Goal: Task Accomplishment & Management: Use online tool/utility

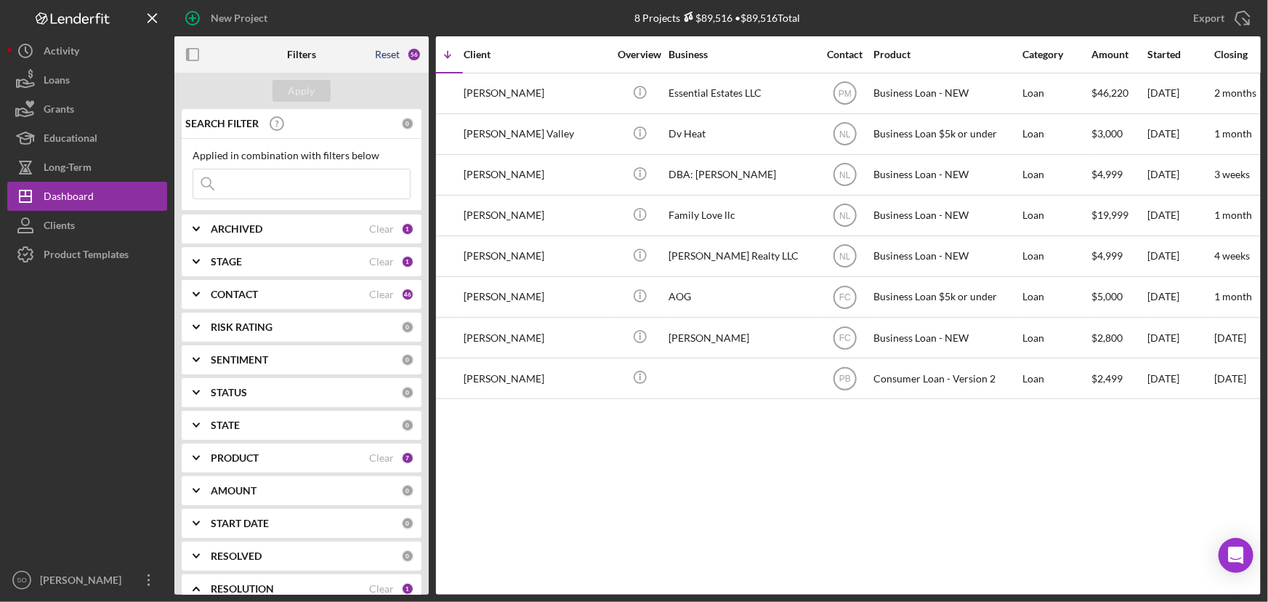
click at [389, 58] on div "Reset" at bounding box center [387, 55] width 25 height 12
checkbox input "false"
click at [312, 92] on div "Apply" at bounding box center [302, 91] width 27 height 22
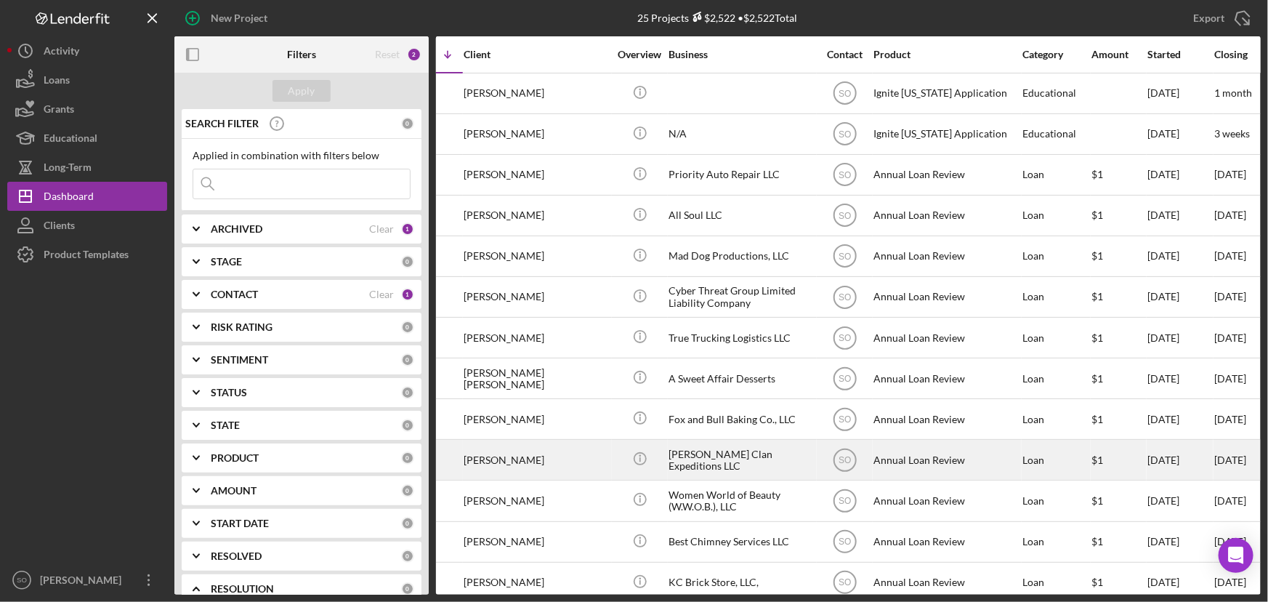
scroll to position [65, 110]
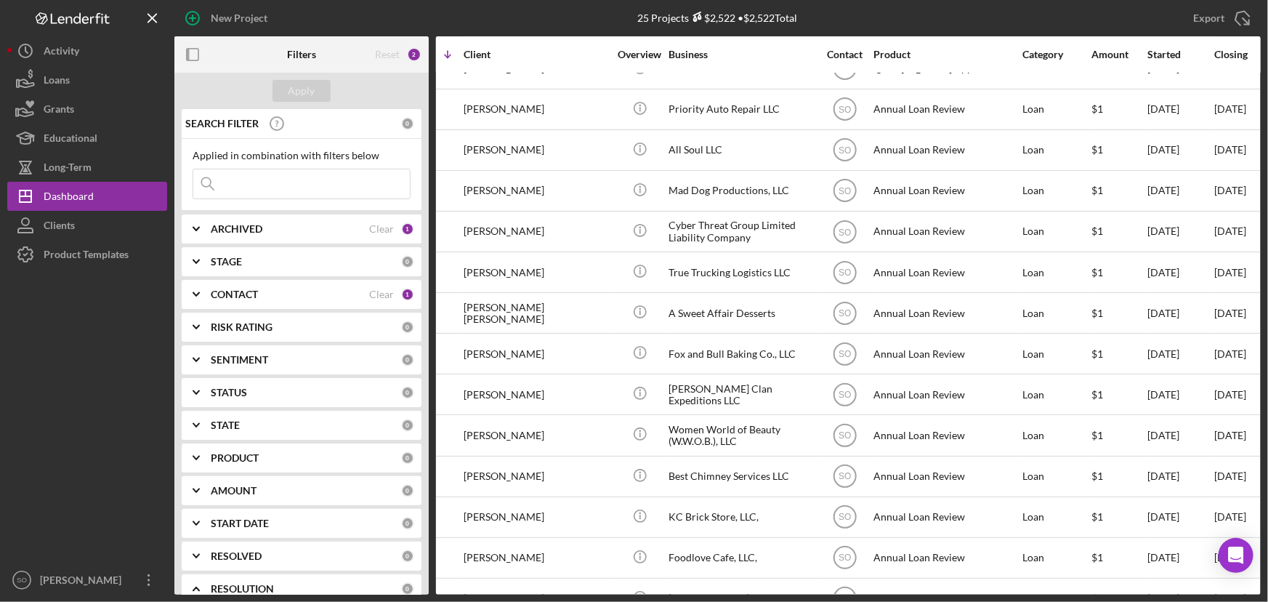
click at [265, 297] on div "CONTACT" at bounding box center [290, 295] width 158 height 12
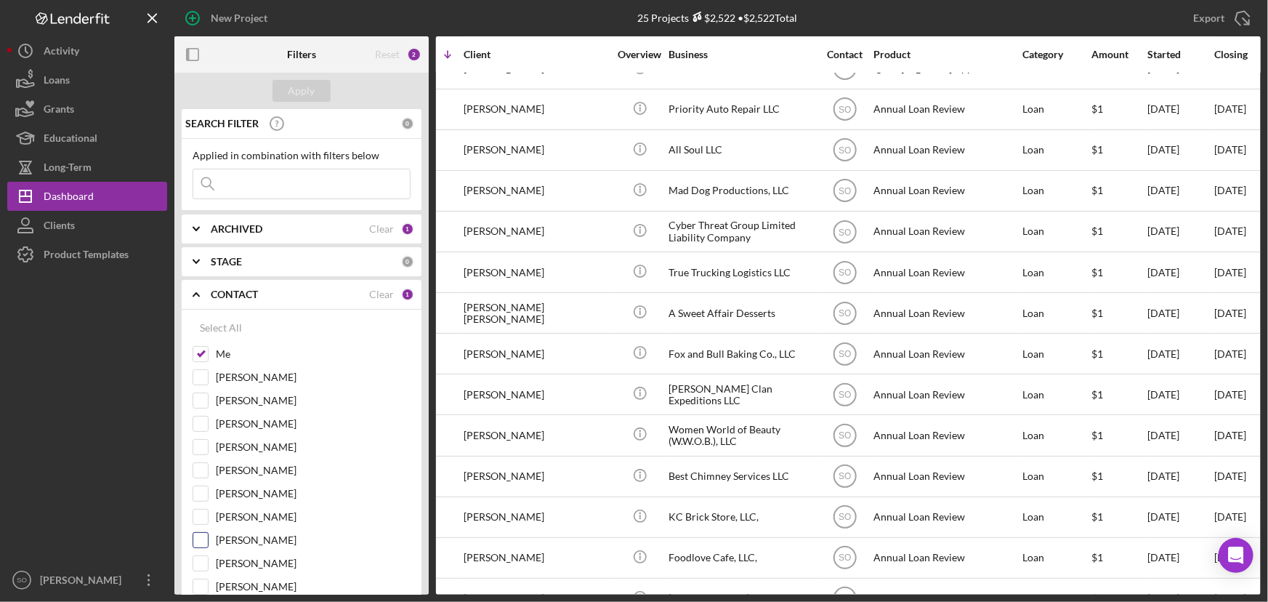
scroll to position [132, 0]
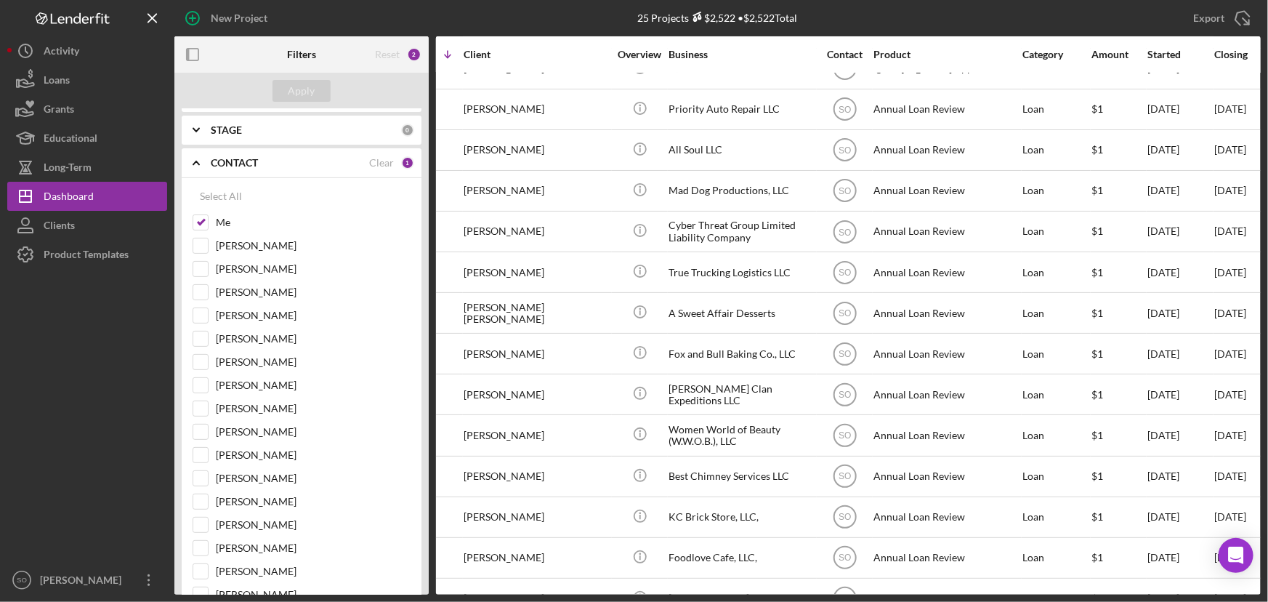
click at [251, 133] on div "STAGE" at bounding box center [306, 130] width 190 height 12
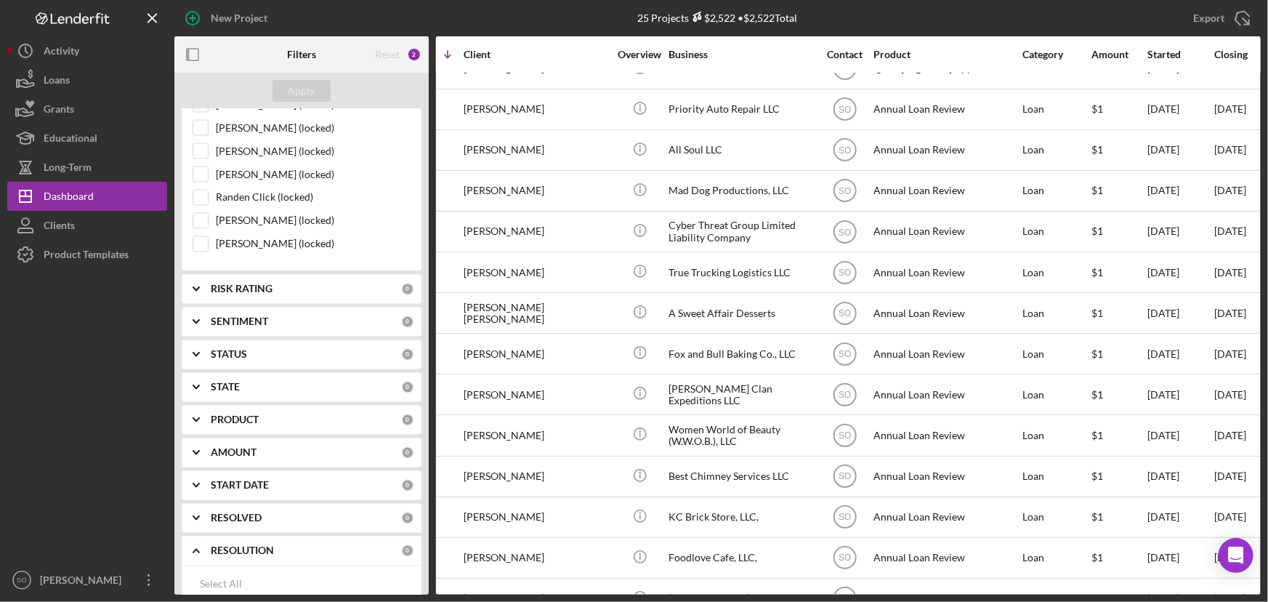
scroll to position [1519, 0]
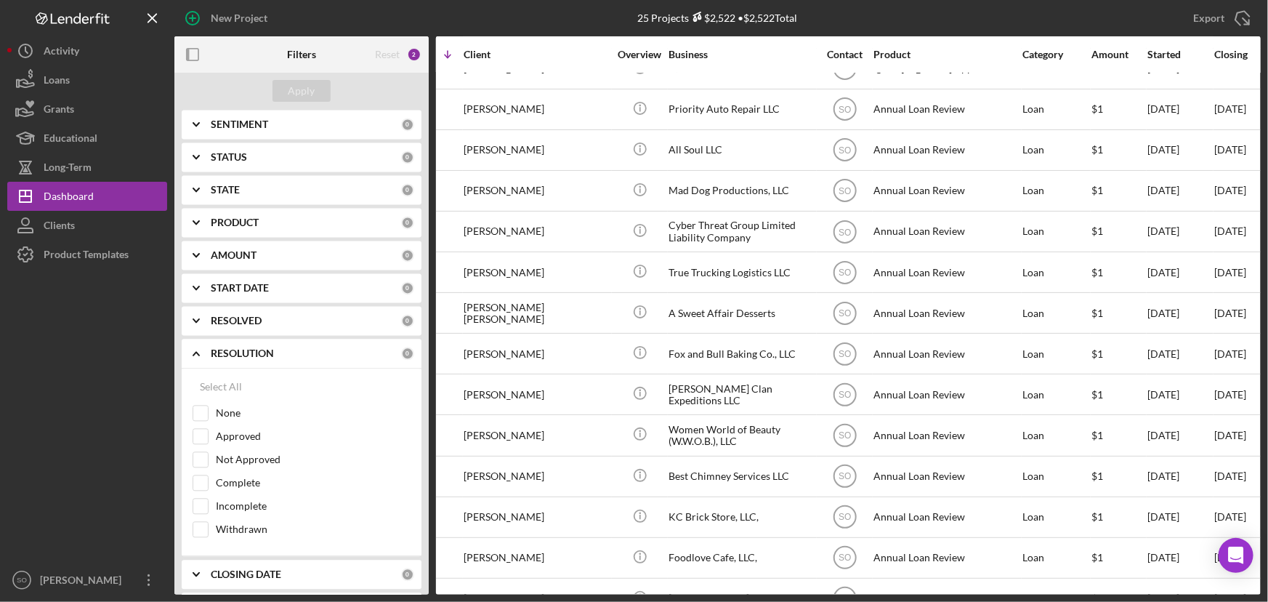
click at [238, 217] on b "PRODUCT" at bounding box center [235, 223] width 48 height 12
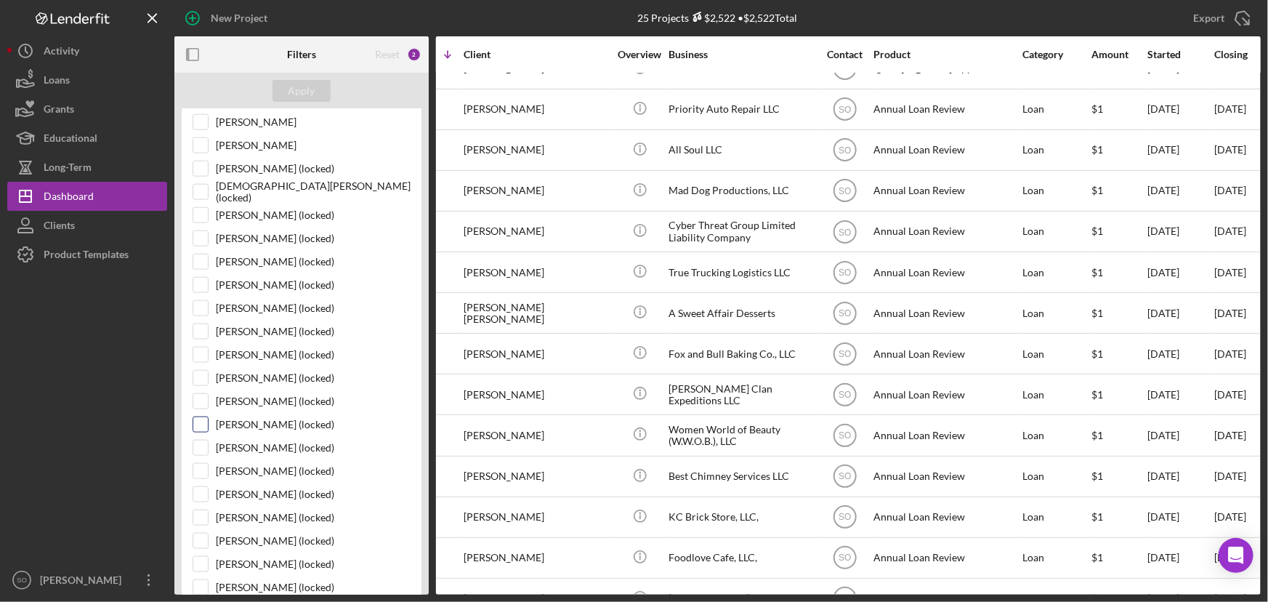
scroll to position [595, 0]
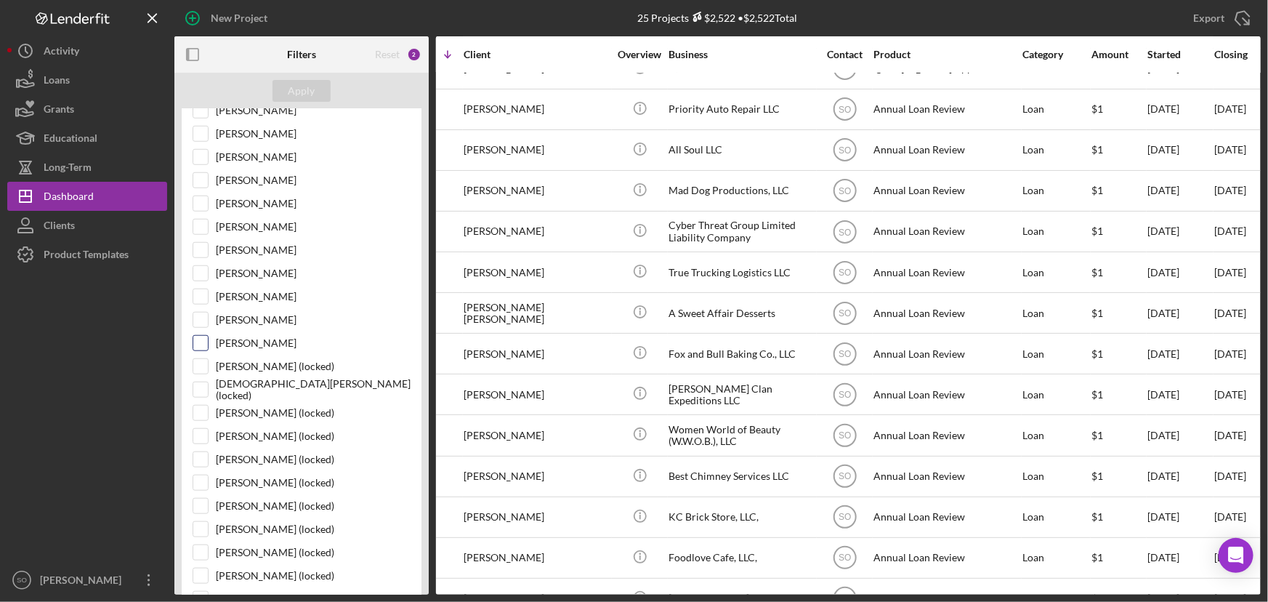
click at [200, 341] on input "Peyton McGovern" at bounding box center [200, 343] width 15 height 15
checkbox input "true"
click at [307, 81] on div "Apply" at bounding box center [302, 91] width 27 height 22
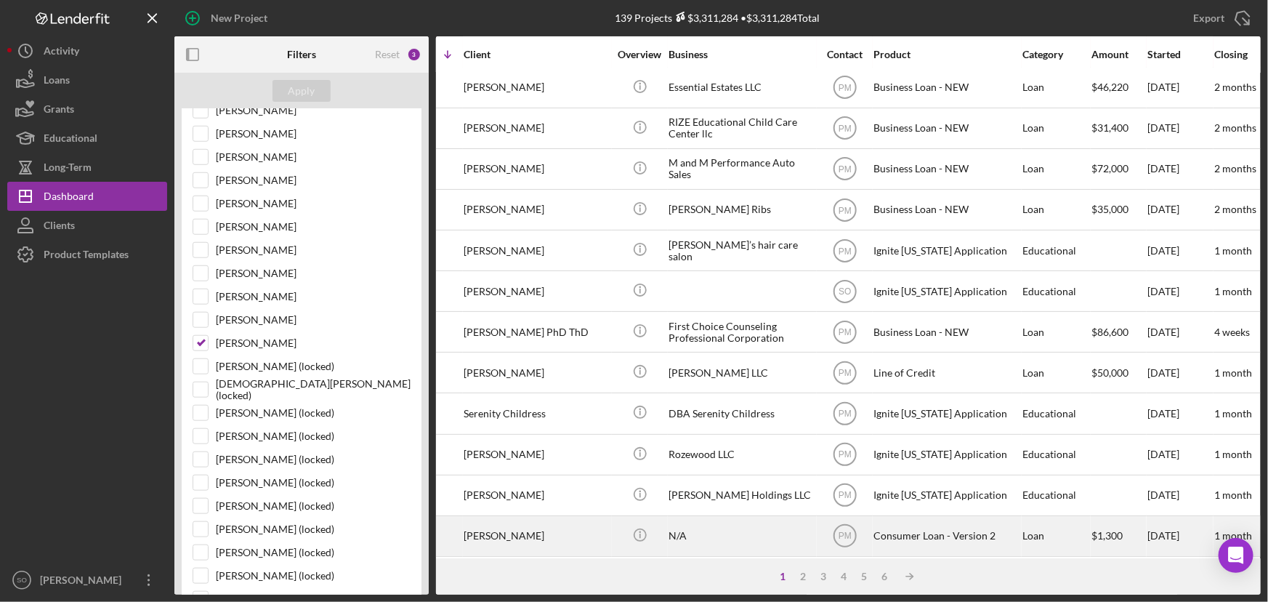
scroll to position [0, 110]
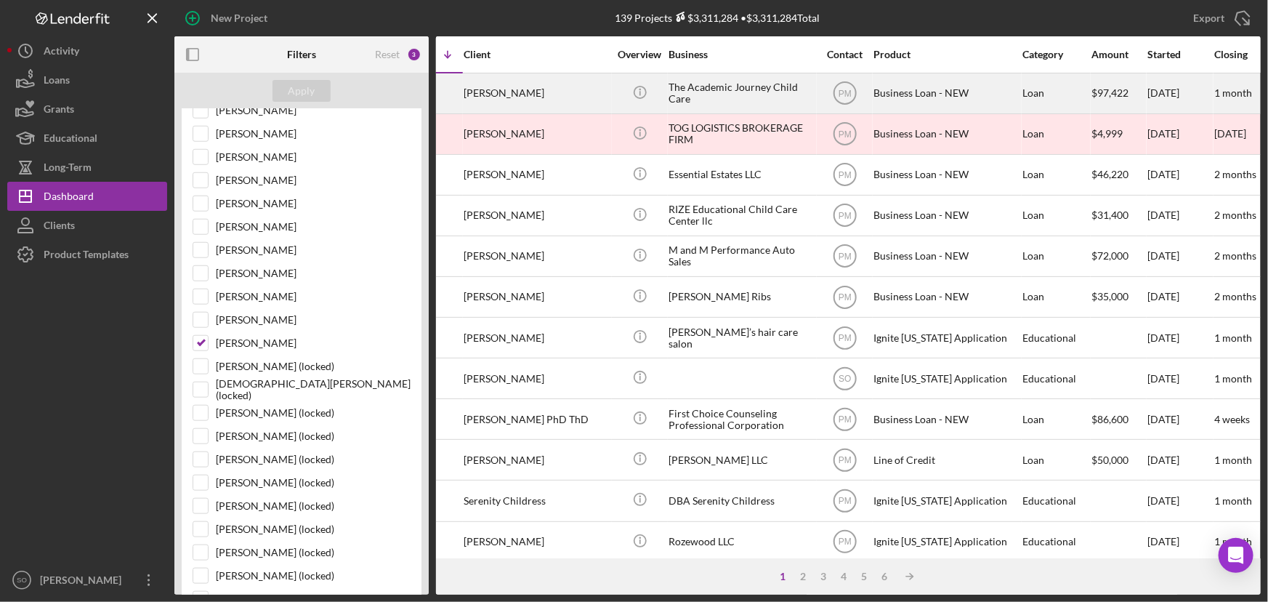
click at [581, 86] on div "[PERSON_NAME]" at bounding box center [536, 93] width 145 height 39
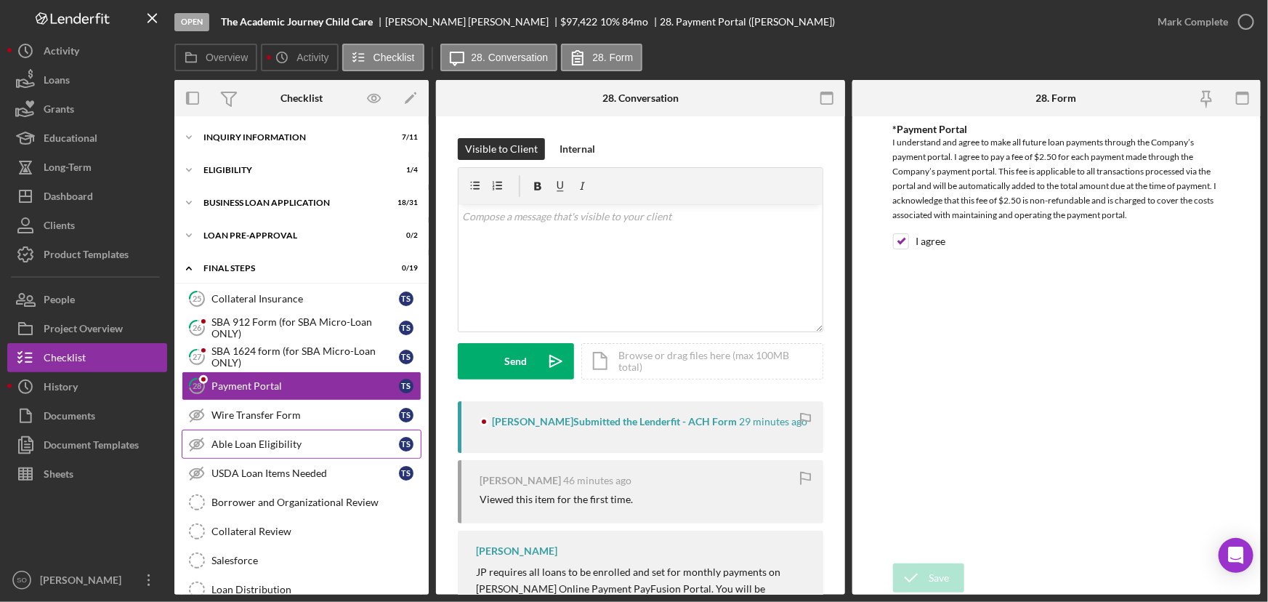
scroll to position [29, 0]
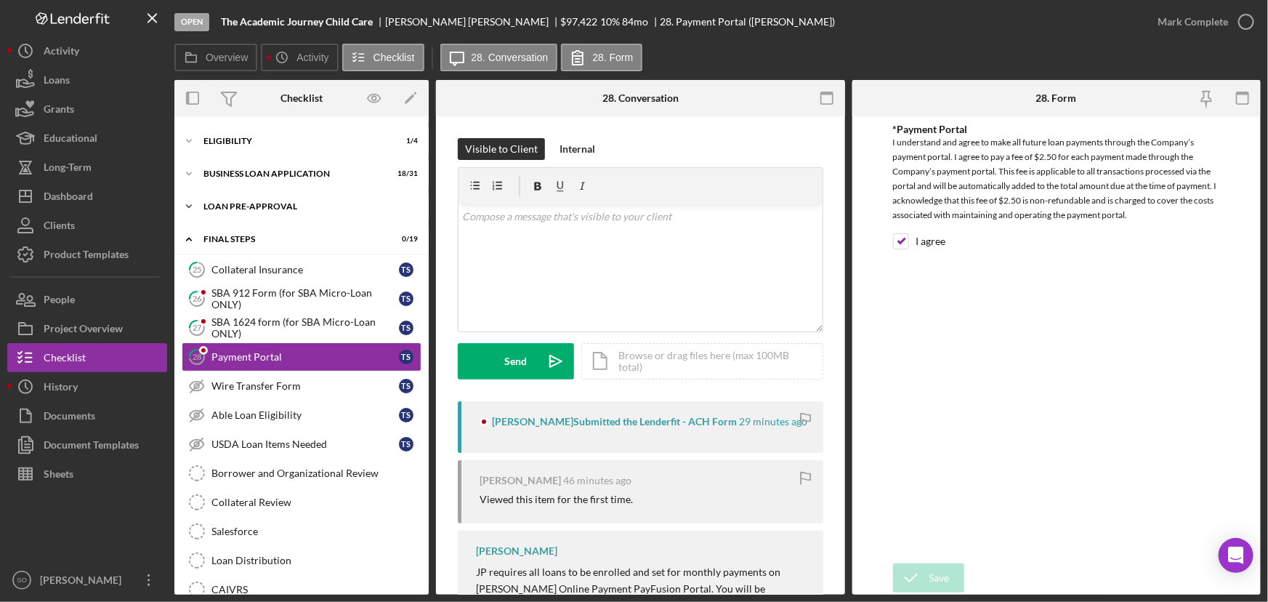
click at [263, 198] on div "Icon/Expander LOAN PRE-APPROVAL 0 / 2" at bounding box center [301, 206] width 254 height 29
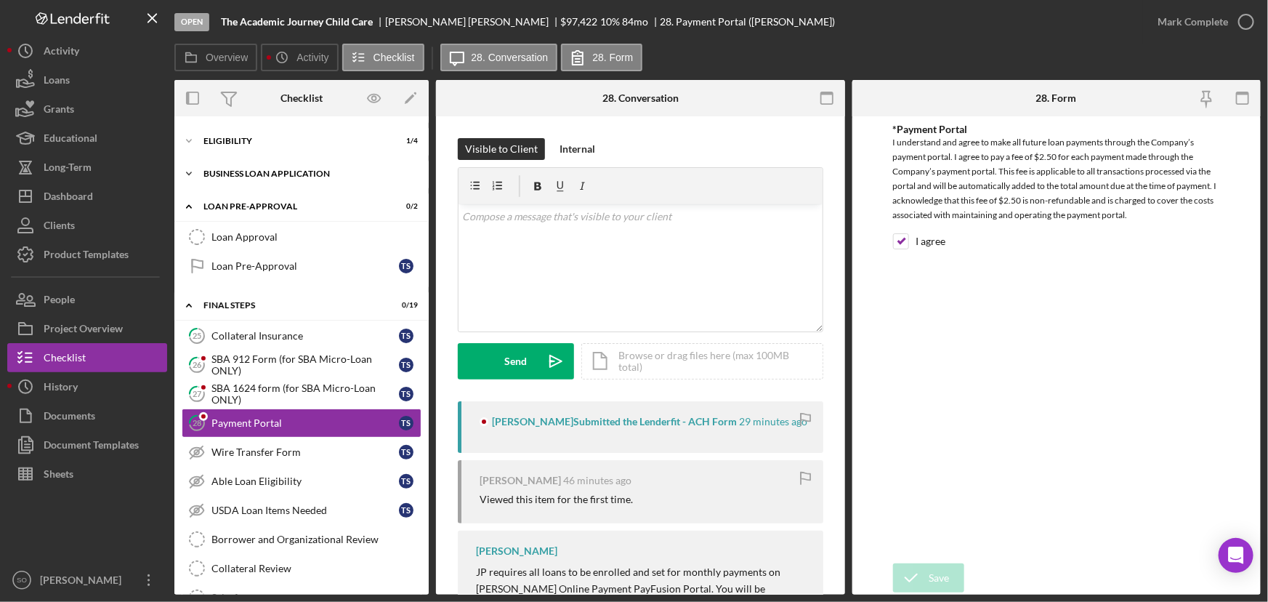
click at [273, 171] on div "BUSINESS LOAN APPLICATION" at bounding box center [307, 173] width 207 height 9
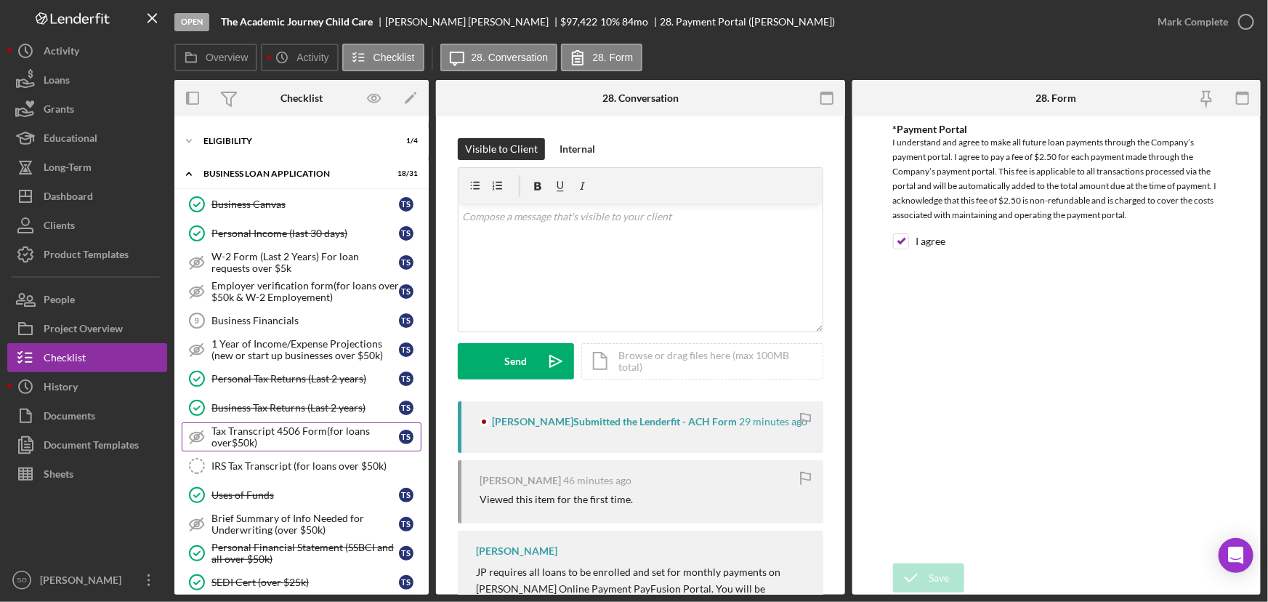
scroll to position [161, 0]
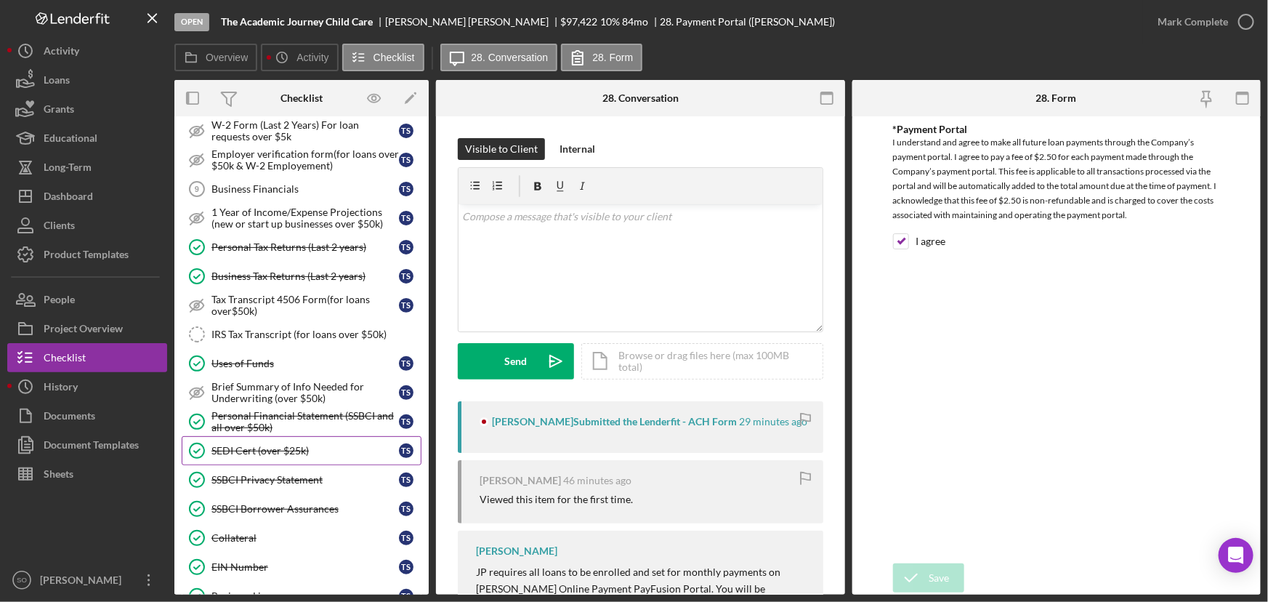
click at [283, 454] on link "SEDI Cert (over $25k) SEDI Cert (over $25k) T S" at bounding box center [302, 450] width 240 height 29
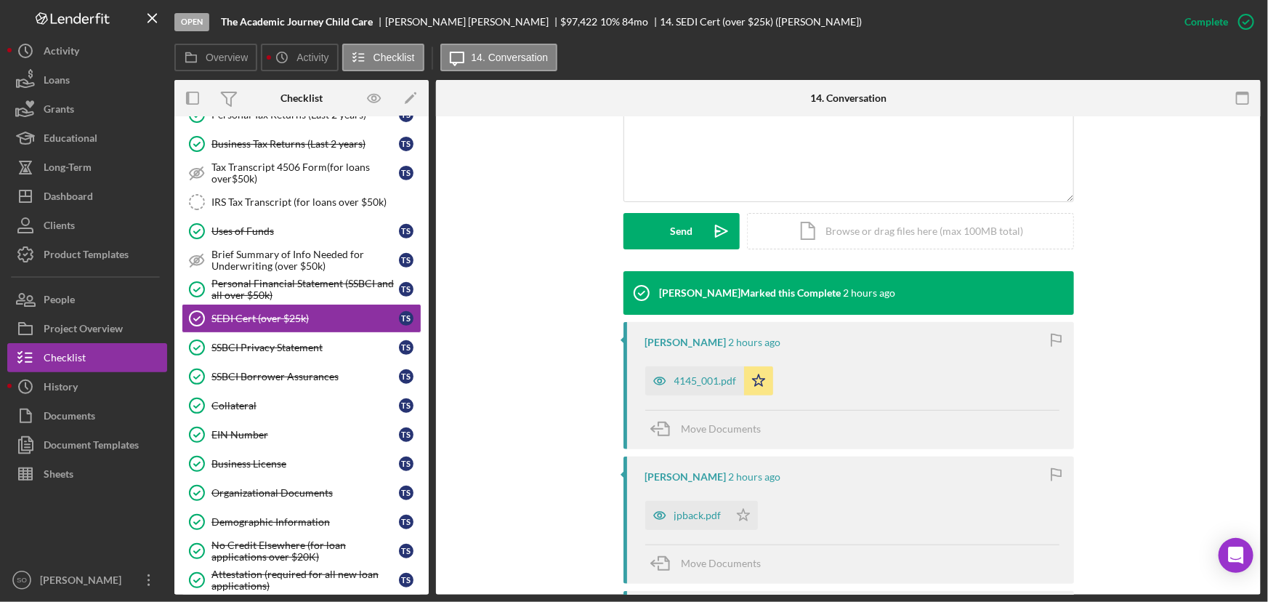
scroll to position [491, 0]
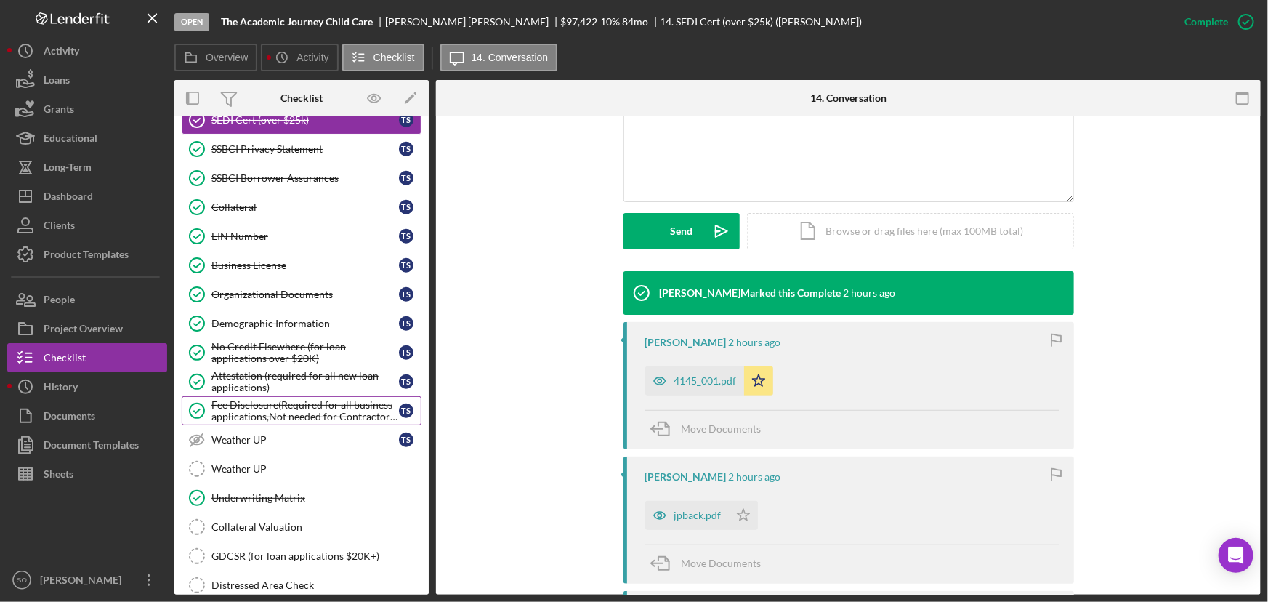
click at [303, 407] on div "Fee Disclosure(Required for all business applications,Not needed for Contractor…" at bounding box center [306, 410] width 188 height 23
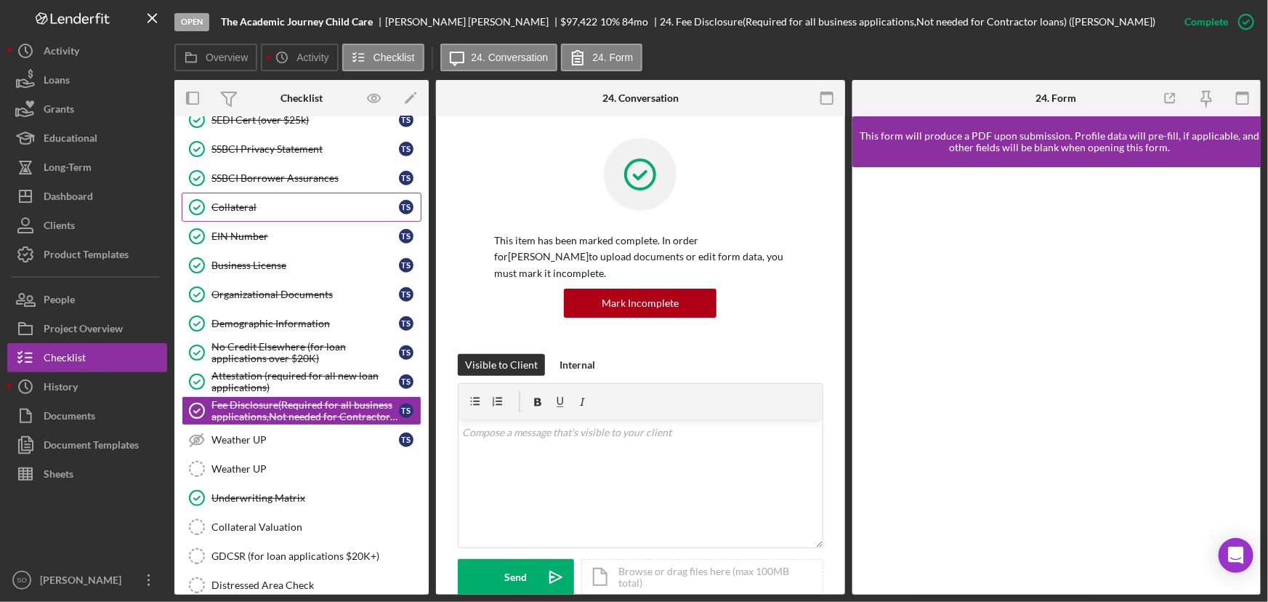
scroll to position [359, 0]
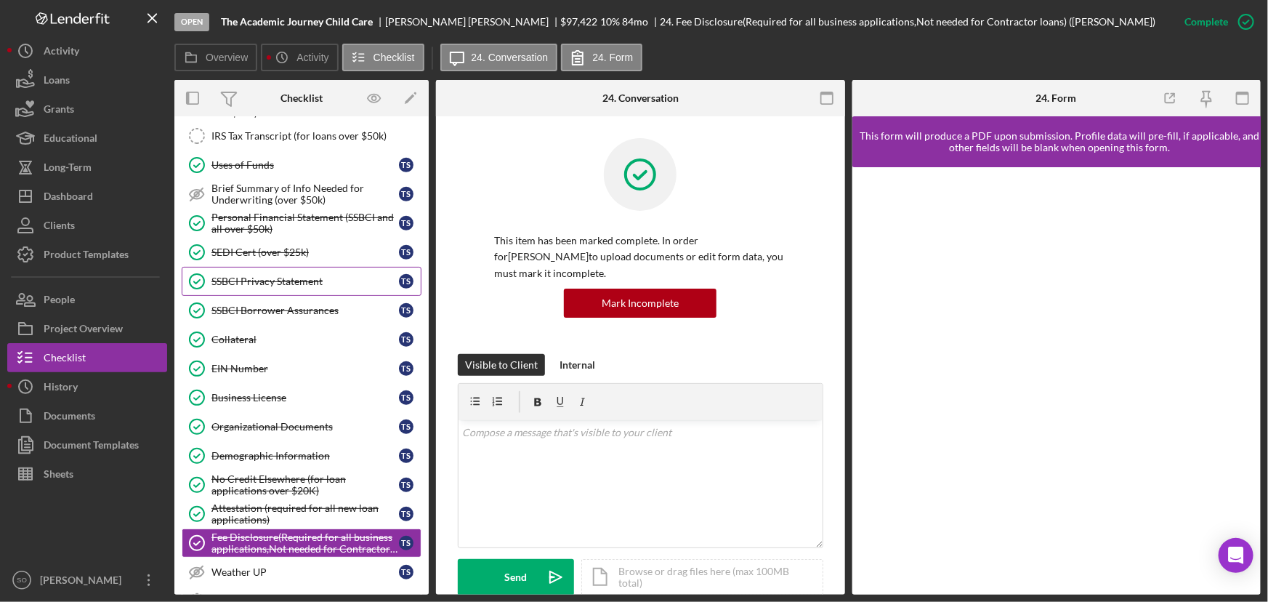
click at [288, 277] on div "SSBCI Privacy Statement" at bounding box center [306, 281] width 188 height 12
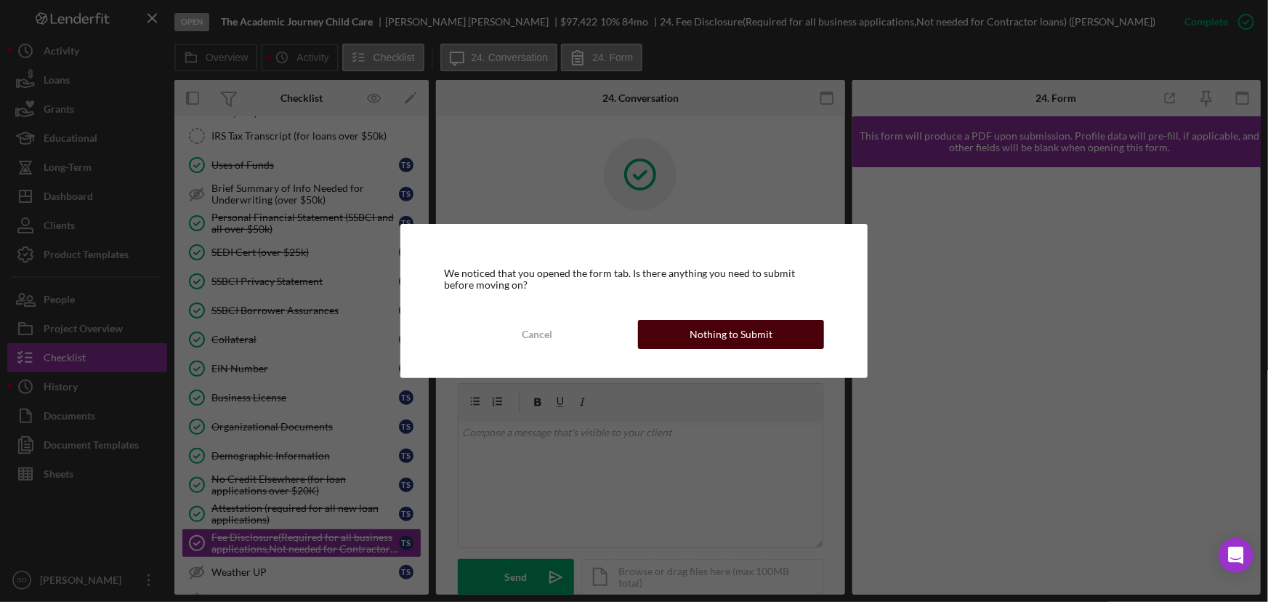
click at [713, 328] on div "Nothing to Submit" at bounding box center [731, 334] width 83 height 29
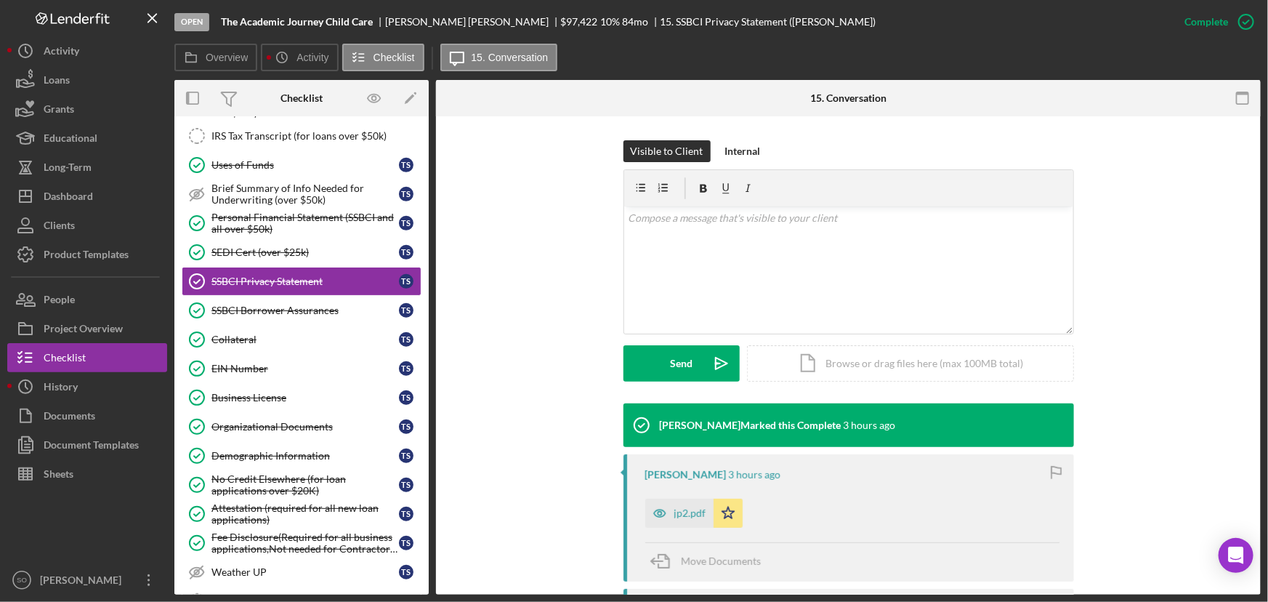
scroll to position [396, 0]
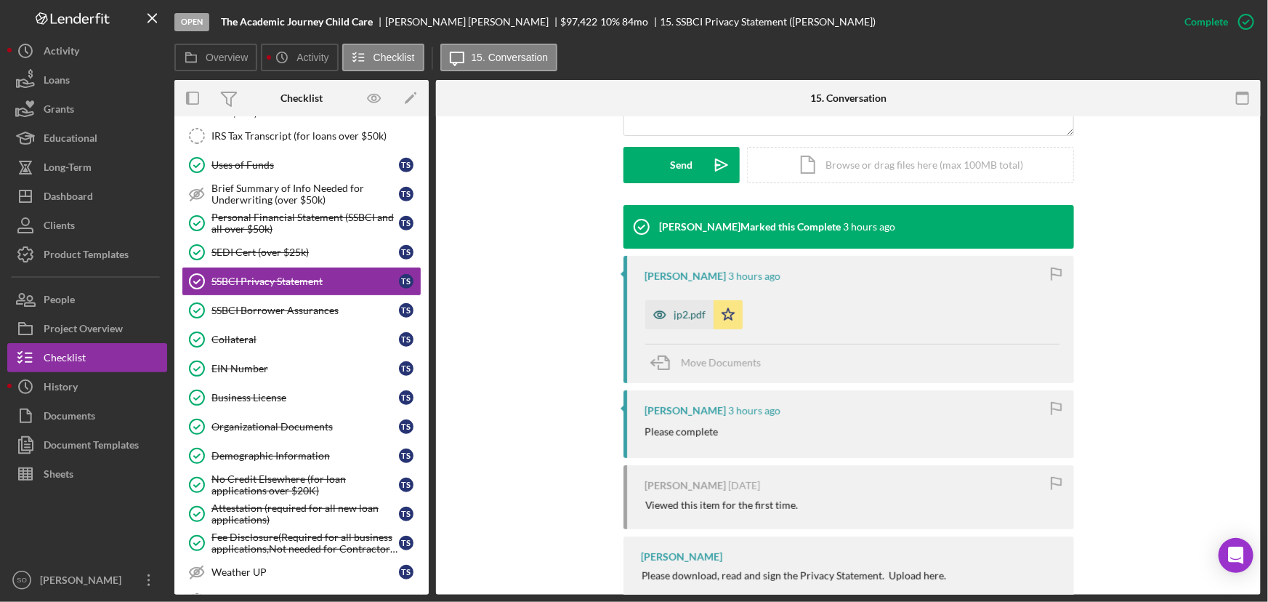
click at [677, 314] on div "jp2.pdf" at bounding box center [691, 315] width 32 height 12
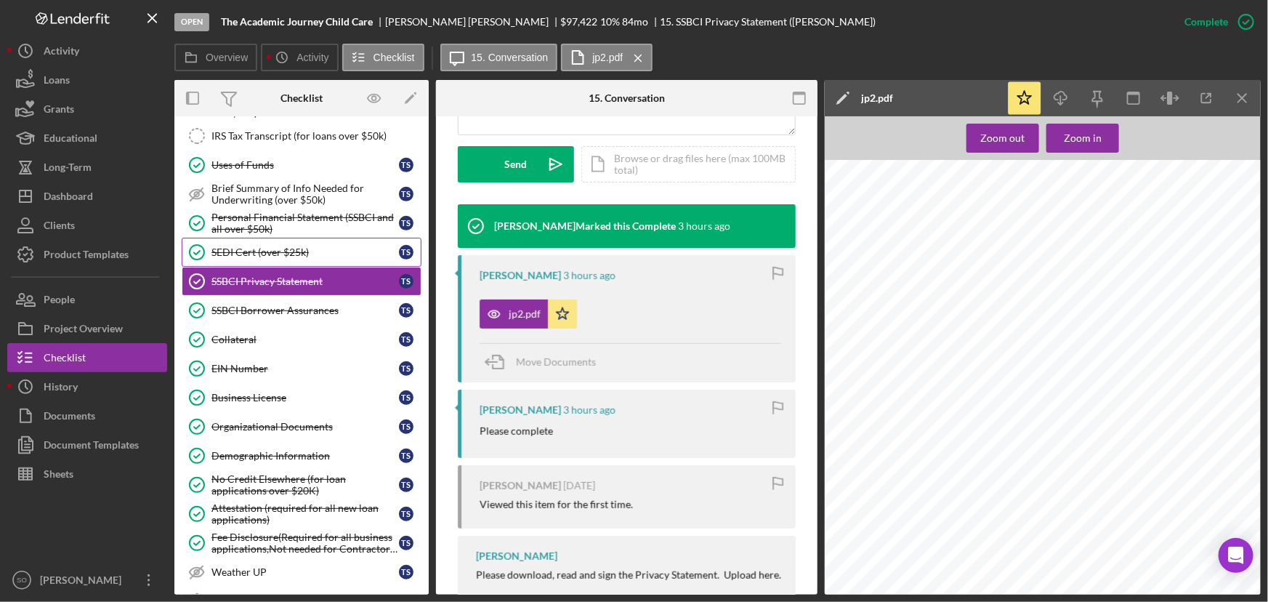
click at [283, 254] on div "SEDI Cert (over $25k)" at bounding box center [306, 252] width 188 height 12
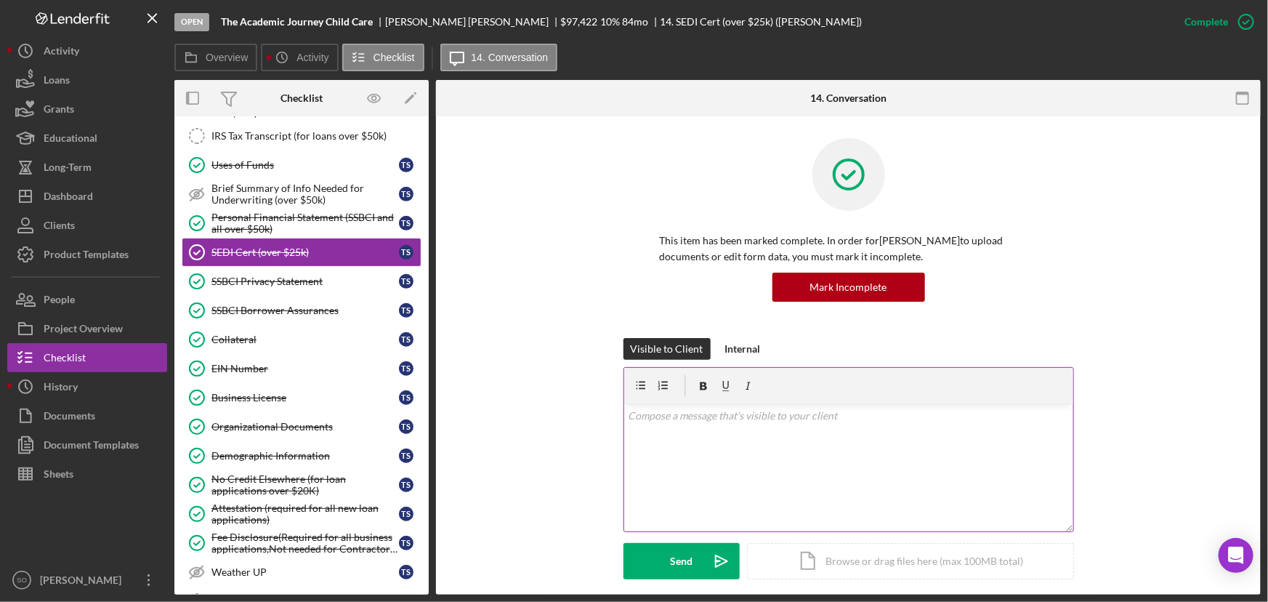
scroll to position [198, 0]
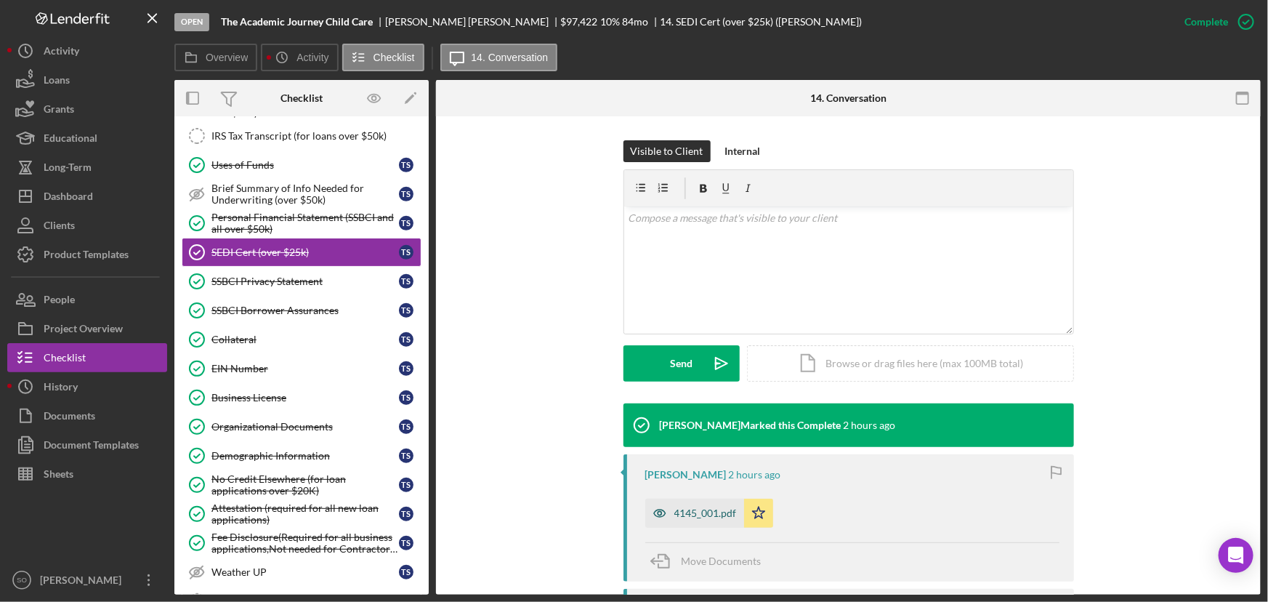
click at [696, 503] on div "4145_001.pdf" at bounding box center [694, 513] width 99 height 29
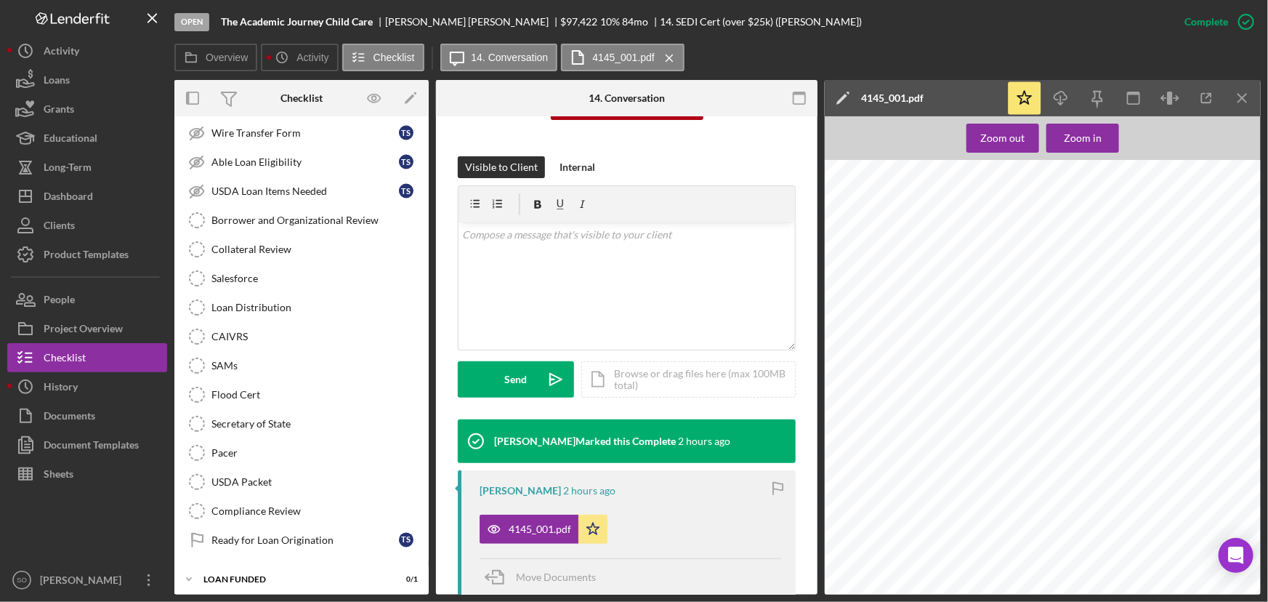
scroll to position [150, 0]
drag, startPoint x: 80, startPoint y: 204, endPoint x: 145, endPoint y: 198, distance: 65.7
click at [80, 204] on div "Dashboard" at bounding box center [68, 198] width 49 height 33
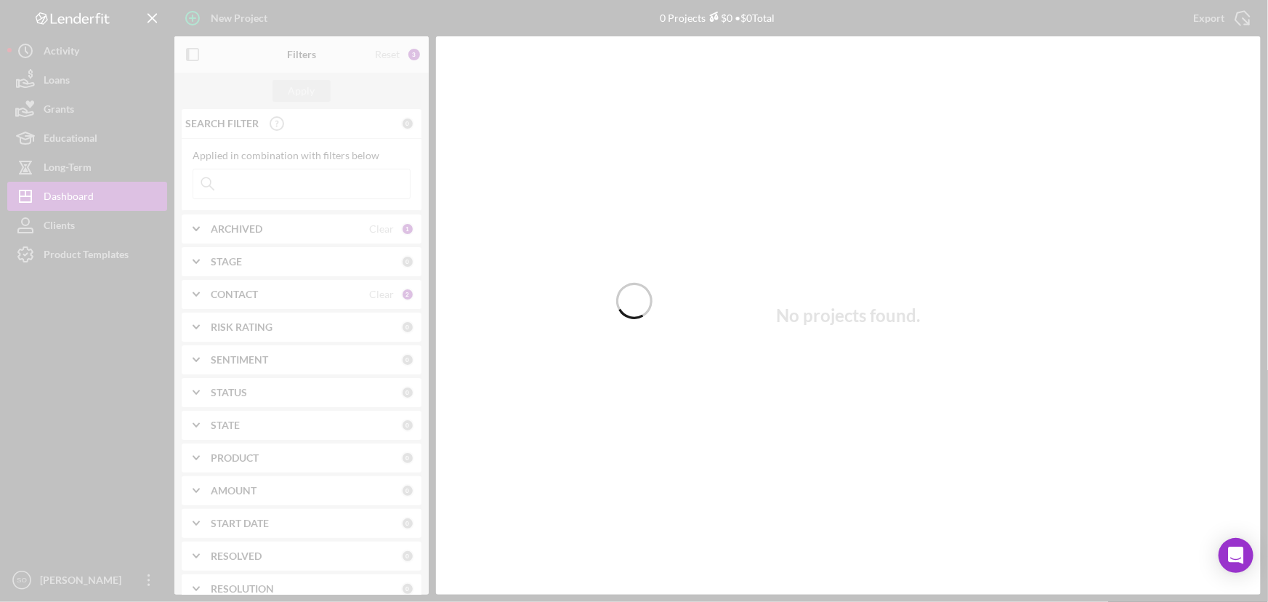
click at [300, 302] on div at bounding box center [634, 301] width 1268 height 602
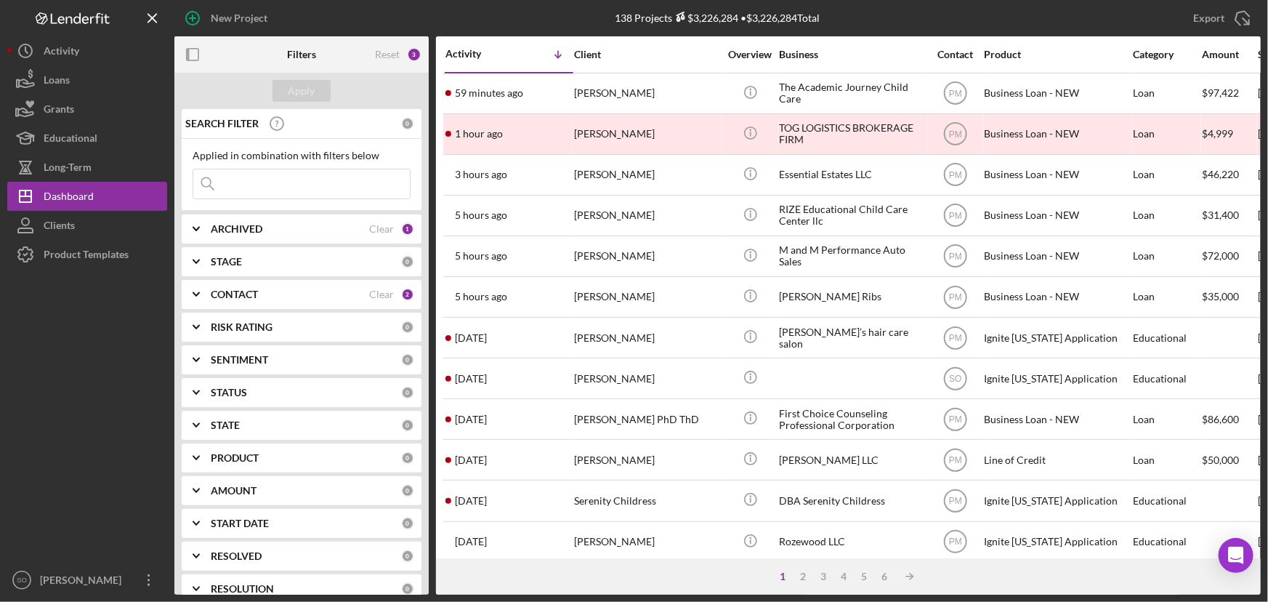
click at [249, 298] on b "CONTACT" at bounding box center [234, 295] width 47 height 12
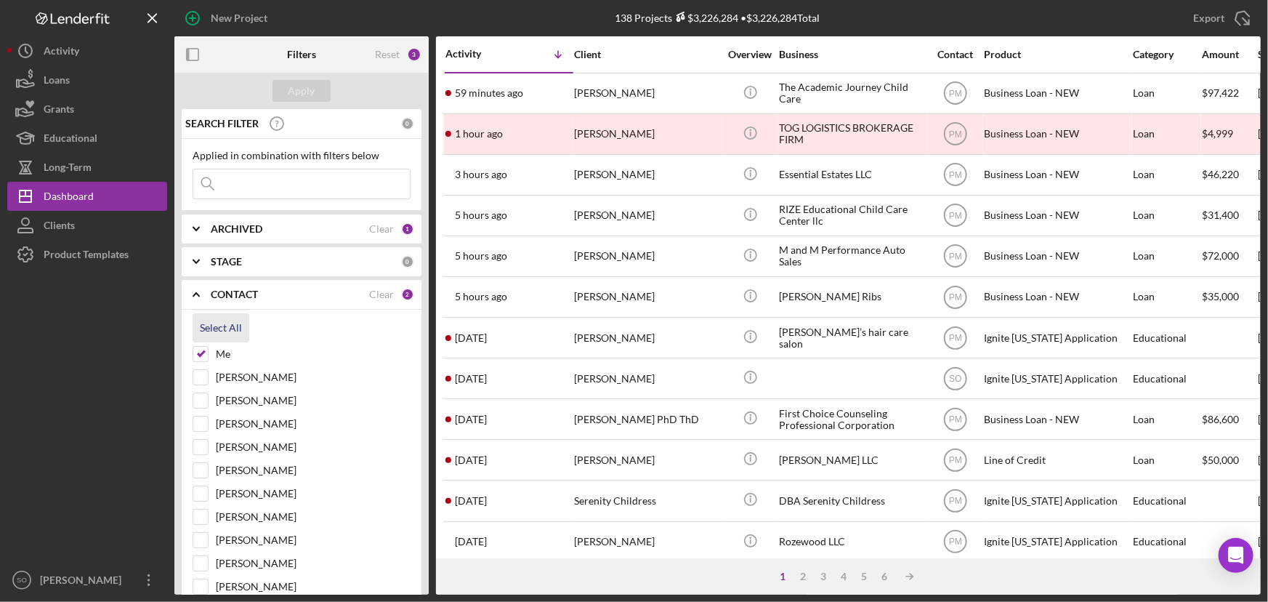
click at [209, 334] on div "Select All" at bounding box center [221, 327] width 42 height 29
checkbox input "true"
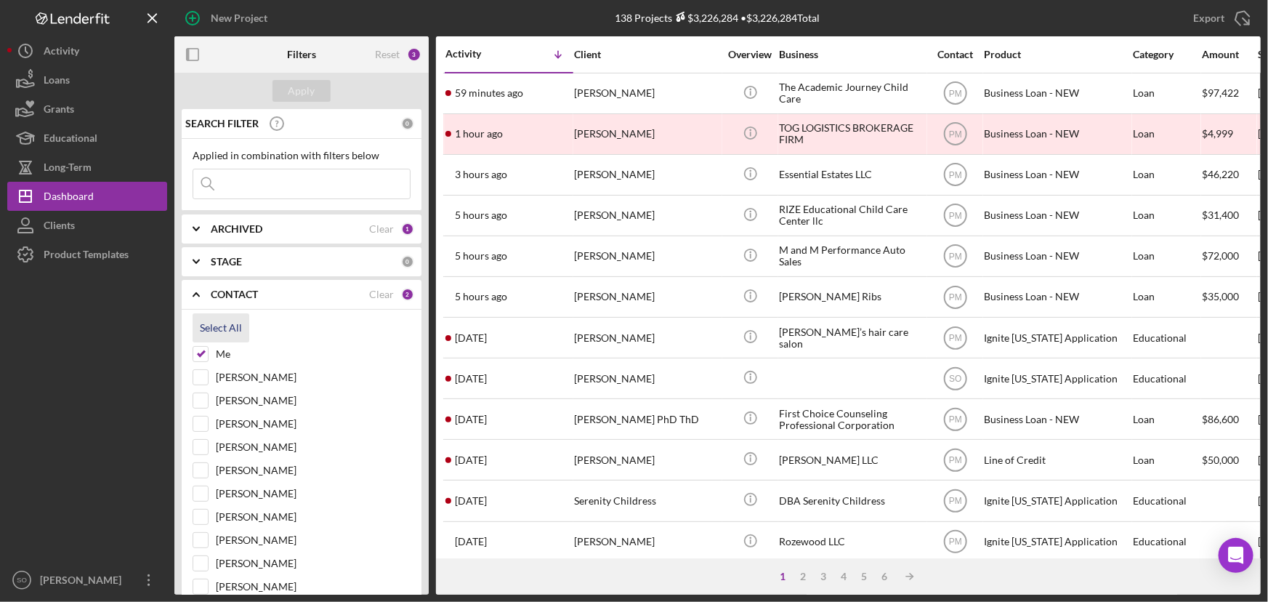
checkbox input "true"
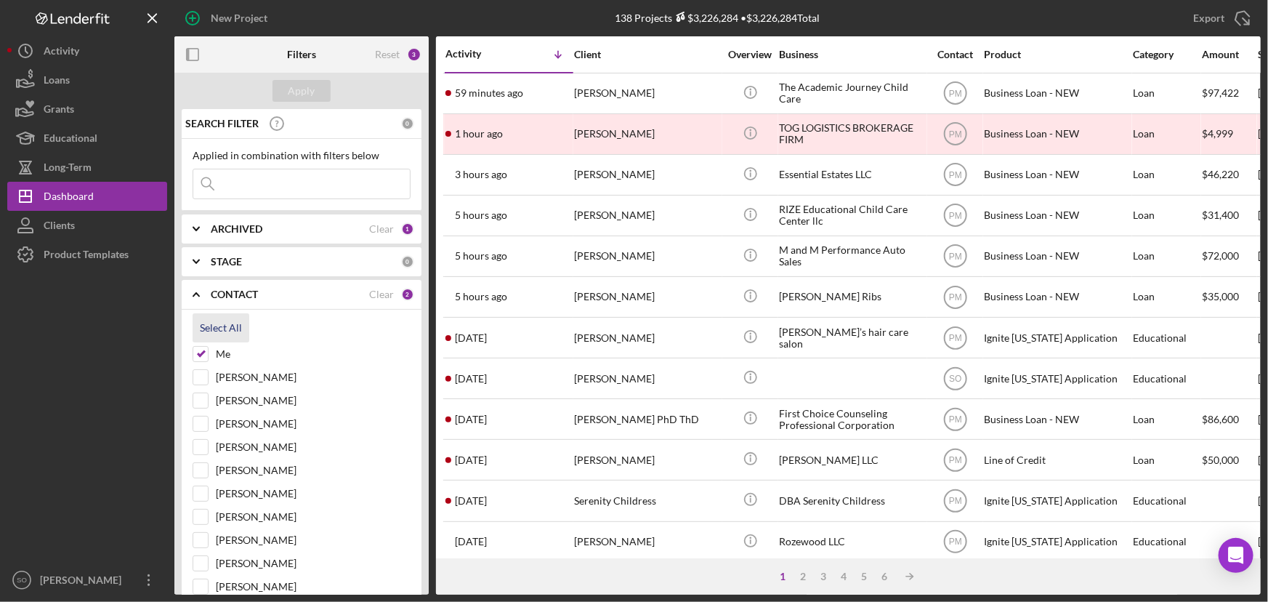
checkbox input "true"
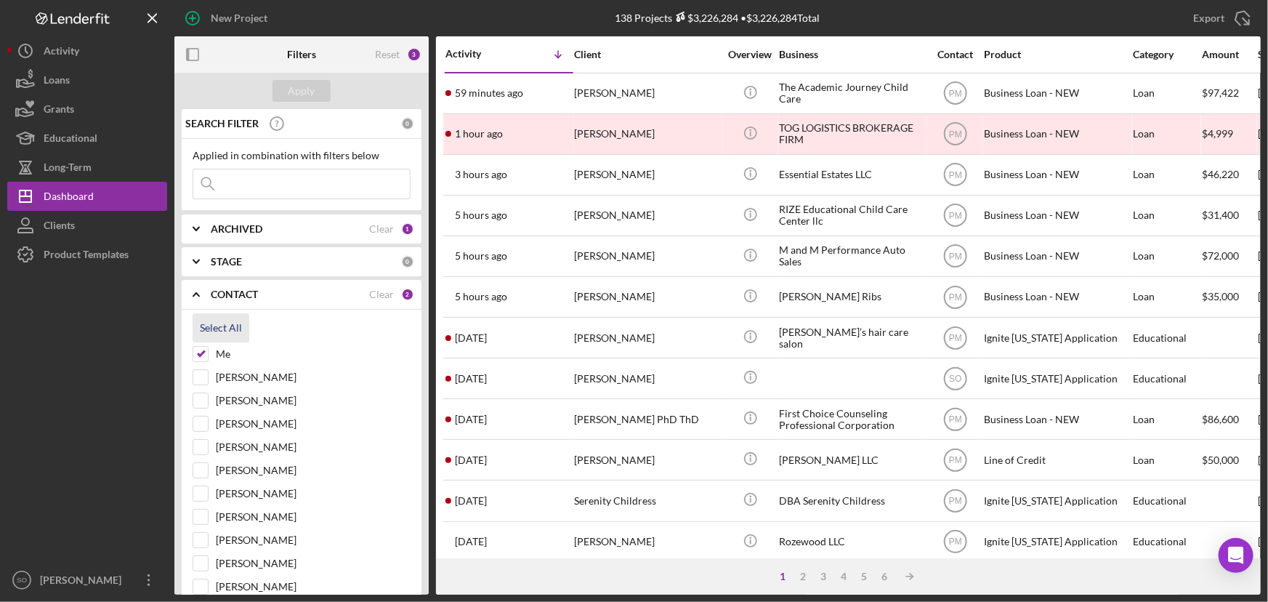
checkbox input "true"
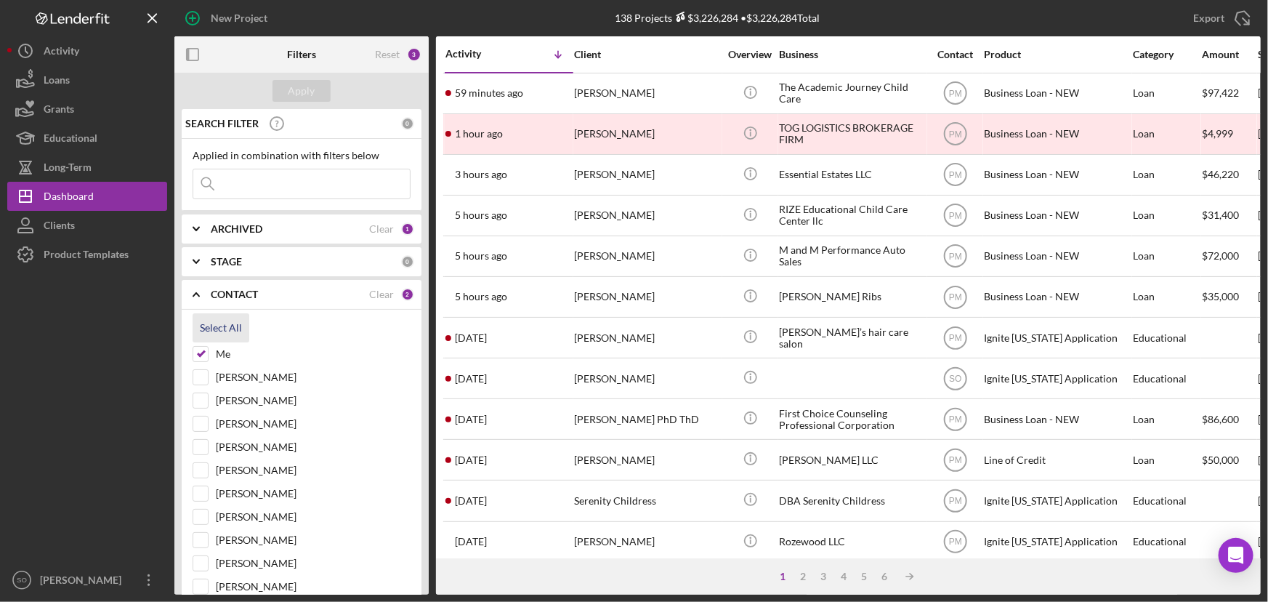
checkbox input "true"
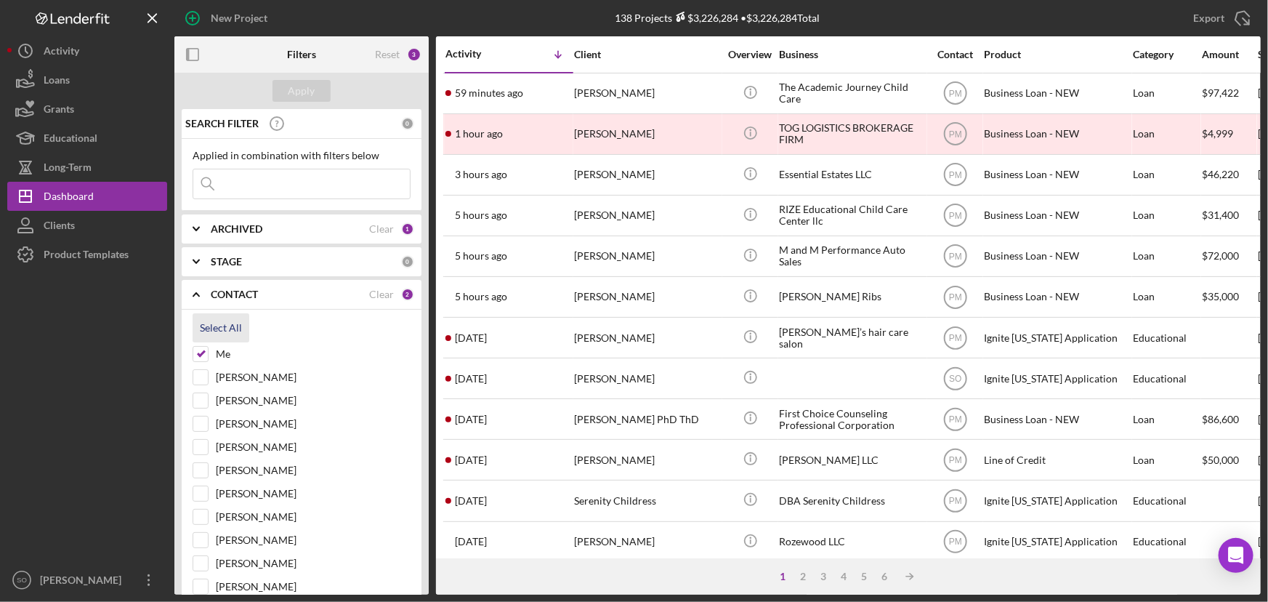
checkbox input "true"
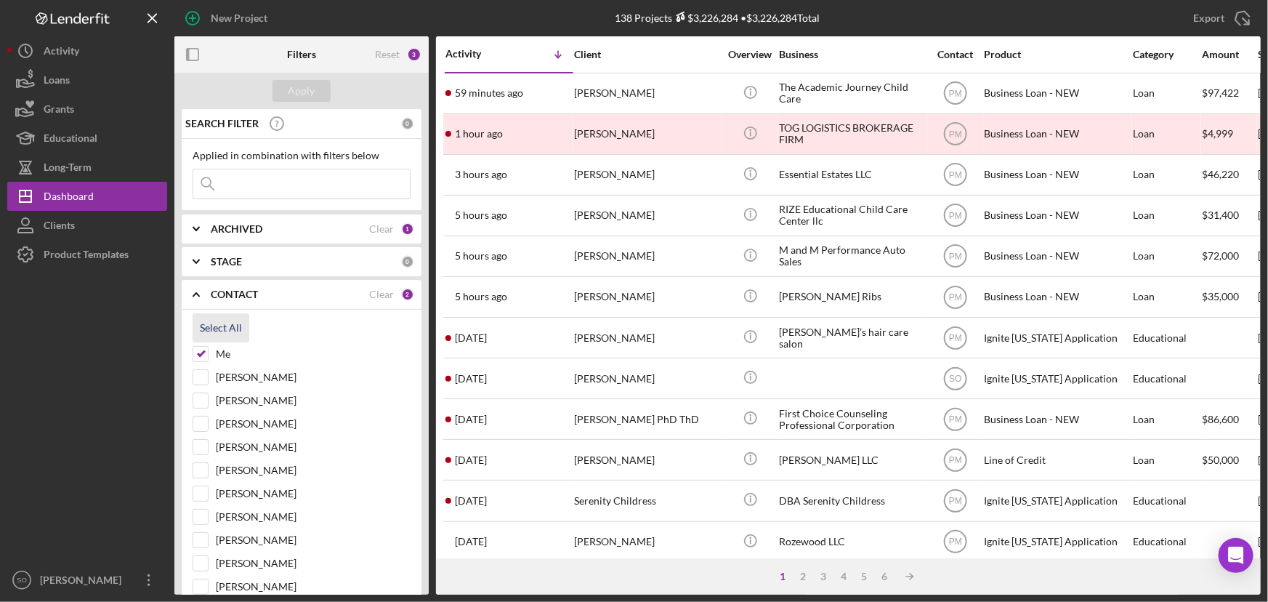
checkbox input "true"
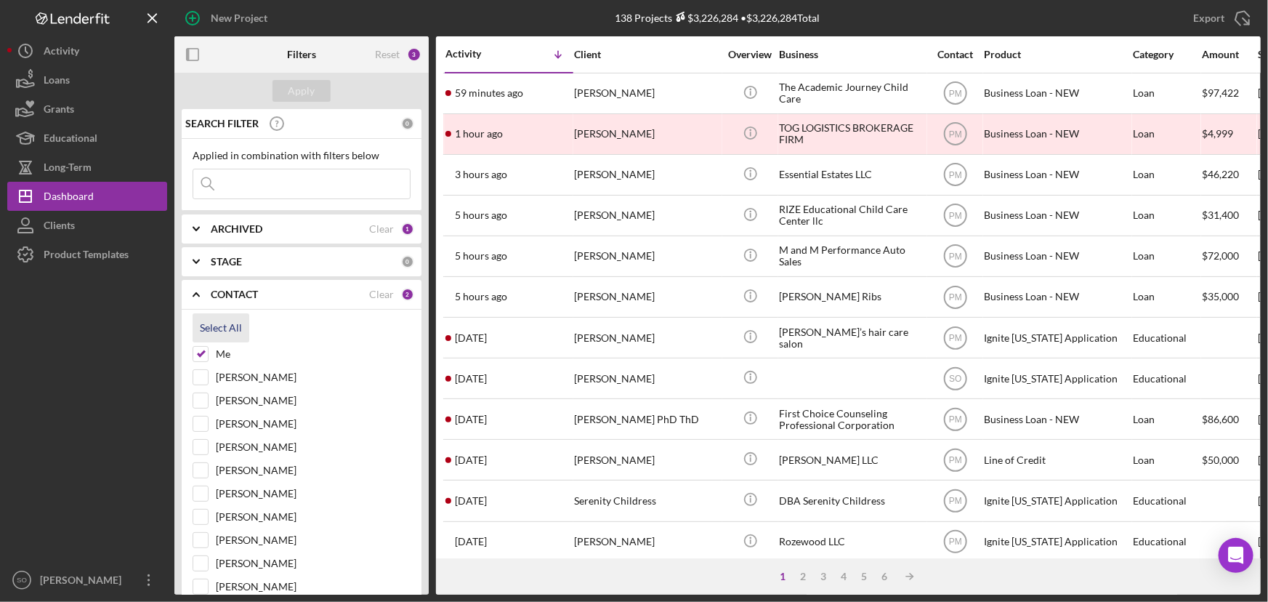
checkbox input "true"
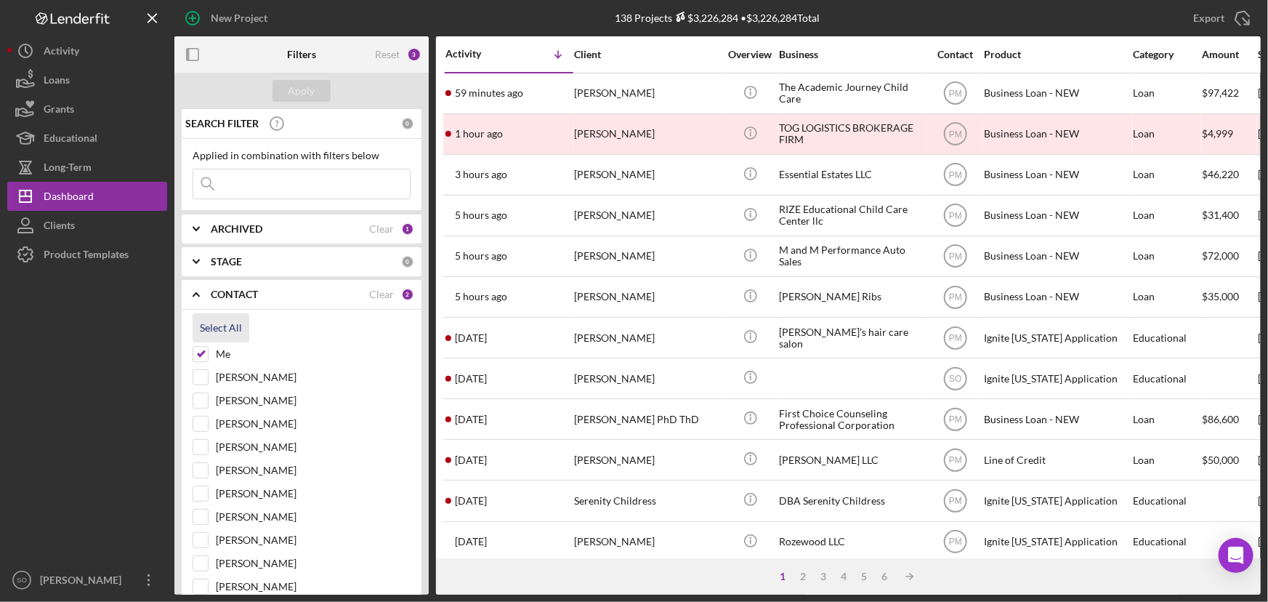
checkbox input "true"
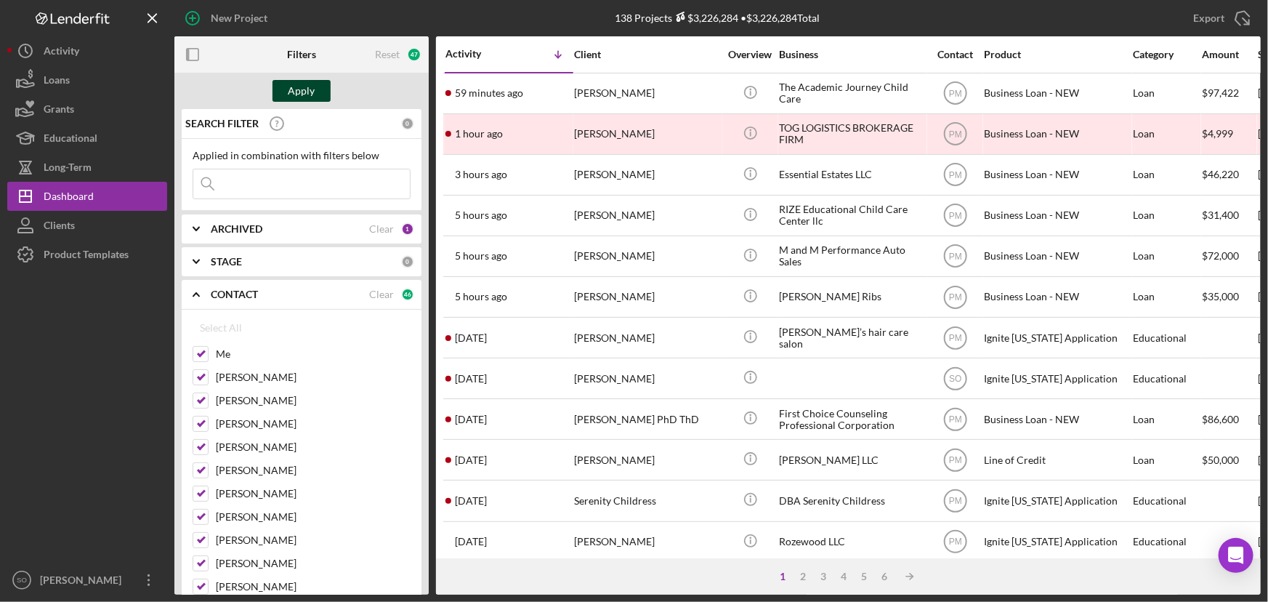
click at [297, 93] on div "Apply" at bounding box center [302, 91] width 27 height 22
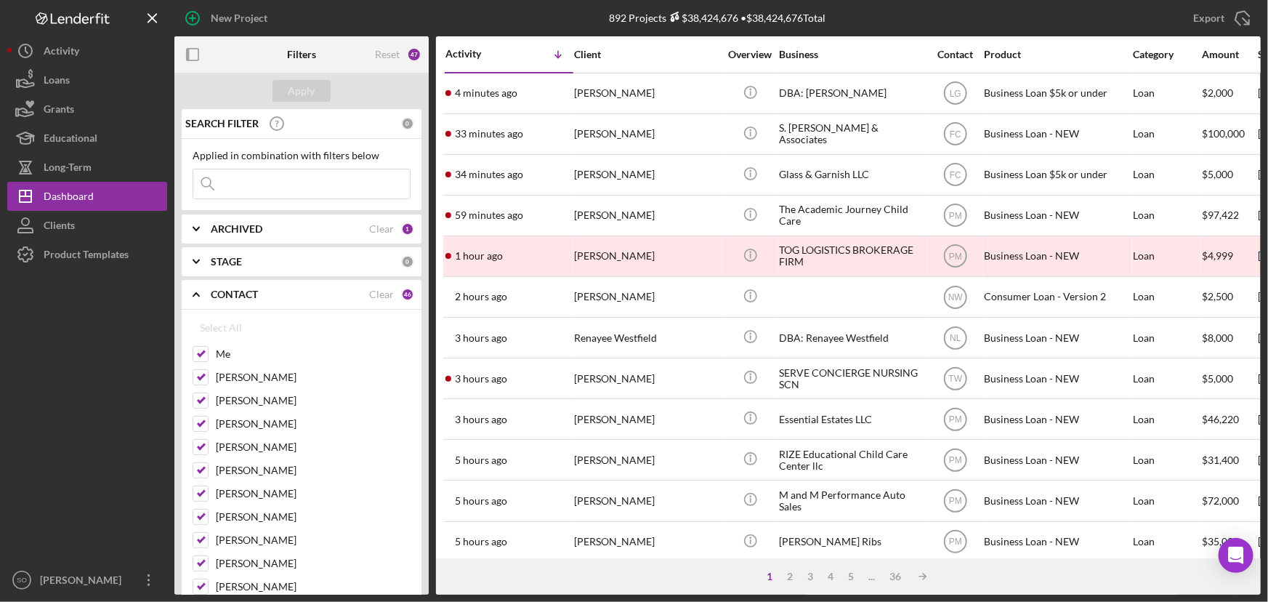
click at [255, 188] on input at bounding box center [301, 183] width 217 height 29
paste input "[PERSON_NAME]"
type input "[PERSON_NAME]"
click at [305, 92] on div "Apply" at bounding box center [302, 91] width 27 height 22
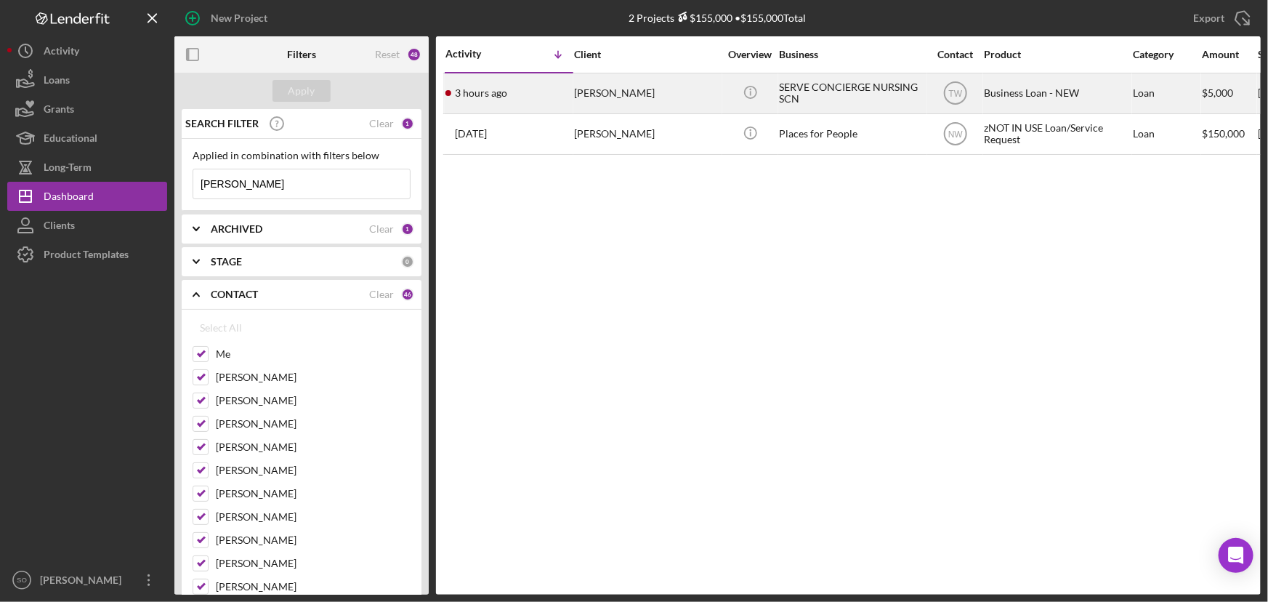
click at [631, 96] on div "[PERSON_NAME]" at bounding box center [646, 93] width 145 height 39
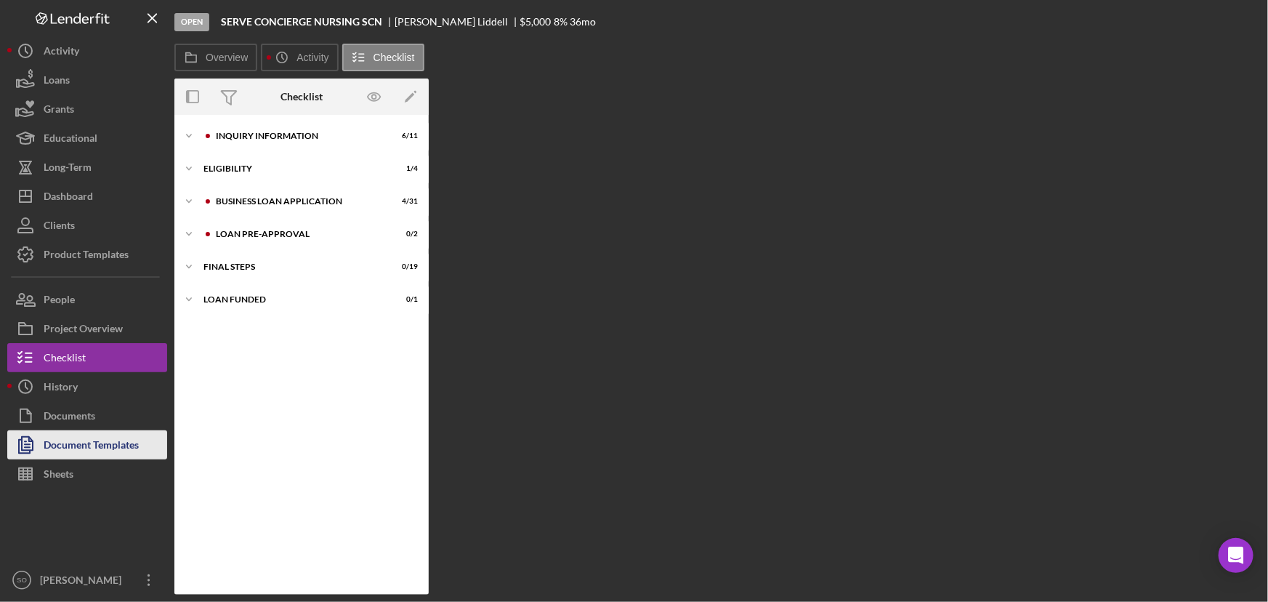
click at [78, 448] on div "Document Templates" at bounding box center [91, 446] width 95 height 33
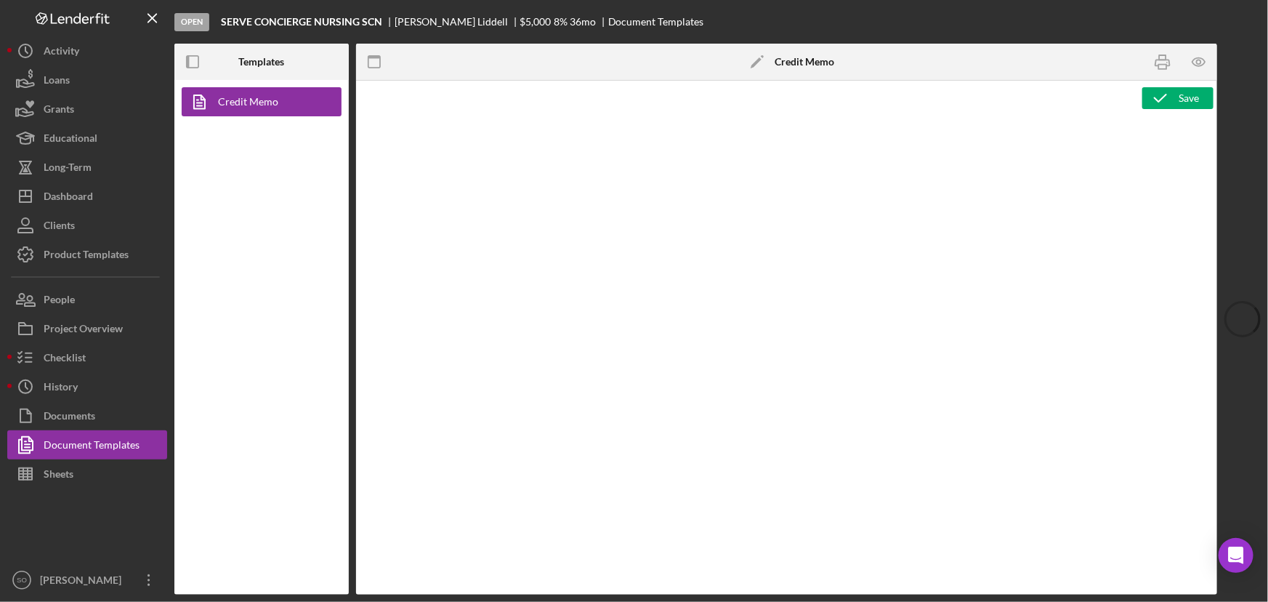
type textarea "<h1>Business Loan Risk Assessment</h1> <p>Loan Officer: &nbsp;<span id="Lender_…"
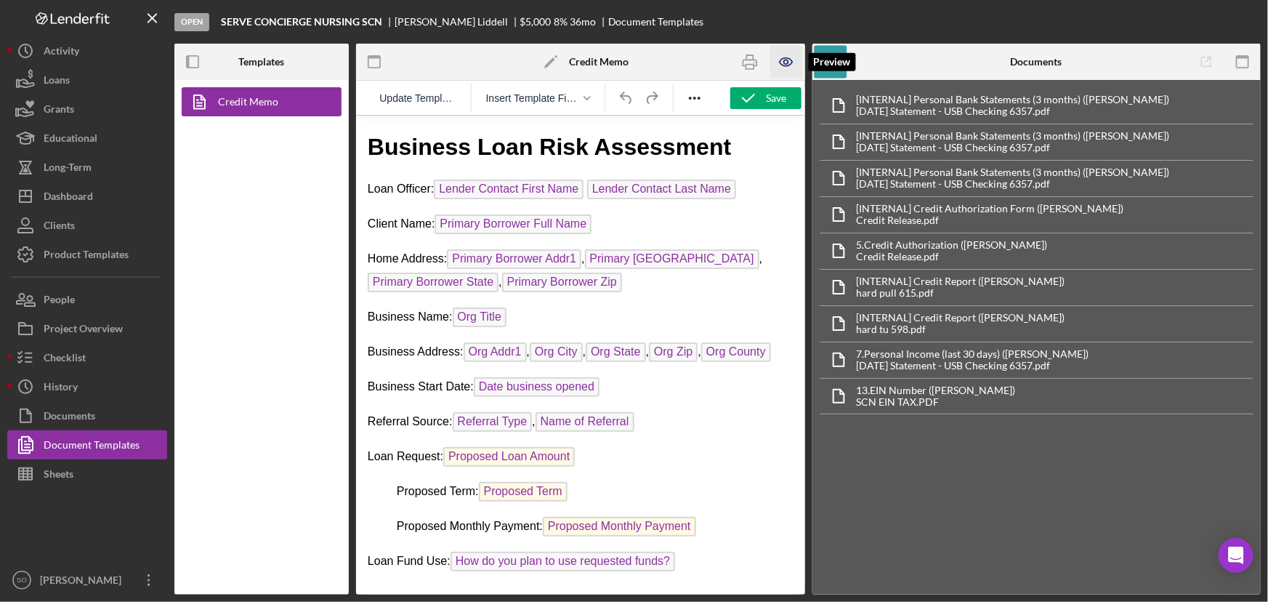
click at [785, 63] on icon "button" at bounding box center [786, 62] width 4 height 4
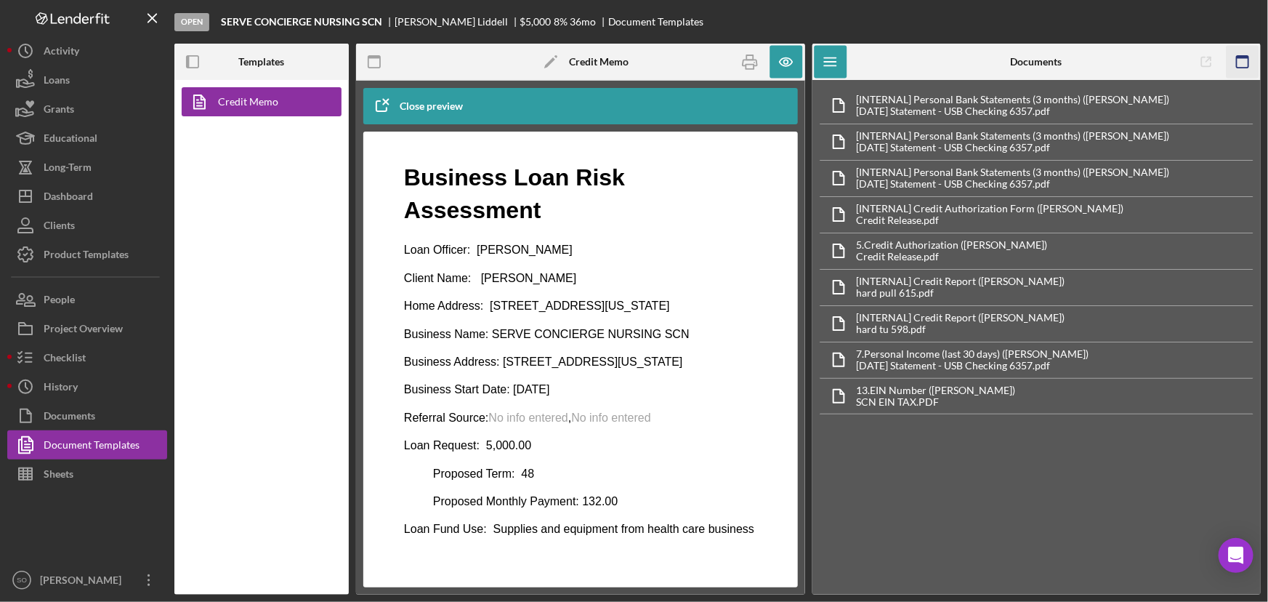
click at [1239, 63] on icon "button" at bounding box center [1242, 62] width 33 height 33
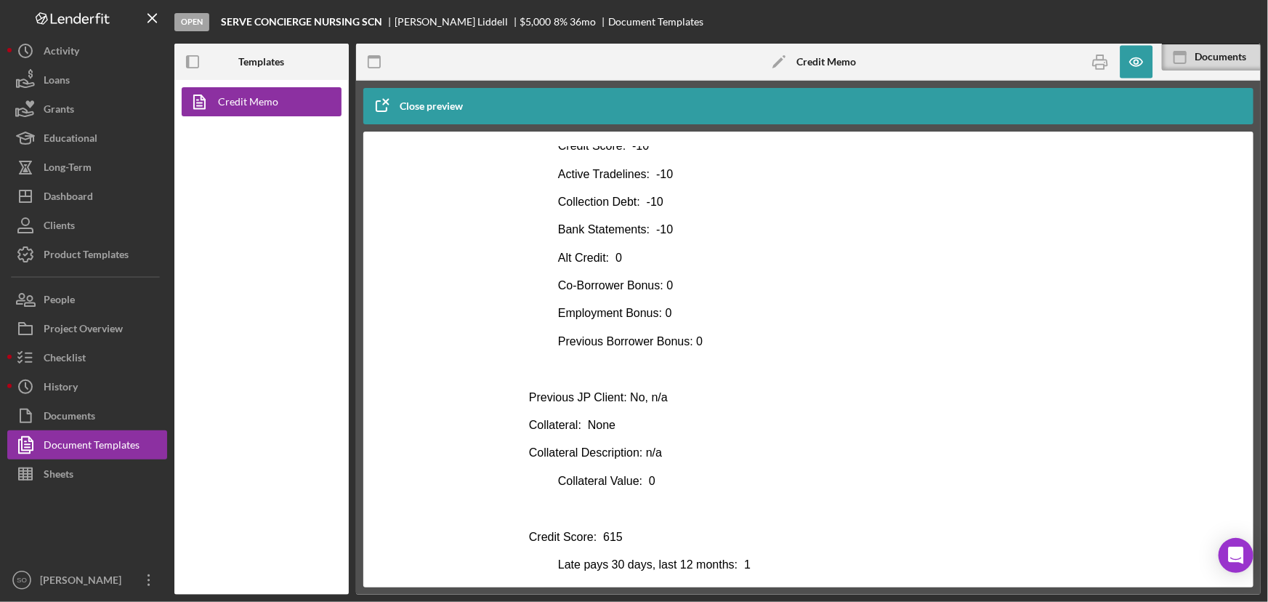
scroll to position [725, 0]
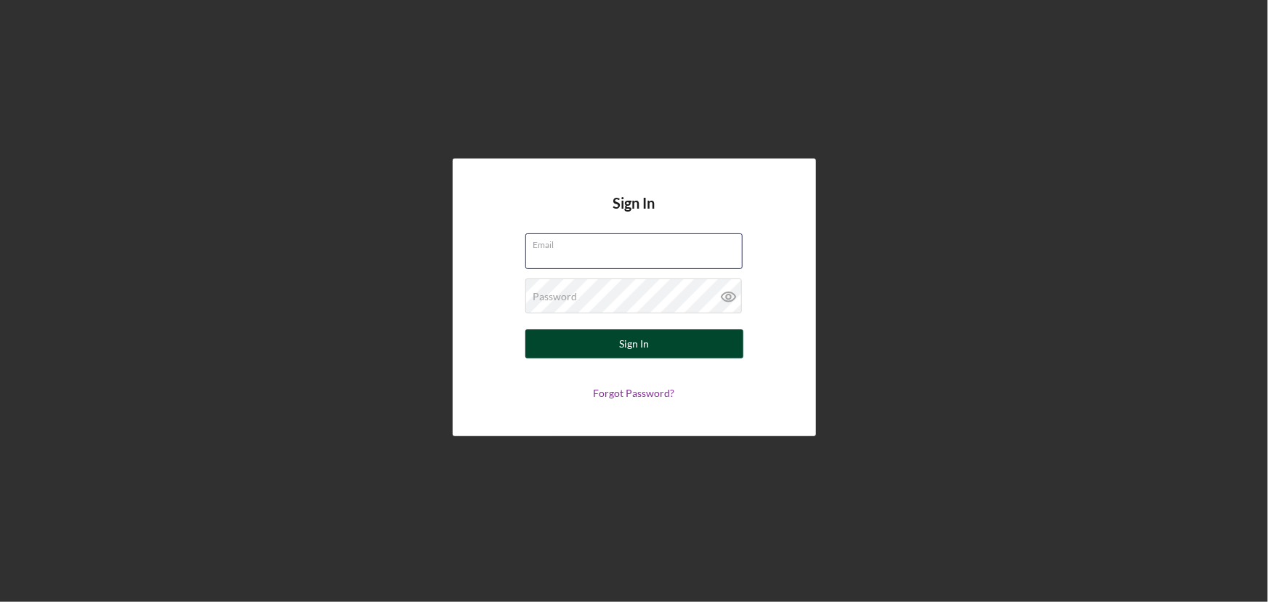
type input "sforrest@justinepetersen.org"
click at [559, 341] on button "Sign In" at bounding box center [635, 343] width 218 height 29
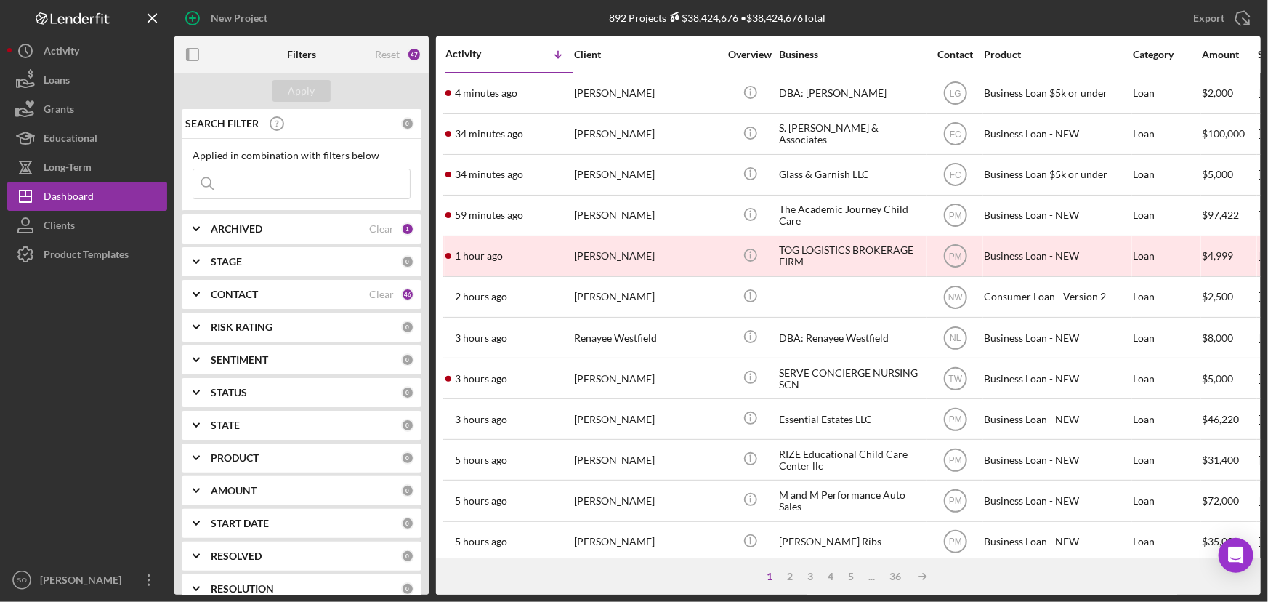
click at [263, 182] on input at bounding box center [301, 183] width 217 height 29
paste input "Lisa Duncan"
type input "Lisa Duncan"
click at [304, 93] on div "Apply" at bounding box center [302, 91] width 27 height 22
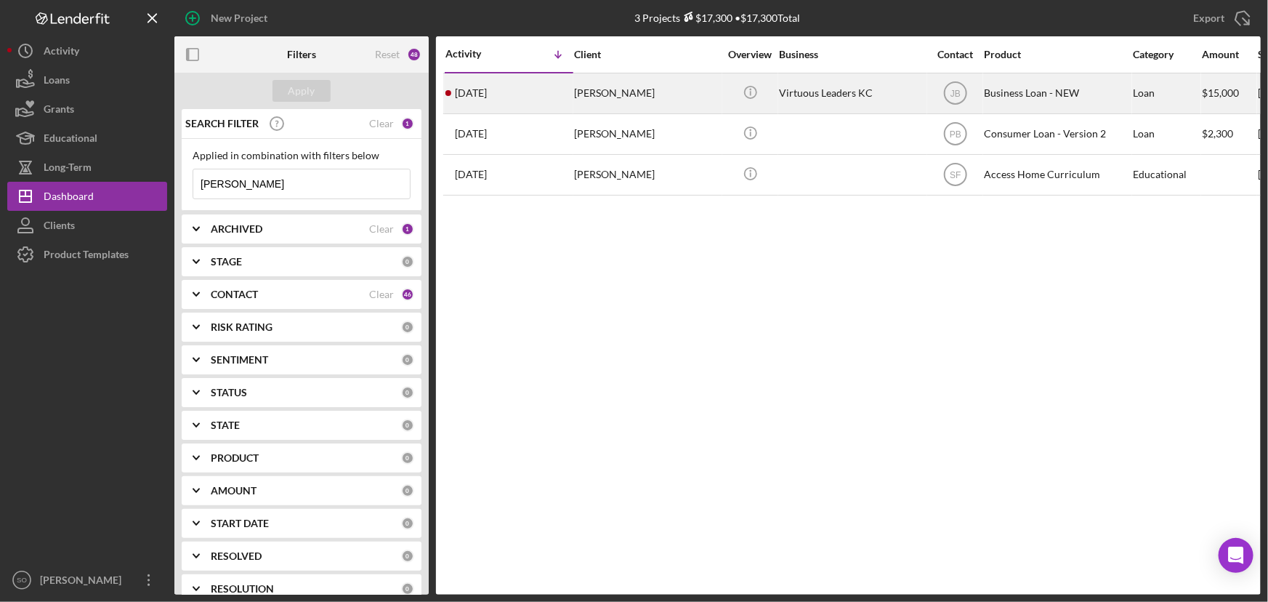
click at [672, 97] on div "Lisa Duncan" at bounding box center [646, 93] width 145 height 39
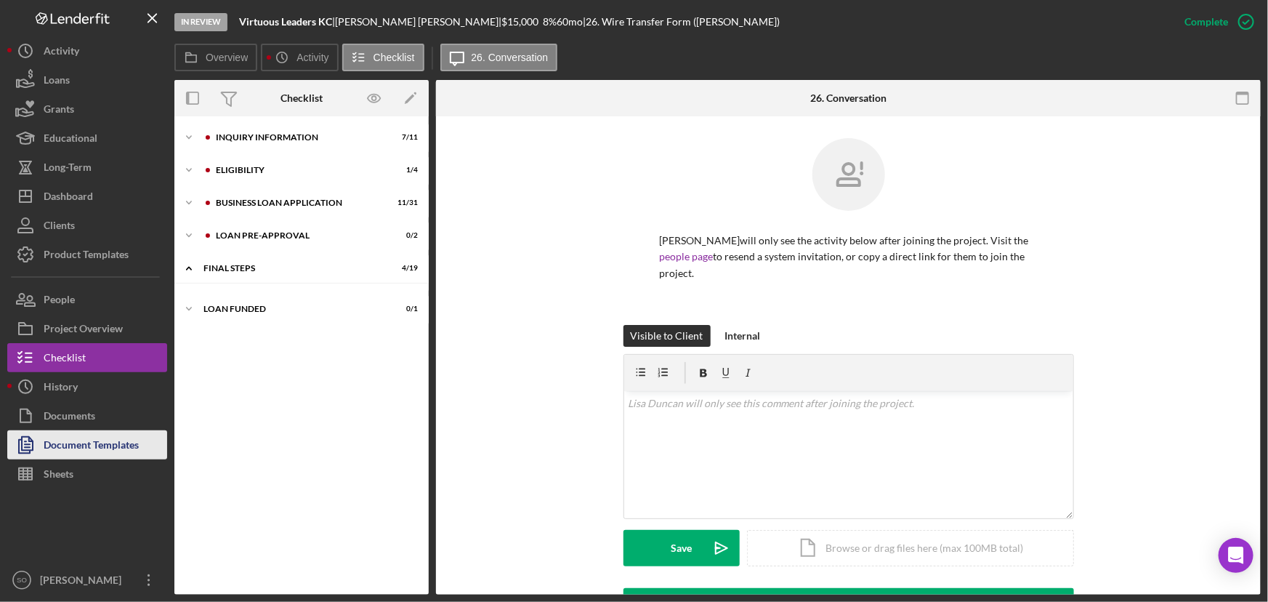
scroll to position [58, 0]
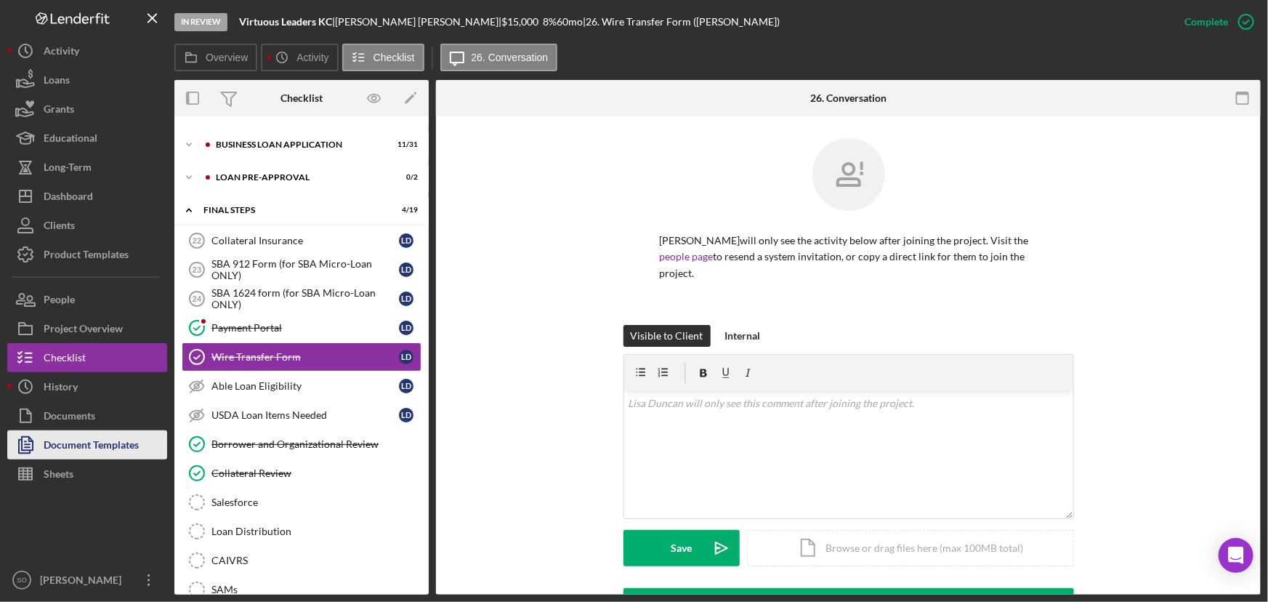
click at [99, 445] on div "Document Templates" at bounding box center [91, 446] width 95 height 33
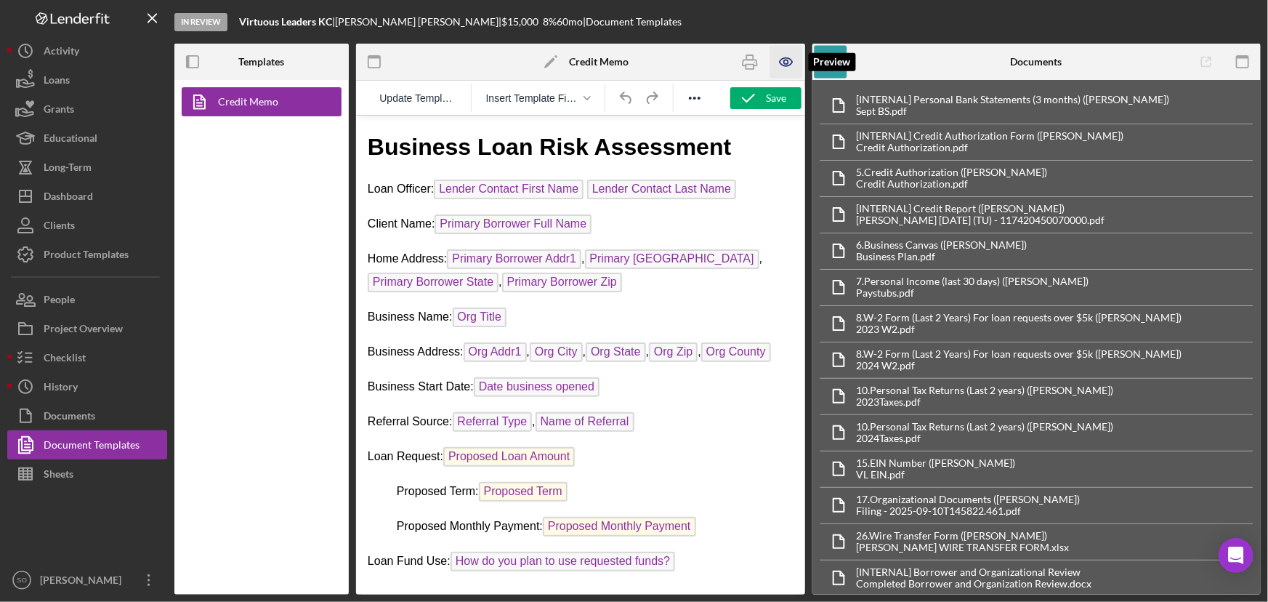
click at [792, 63] on icon "button" at bounding box center [786, 62] width 33 height 33
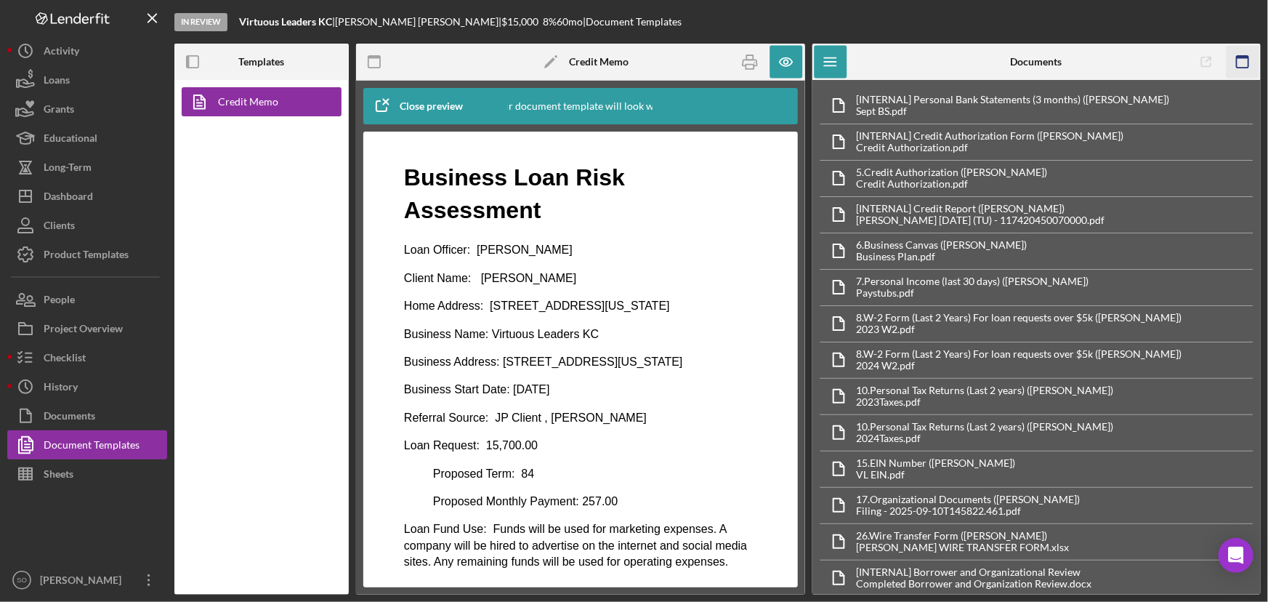
click at [1246, 56] on rect "button" at bounding box center [1243, 62] width 12 height 12
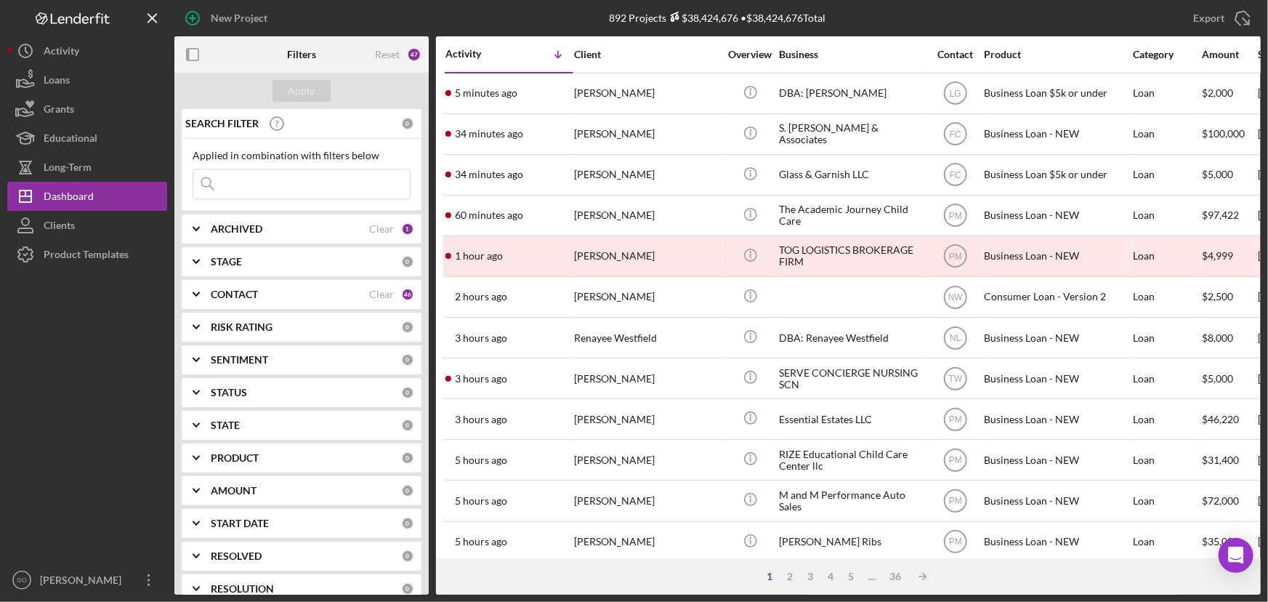
click at [296, 185] on input at bounding box center [301, 183] width 217 height 29
paste input "Leonard Kyles-"
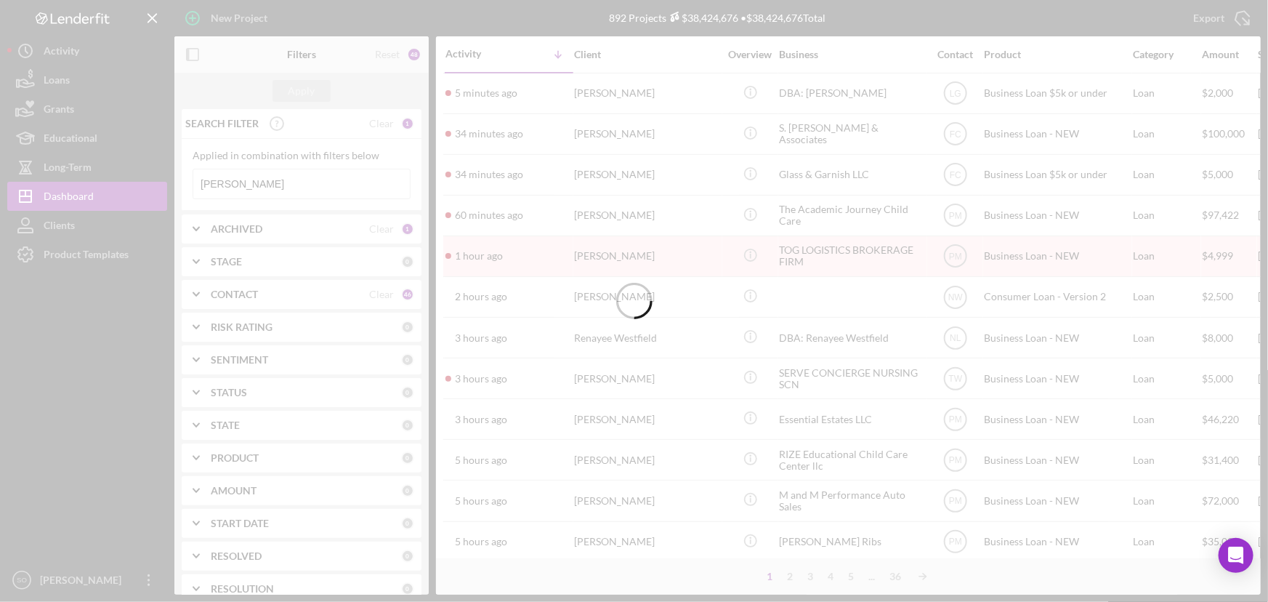
type input "Leonard Kyles"
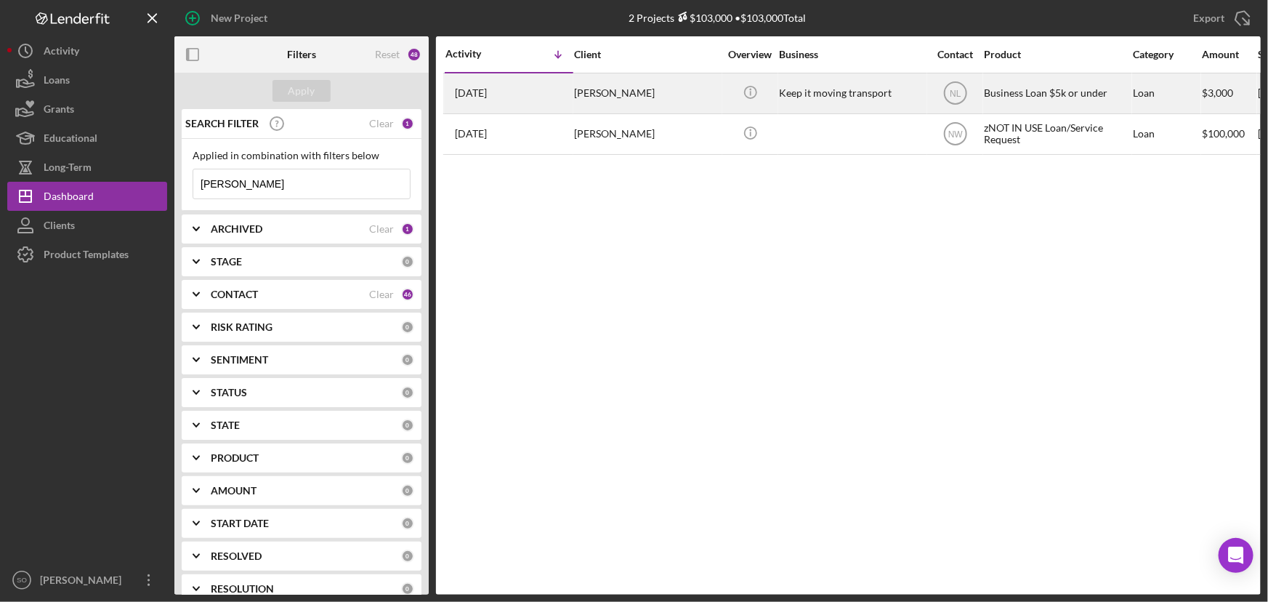
click at [723, 102] on div "Icon/Info" at bounding box center [750, 93] width 55 height 39
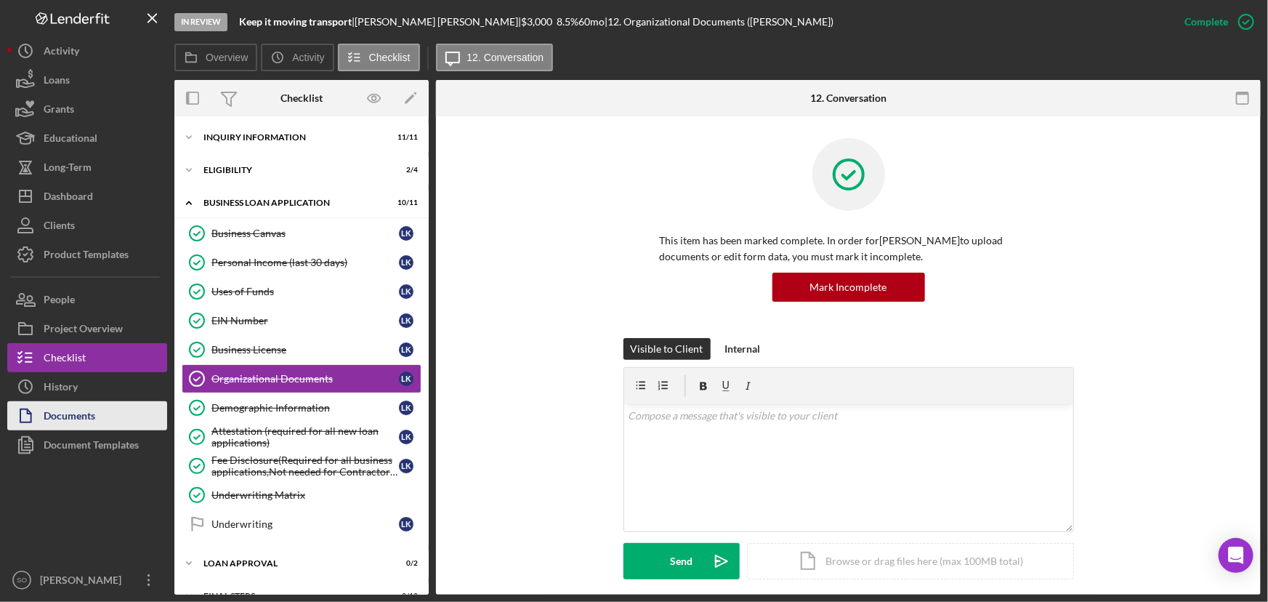
scroll to position [22, 0]
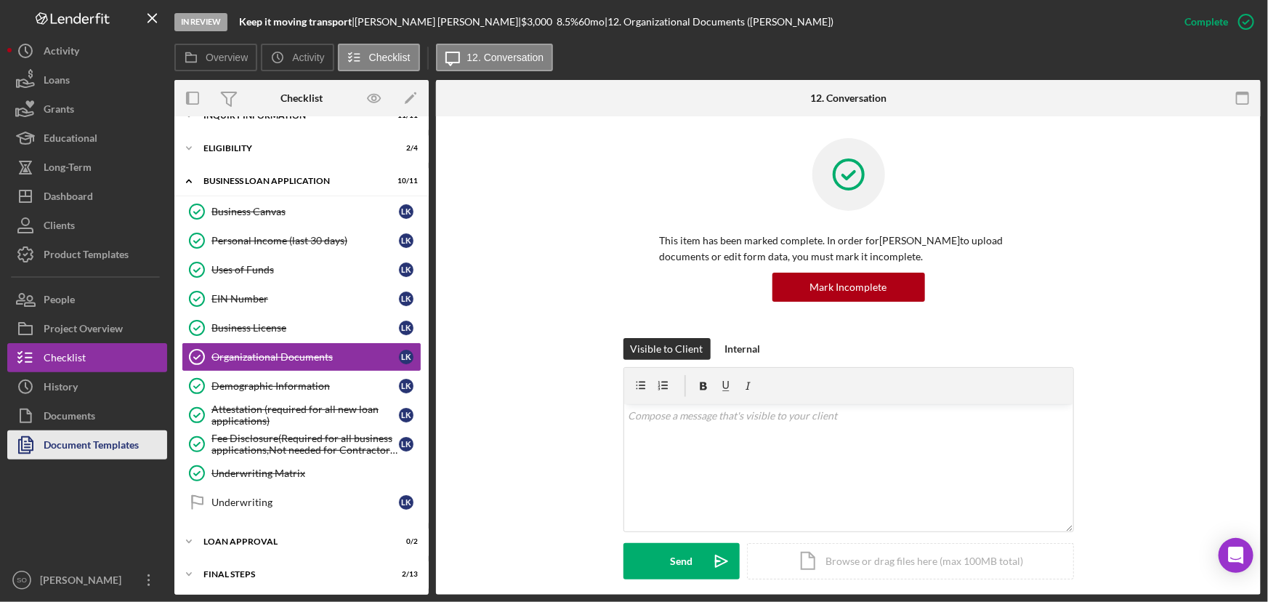
click at [49, 451] on div "Document Templates" at bounding box center [91, 446] width 95 height 33
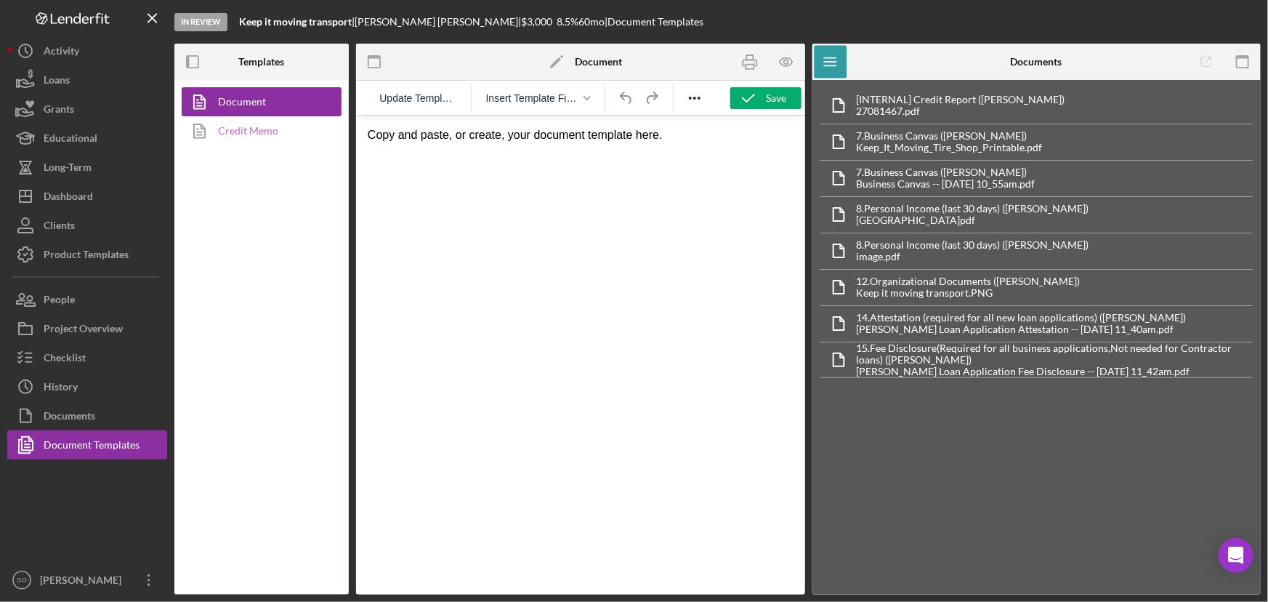
click at [265, 119] on link "Credit Memo" at bounding box center [258, 130] width 153 height 29
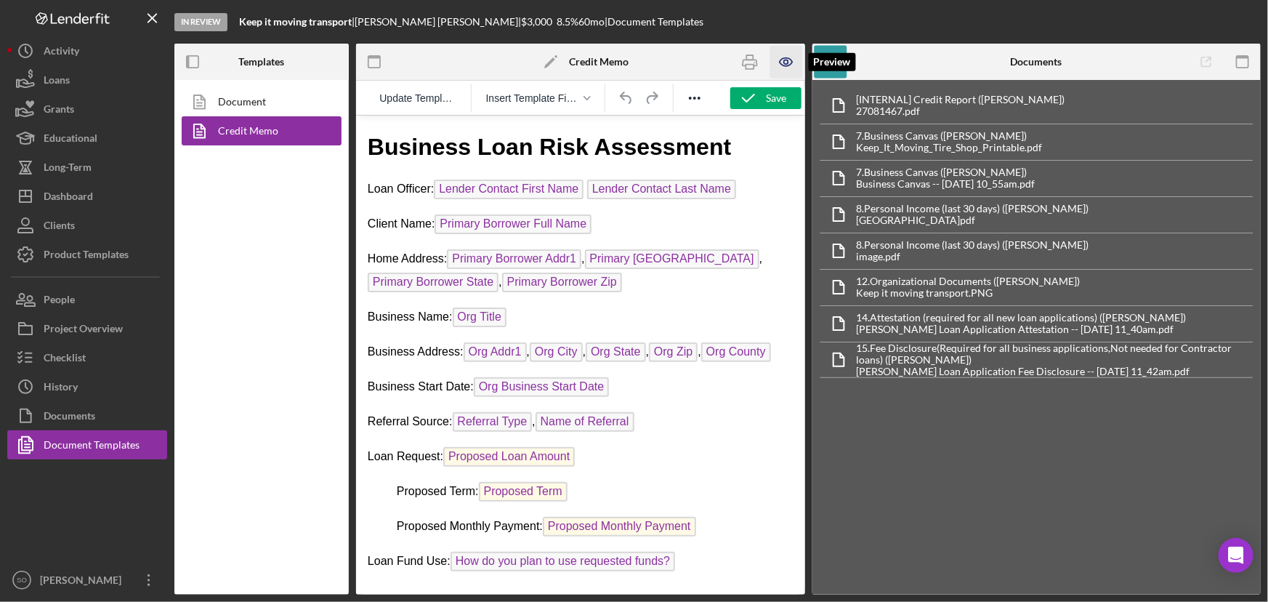
click at [782, 60] on icon "button" at bounding box center [786, 62] width 12 height 8
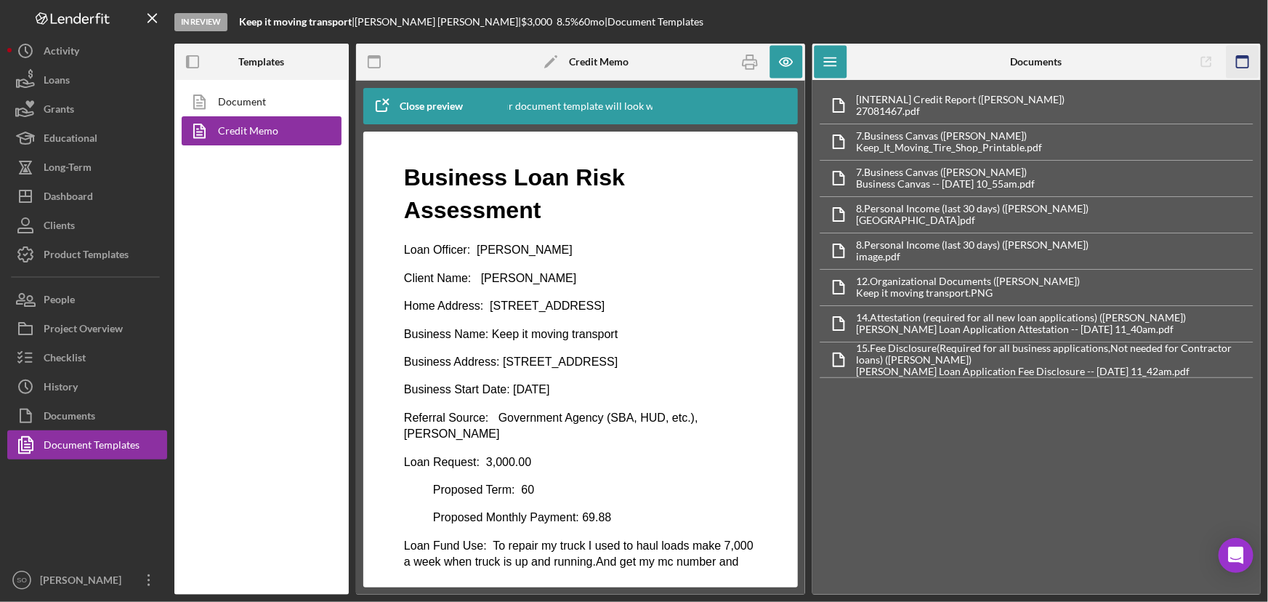
click at [1241, 65] on icon "button" at bounding box center [1242, 62] width 33 height 33
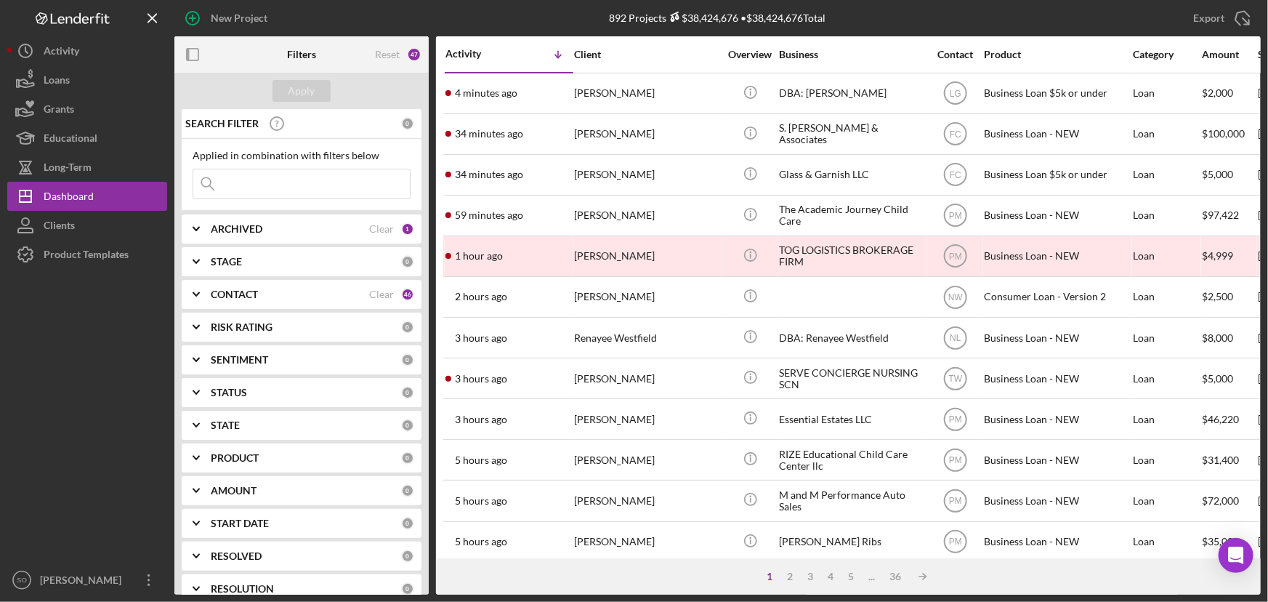
click at [264, 188] on input at bounding box center [301, 183] width 217 height 29
paste input "Jason Morris"
type input "Jason Morris"
click at [306, 100] on div "Apply" at bounding box center [302, 91] width 27 height 22
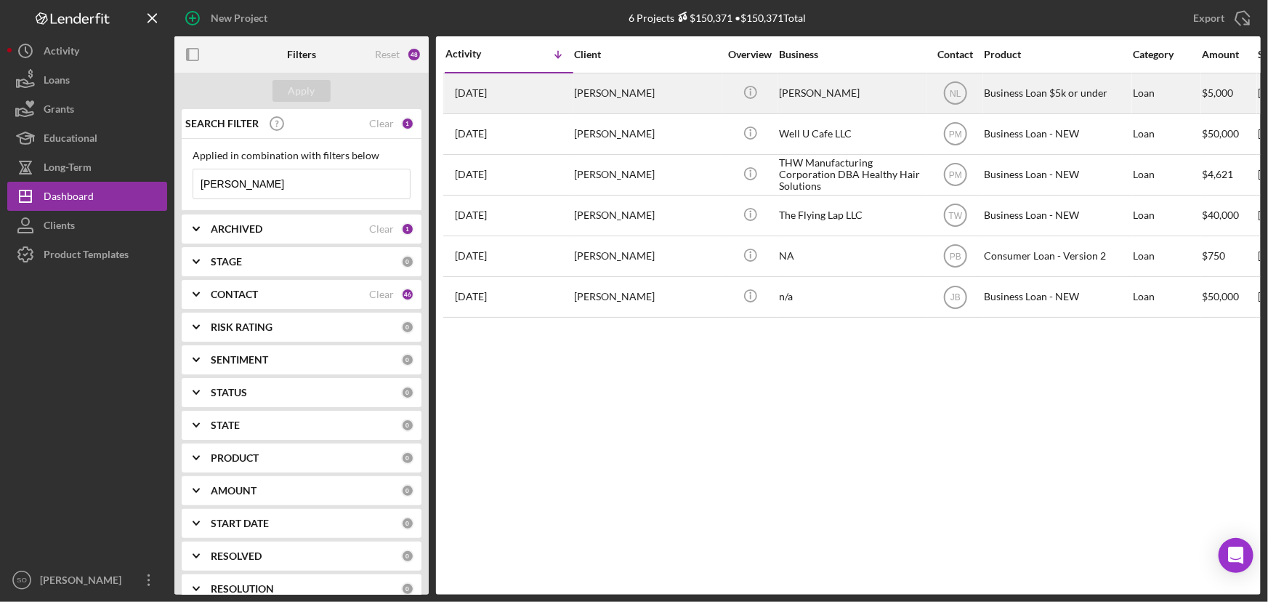
click at [642, 102] on div "Jason Morris" at bounding box center [646, 93] width 145 height 39
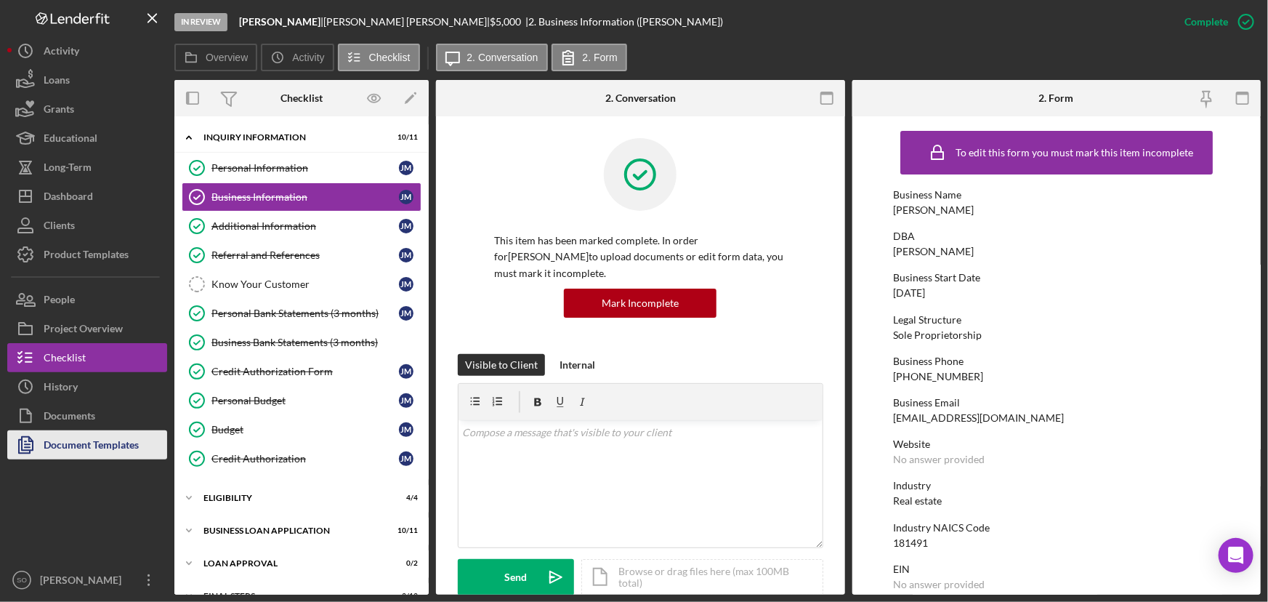
click at [71, 448] on div "Document Templates" at bounding box center [91, 446] width 95 height 33
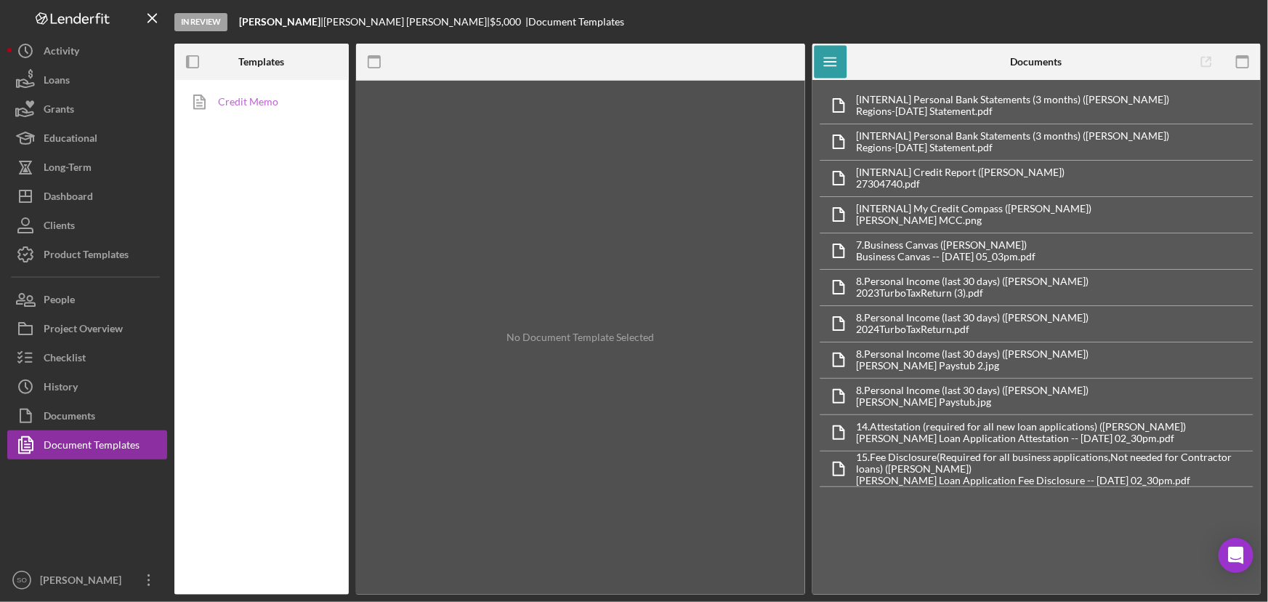
click at [262, 108] on link "Credit Memo" at bounding box center [258, 101] width 153 height 29
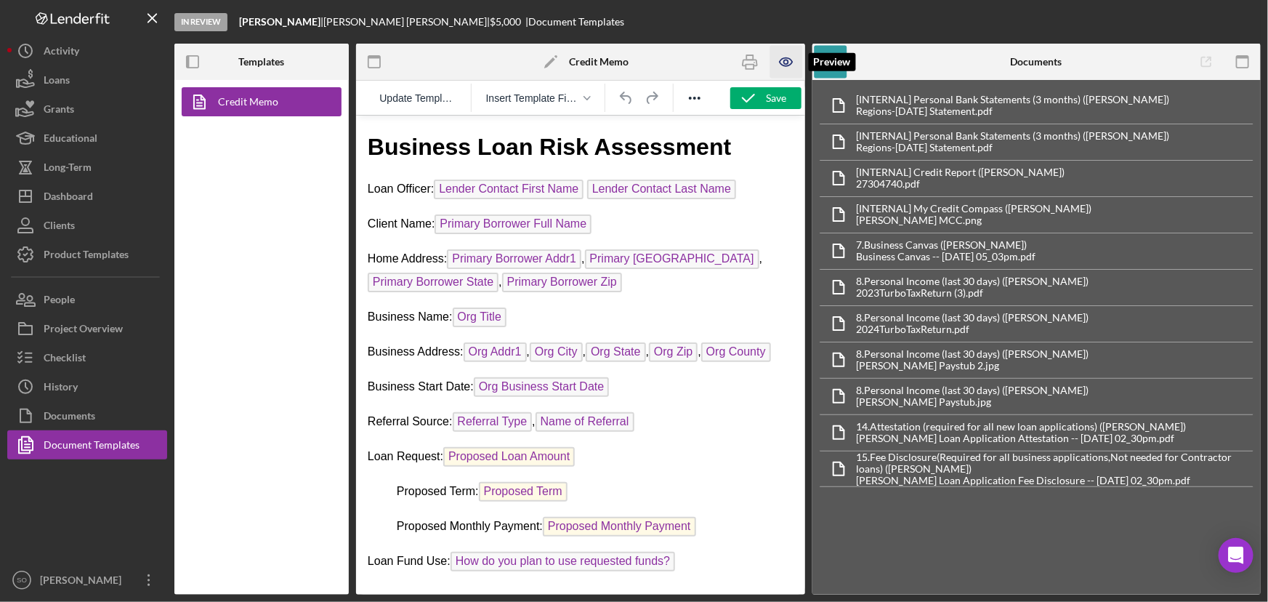
click at [788, 64] on icon "button" at bounding box center [786, 62] width 4 height 4
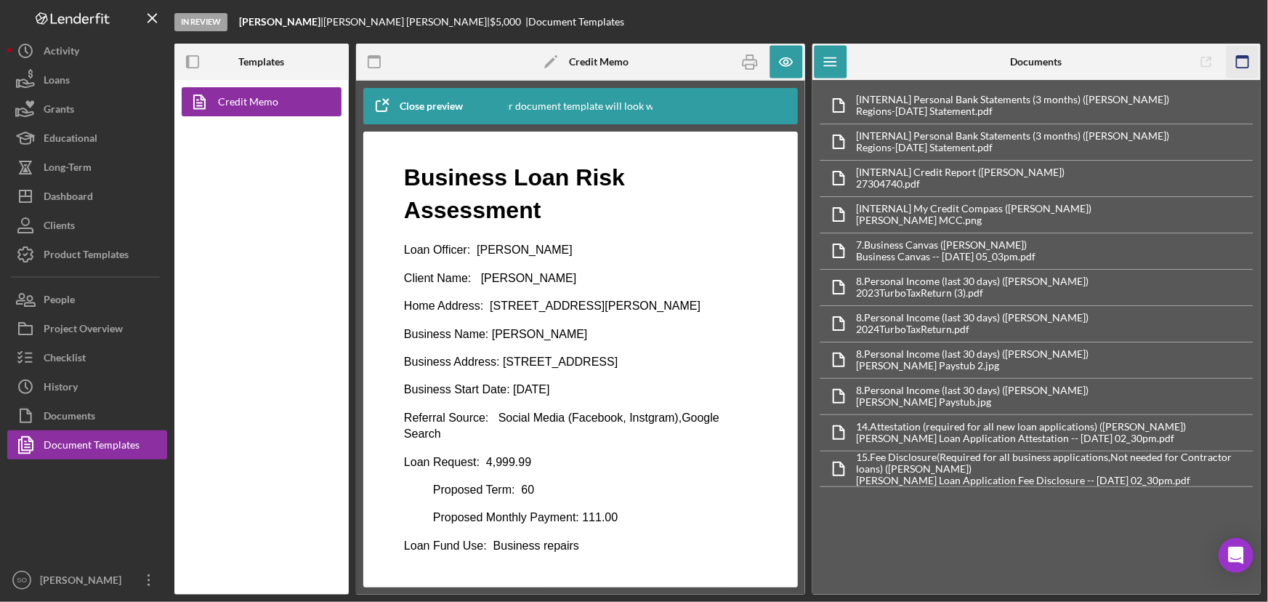
click at [1252, 57] on icon "button" at bounding box center [1242, 62] width 33 height 33
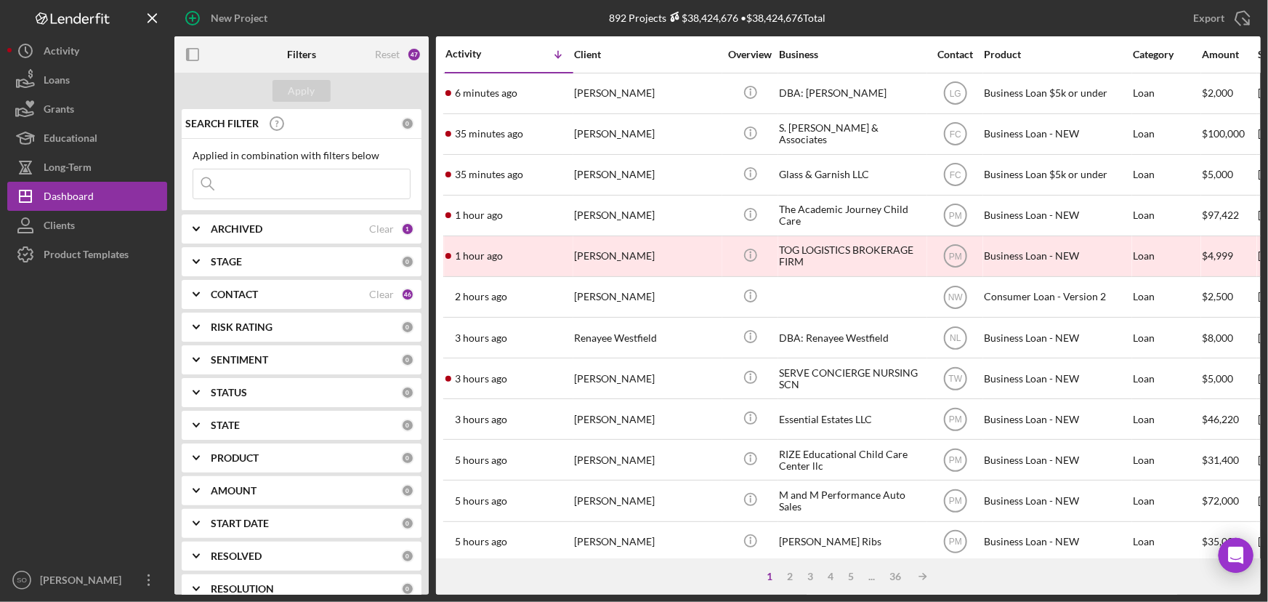
click at [288, 182] on input at bounding box center [301, 183] width 217 height 29
paste input "Kyshun Clark-Templeton"
type input "Kyshun Clark-Templeton"
click at [315, 86] on button "Apply" at bounding box center [302, 91] width 58 height 22
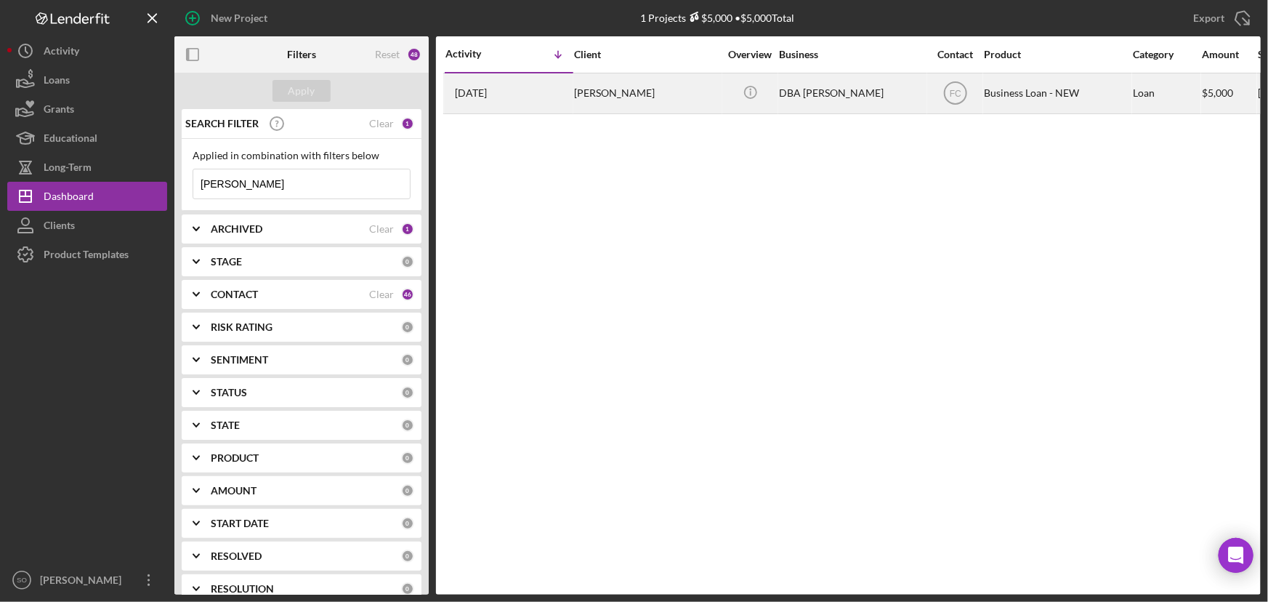
click at [632, 93] on div "Kyshun Clark-Templeton" at bounding box center [646, 93] width 145 height 39
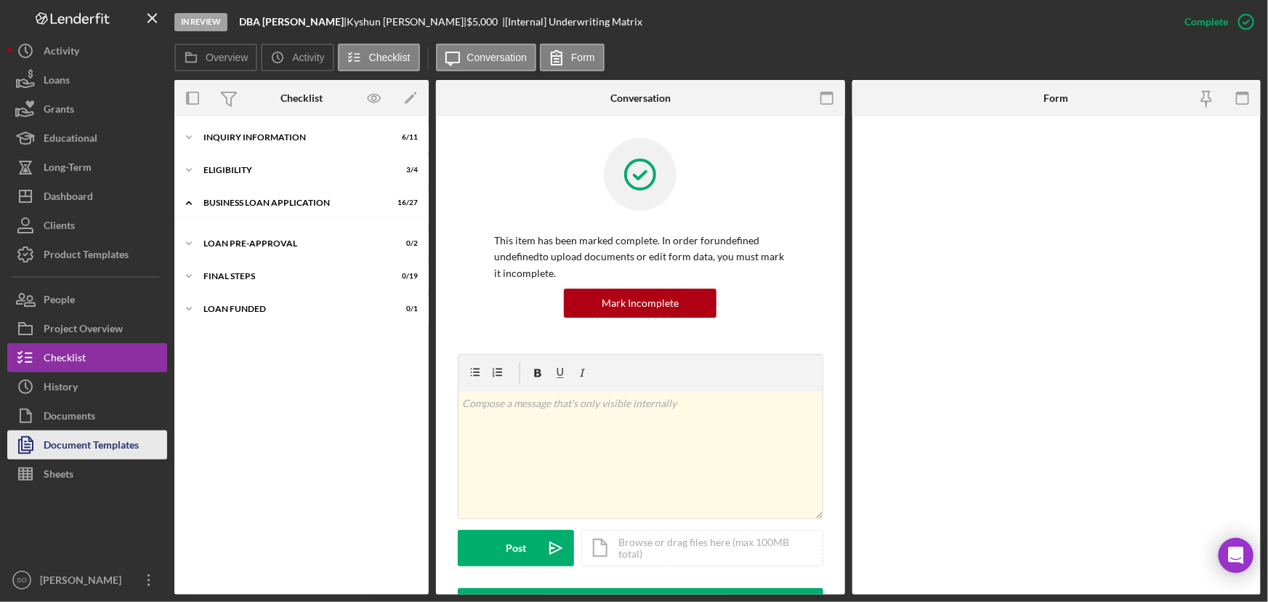
scroll to position [514, 0]
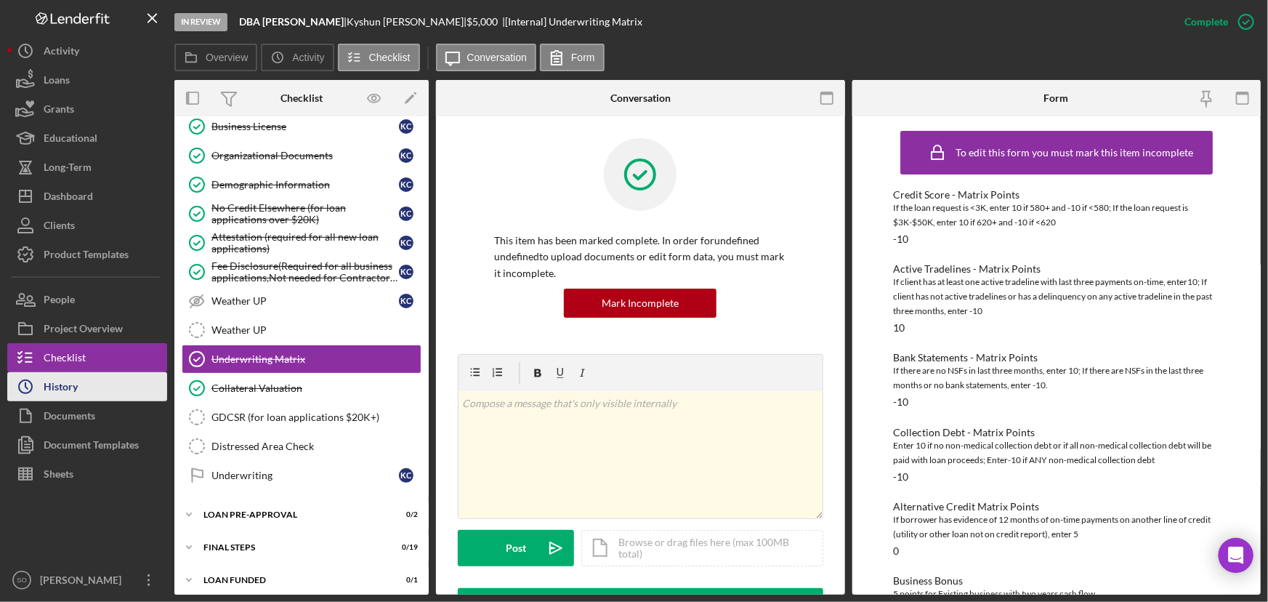
drag, startPoint x: 89, startPoint y: 438, endPoint x: 125, endPoint y: 399, distance: 53.5
click at [89, 438] on div "Document Templates" at bounding box center [91, 446] width 95 height 33
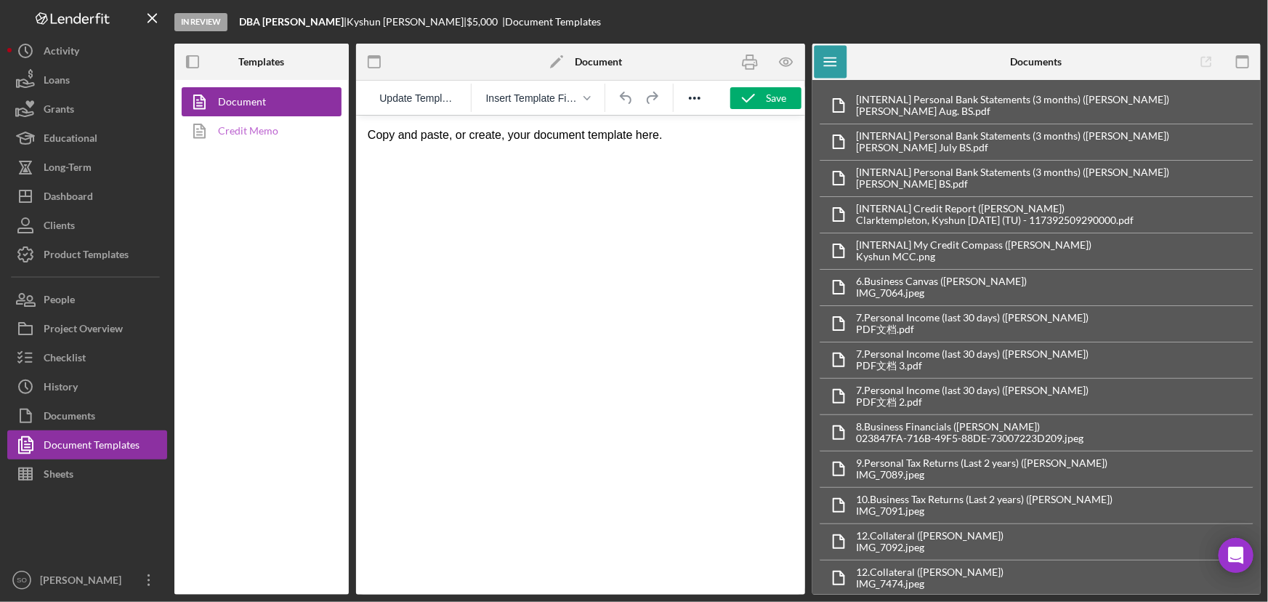
click at [233, 127] on link "Credit Memo" at bounding box center [258, 130] width 153 height 29
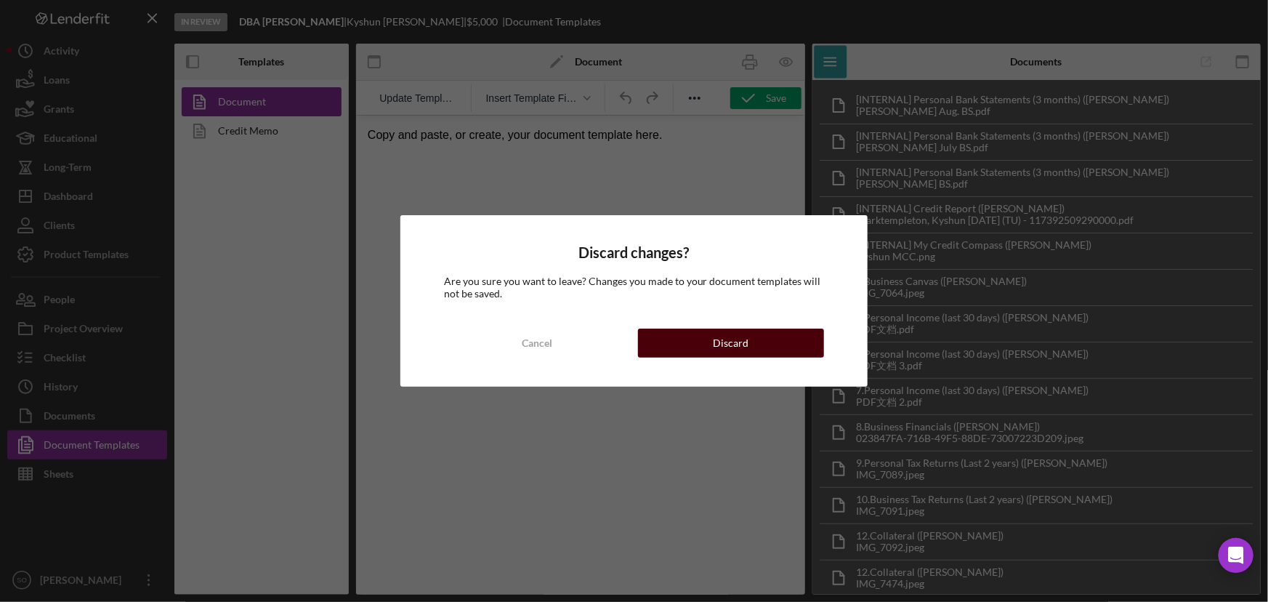
click at [731, 337] on div "Discard" at bounding box center [731, 343] width 36 height 29
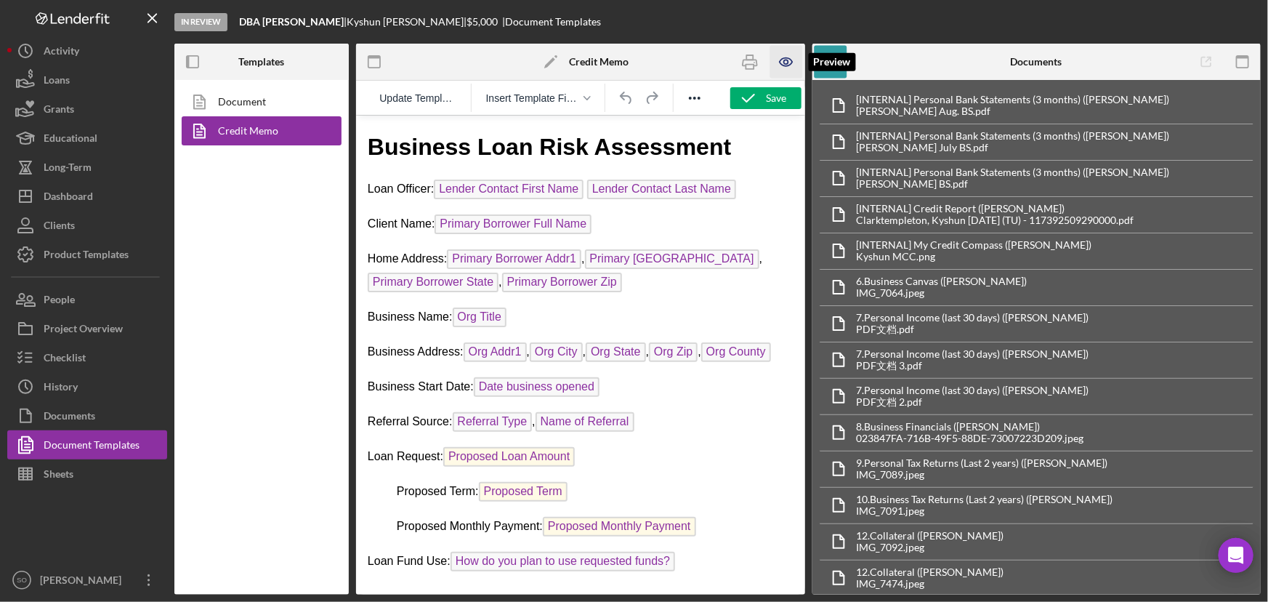
click at [789, 58] on icon "button" at bounding box center [786, 62] width 12 height 8
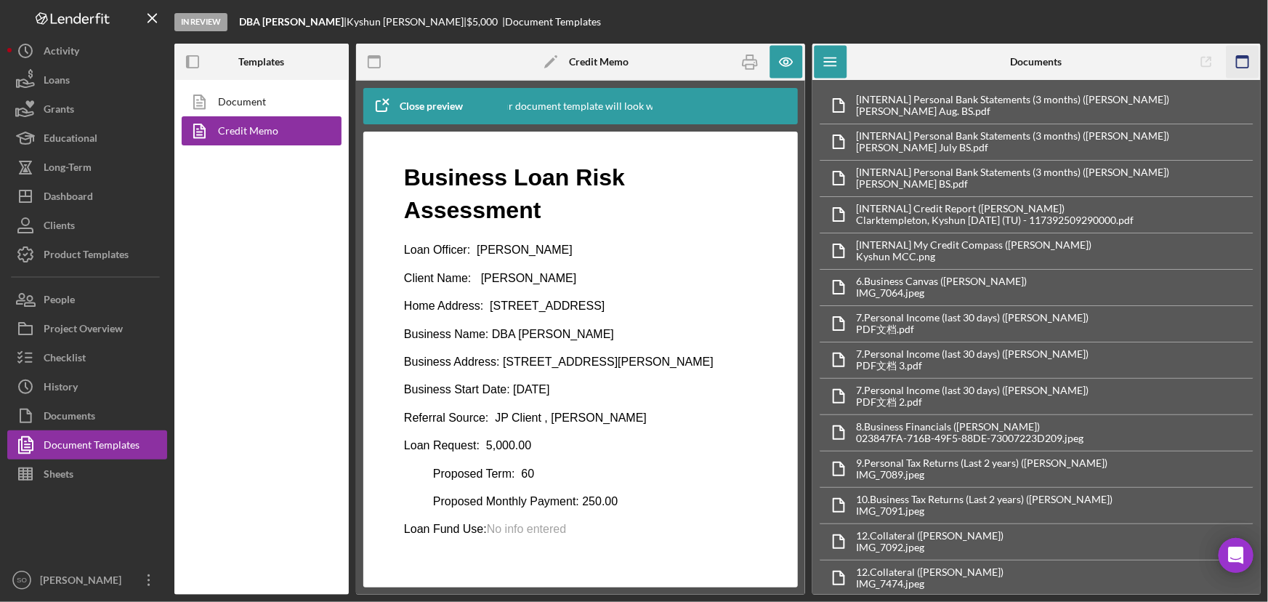
click at [1244, 63] on icon "button" at bounding box center [1242, 62] width 33 height 33
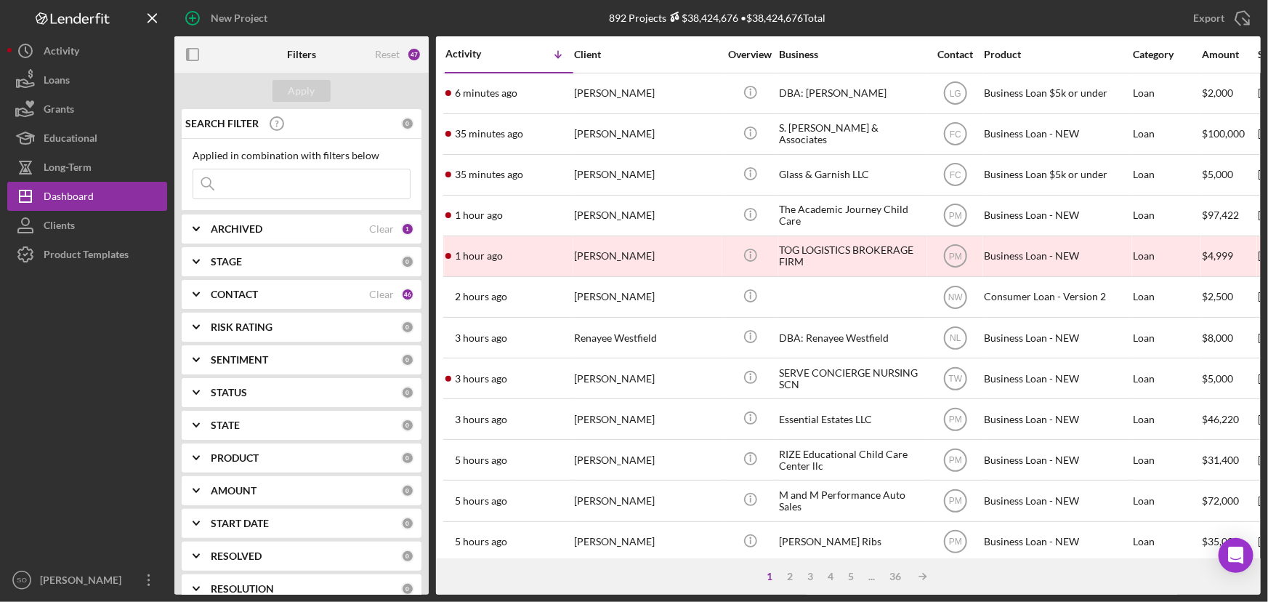
drag, startPoint x: 254, startPoint y: 186, endPoint x: 261, endPoint y: 166, distance: 21.6
click at [254, 186] on input at bounding box center [301, 183] width 217 height 29
paste input "[PERSON_NAME]"
type input "[PERSON_NAME]"
click at [299, 94] on div "Apply" at bounding box center [302, 91] width 27 height 22
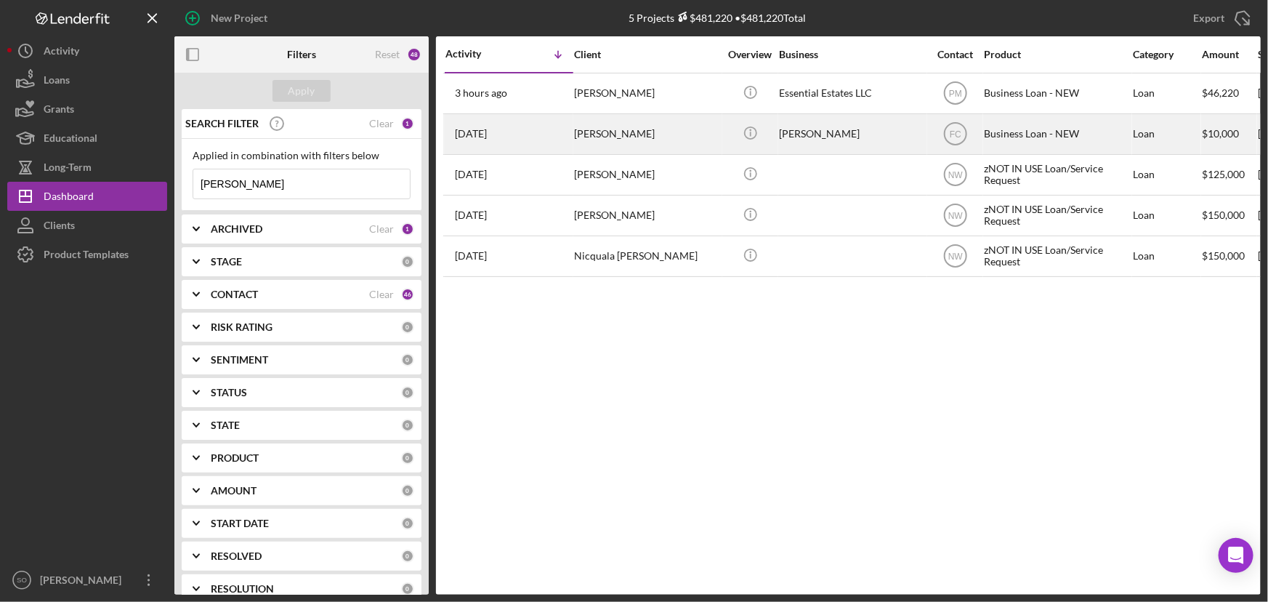
click at [635, 137] on div "[PERSON_NAME]" at bounding box center [646, 134] width 145 height 39
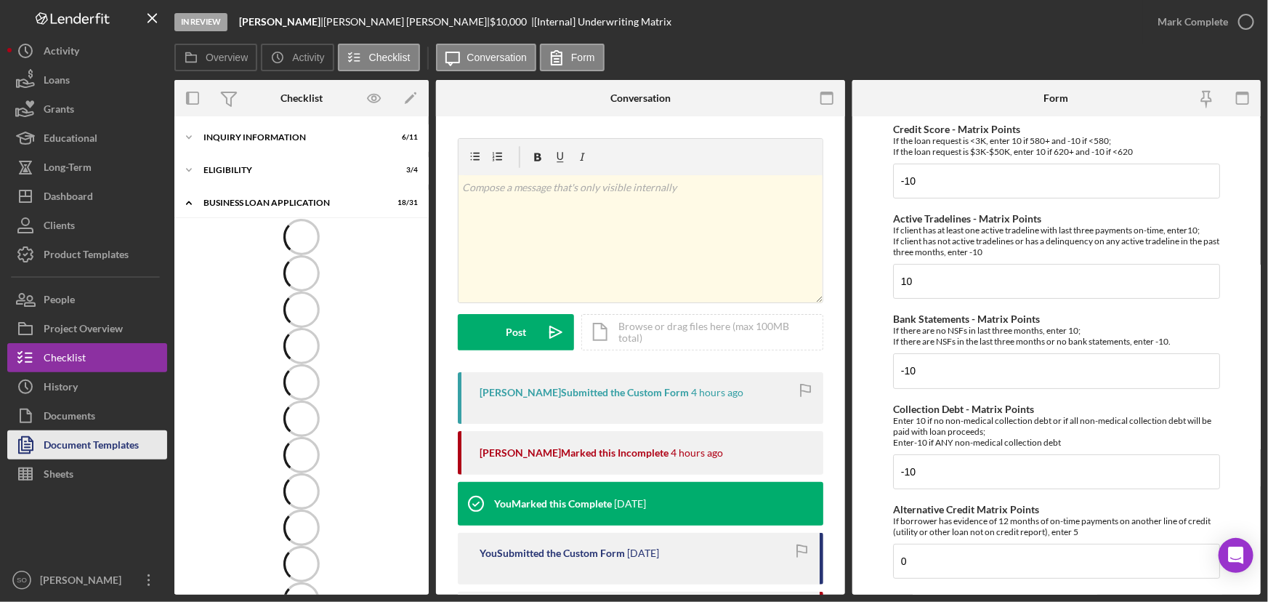
scroll to position [630, 0]
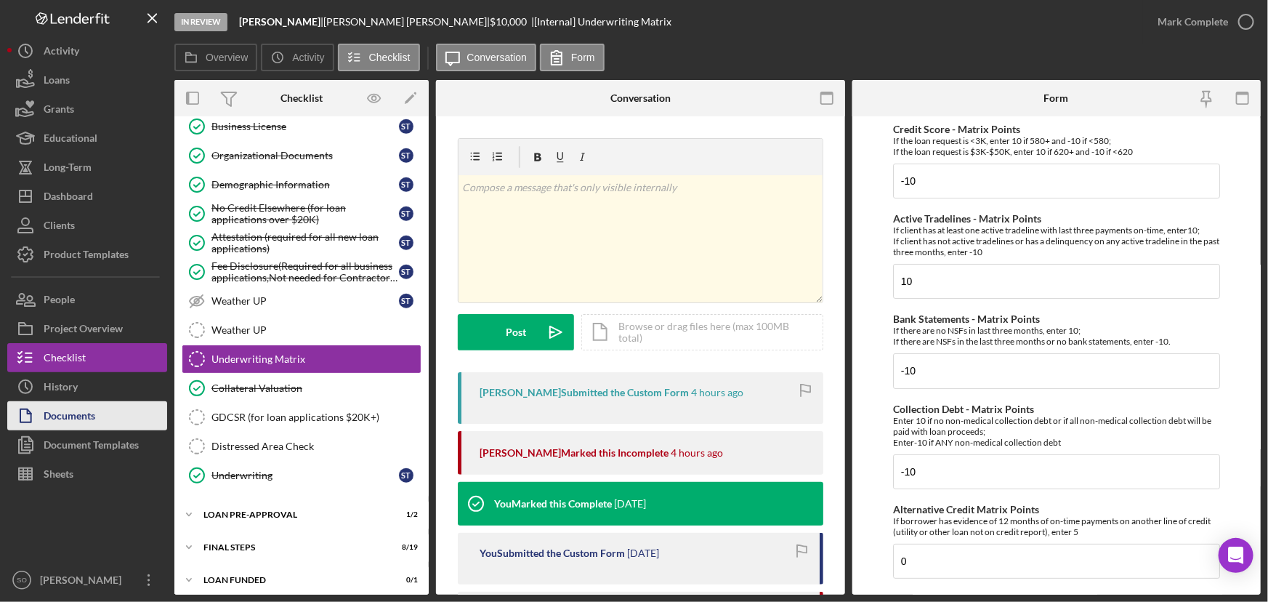
drag, startPoint x: 102, startPoint y: 448, endPoint x: 124, endPoint y: 419, distance: 36.9
click at [102, 448] on div "Document Templates" at bounding box center [91, 446] width 95 height 33
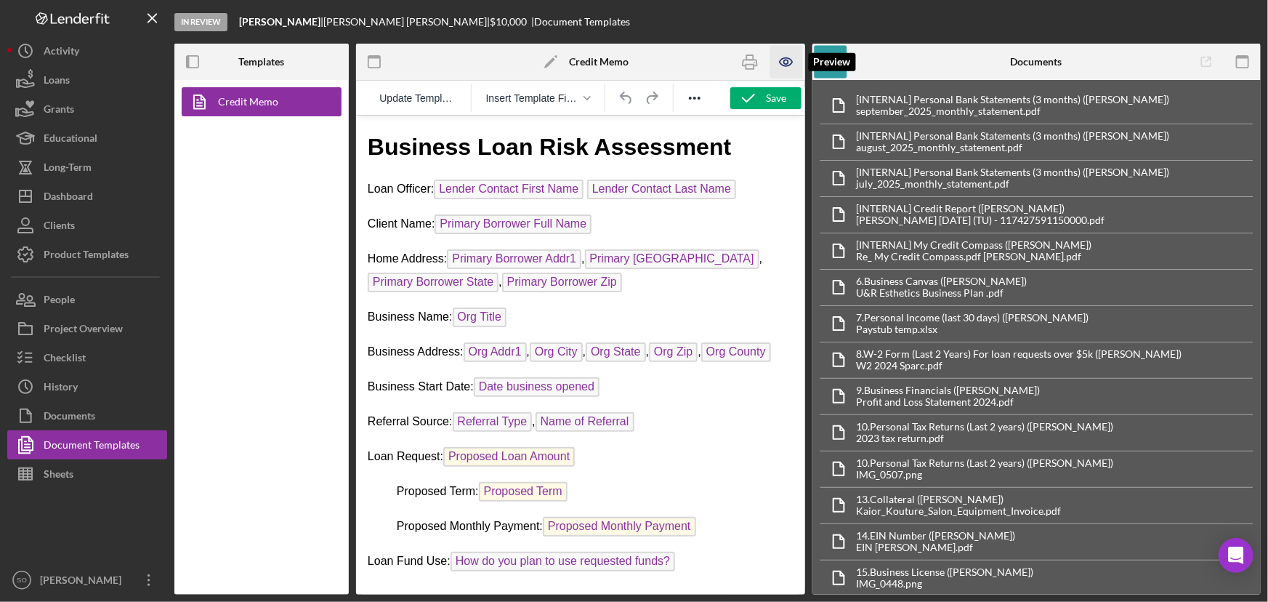
click at [785, 58] on icon "button" at bounding box center [786, 62] width 12 height 8
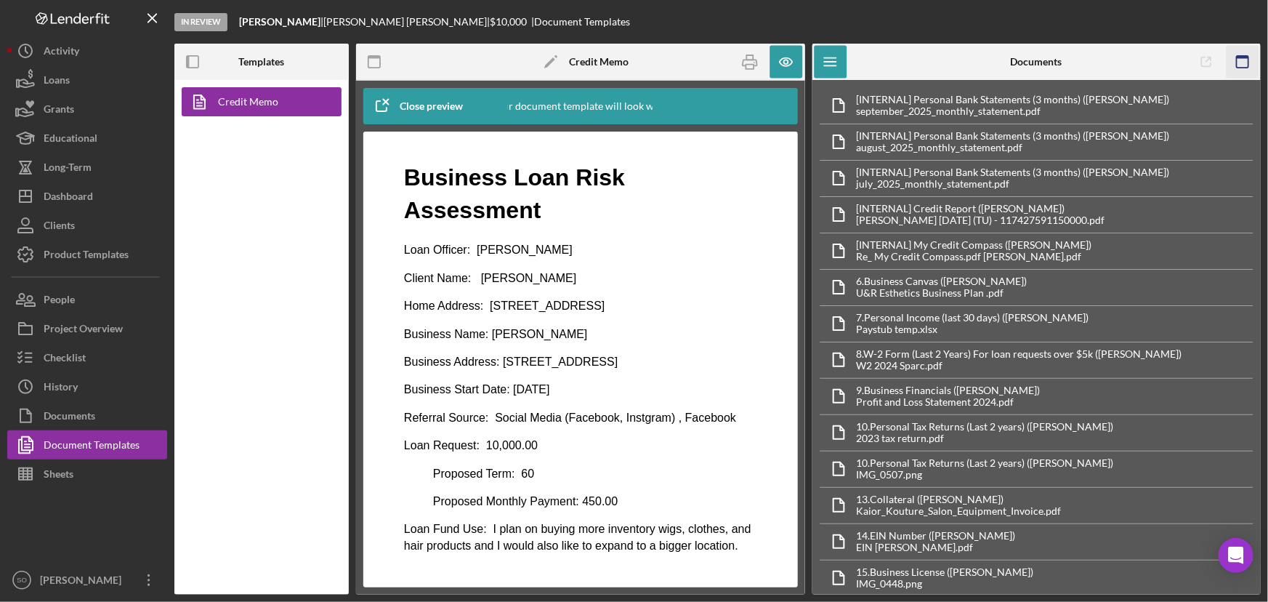
click at [1237, 57] on rect "button" at bounding box center [1243, 57] width 12 height 3
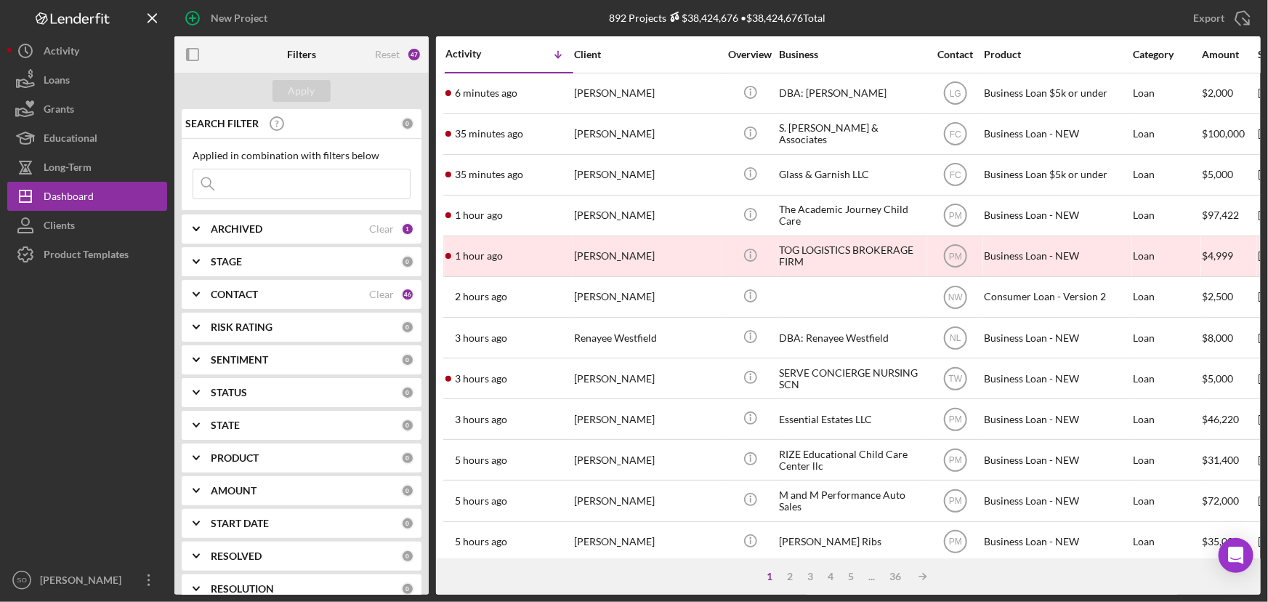
click at [296, 190] on input at bounding box center [301, 183] width 217 height 29
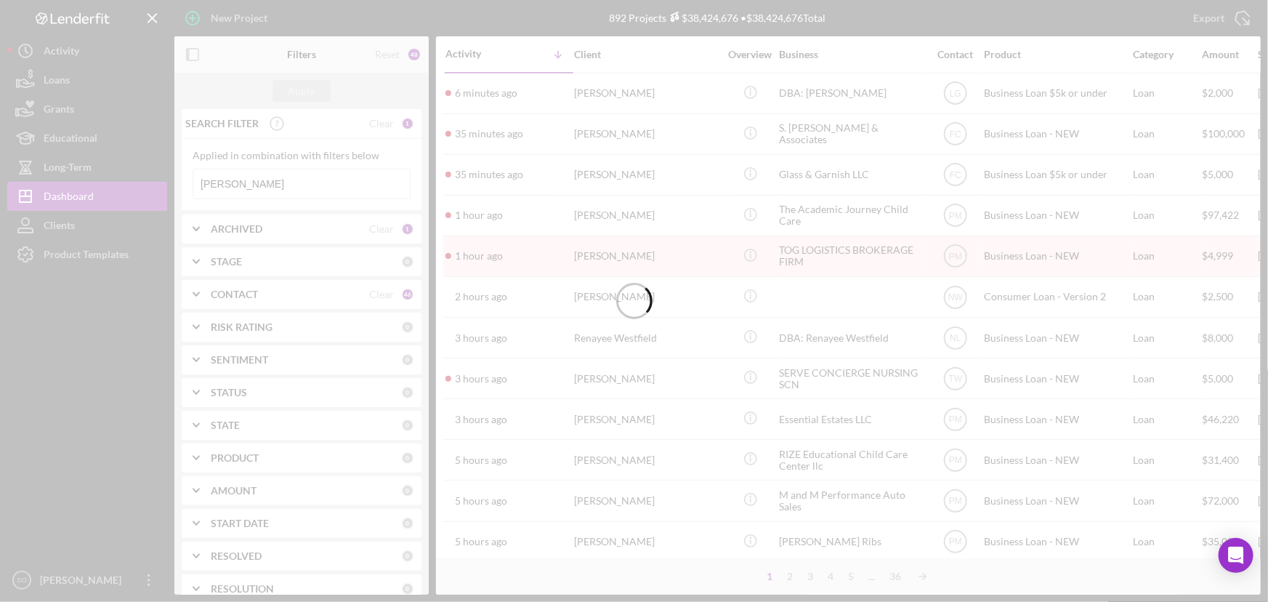
type input "denise roper"
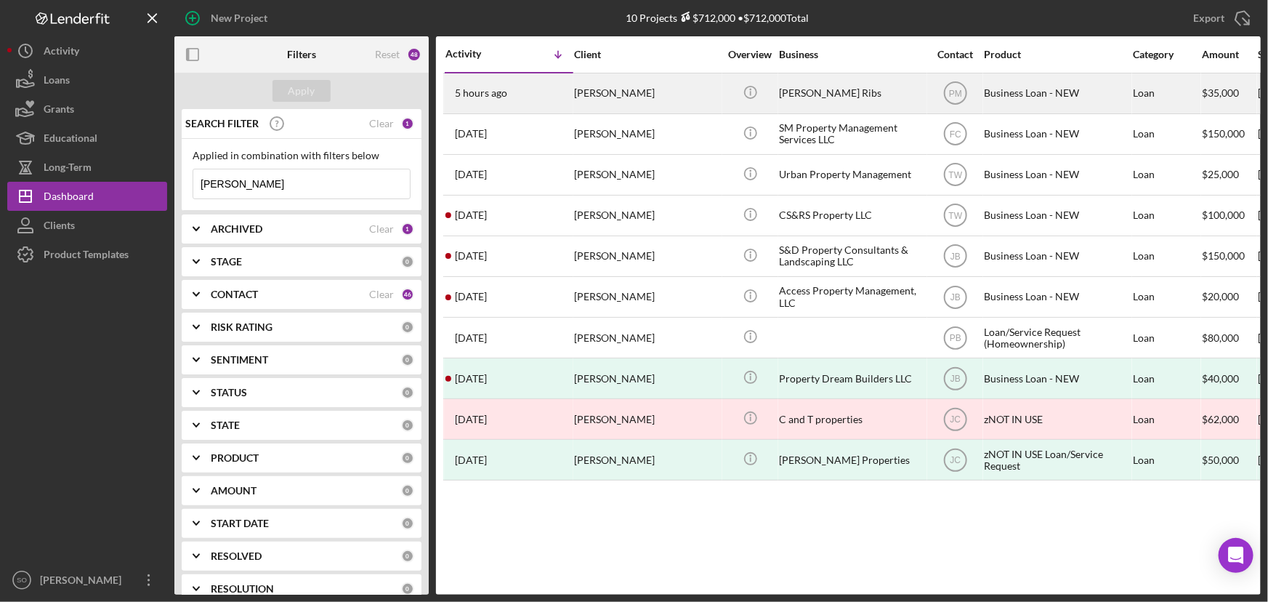
click at [643, 92] on div "[PERSON_NAME]" at bounding box center [646, 93] width 145 height 39
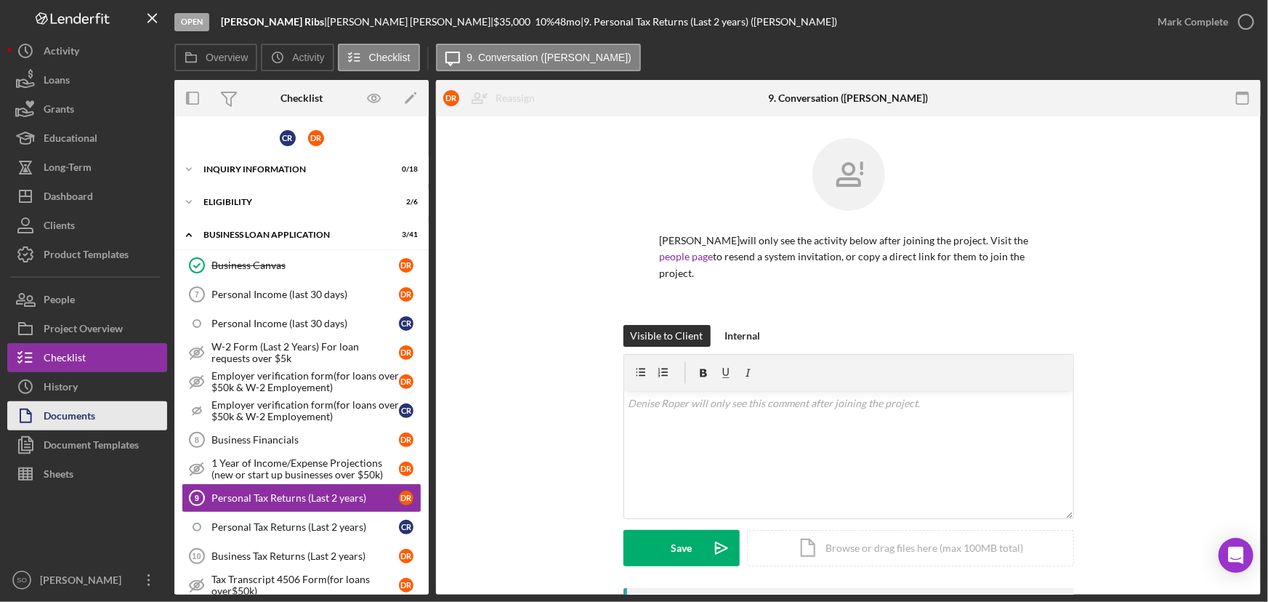
drag, startPoint x: 81, startPoint y: 440, endPoint x: 92, endPoint y: 412, distance: 29.7
click at [81, 440] on div "Document Templates" at bounding box center [91, 446] width 95 height 33
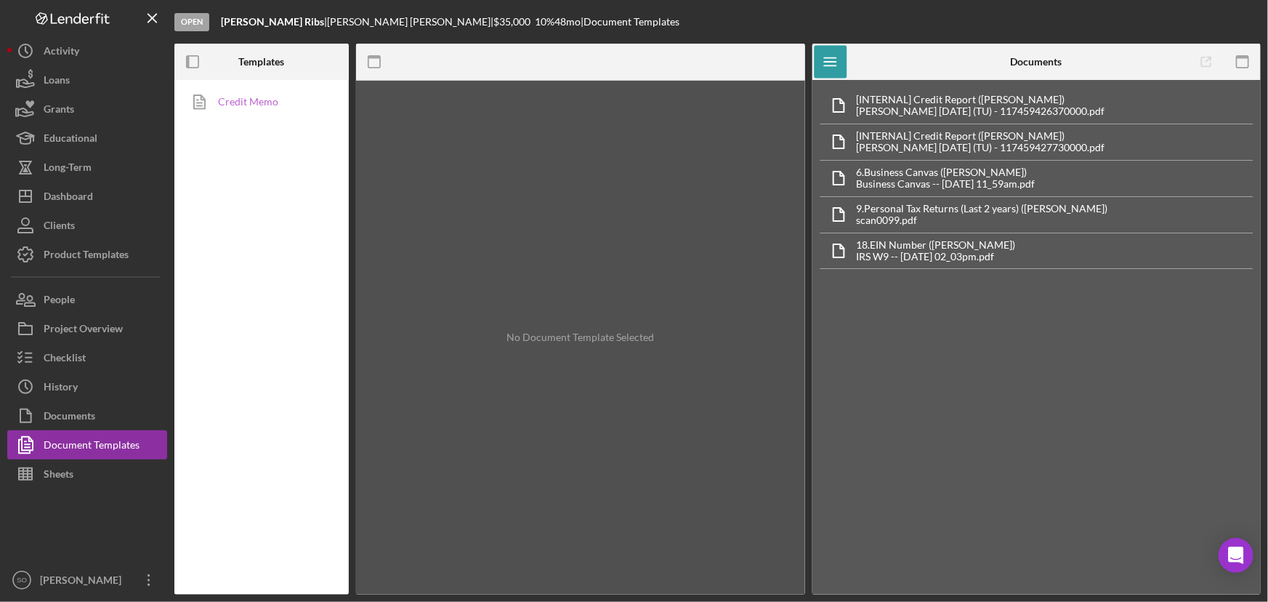
click at [275, 101] on link "Credit Memo" at bounding box center [258, 101] width 153 height 29
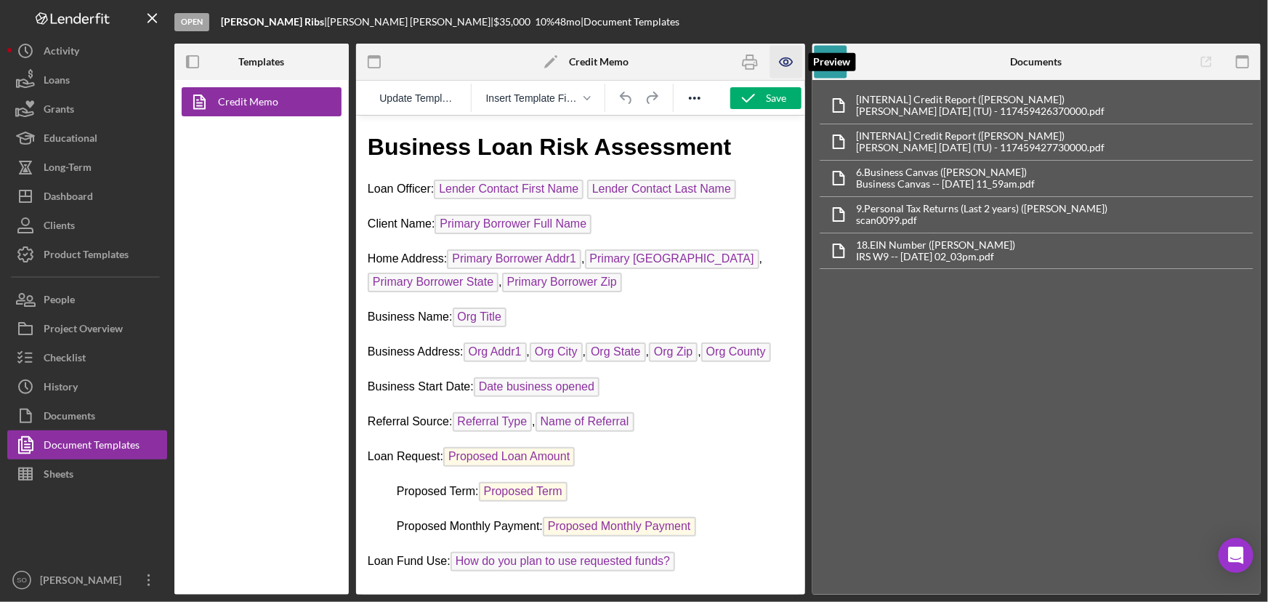
click at [784, 61] on icon "button" at bounding box center [786, 62] width 33 height 33
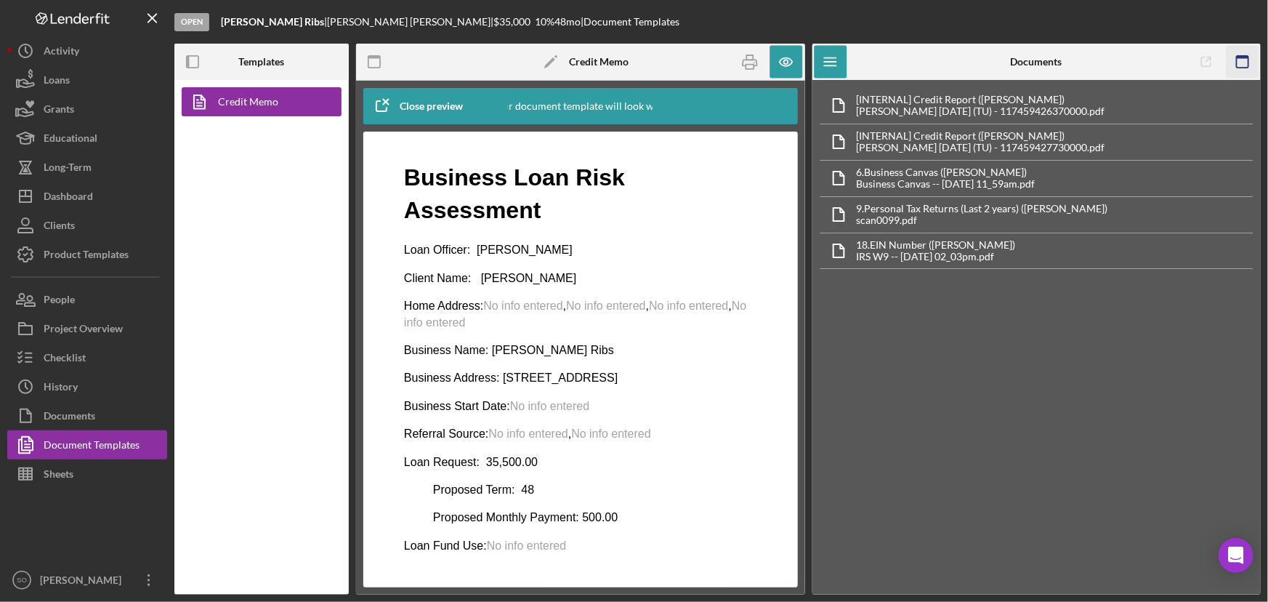
click at [1245, 57] on rect "button" at bounding box center [1243, 57] width 12 height 3
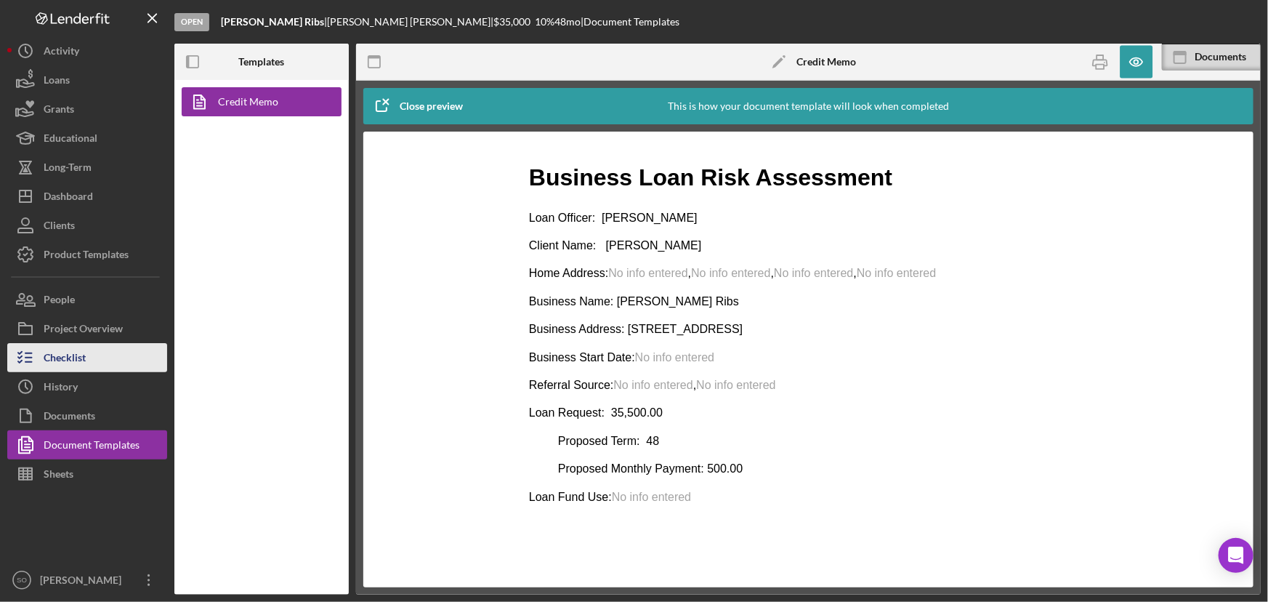
drag, startPoint x: 51, startPoint y: 353, endPoint x: 128, endPoint y: 350, distance: 77.1
click at [51, 353] on div "Checklist" at bounding box center [65, 359] width 42 height 33
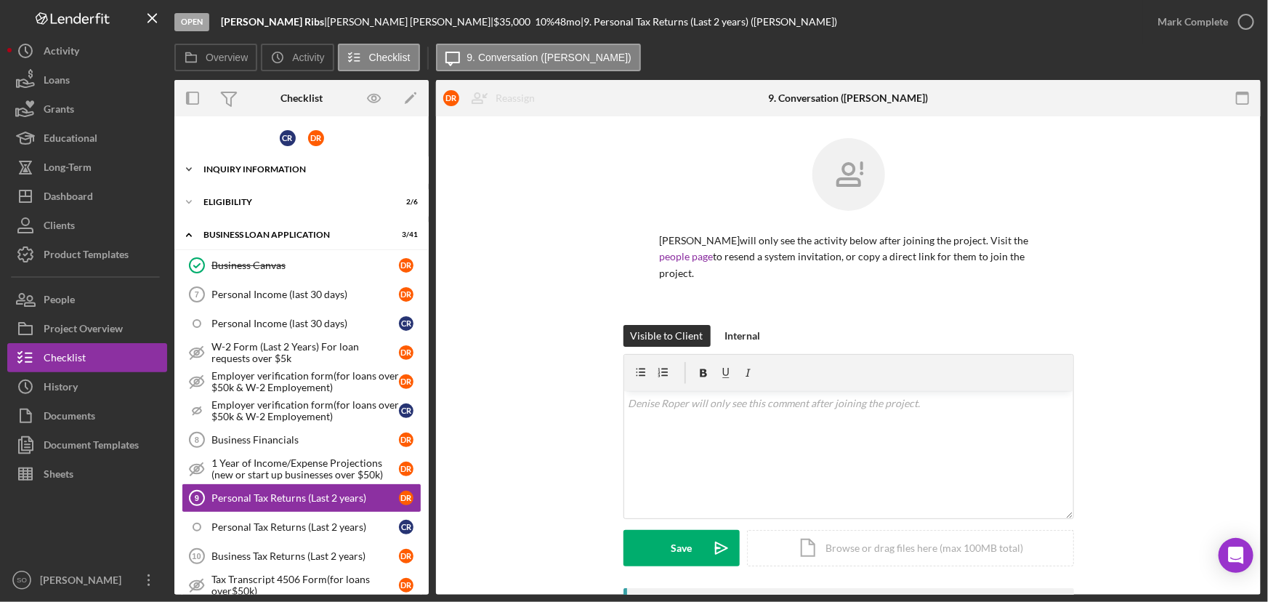
click at [269, 178] on div "Icon/Expander INQUIRY INFORMATION 0 / 18" at bounding box center [301, 169] width 254 height 29
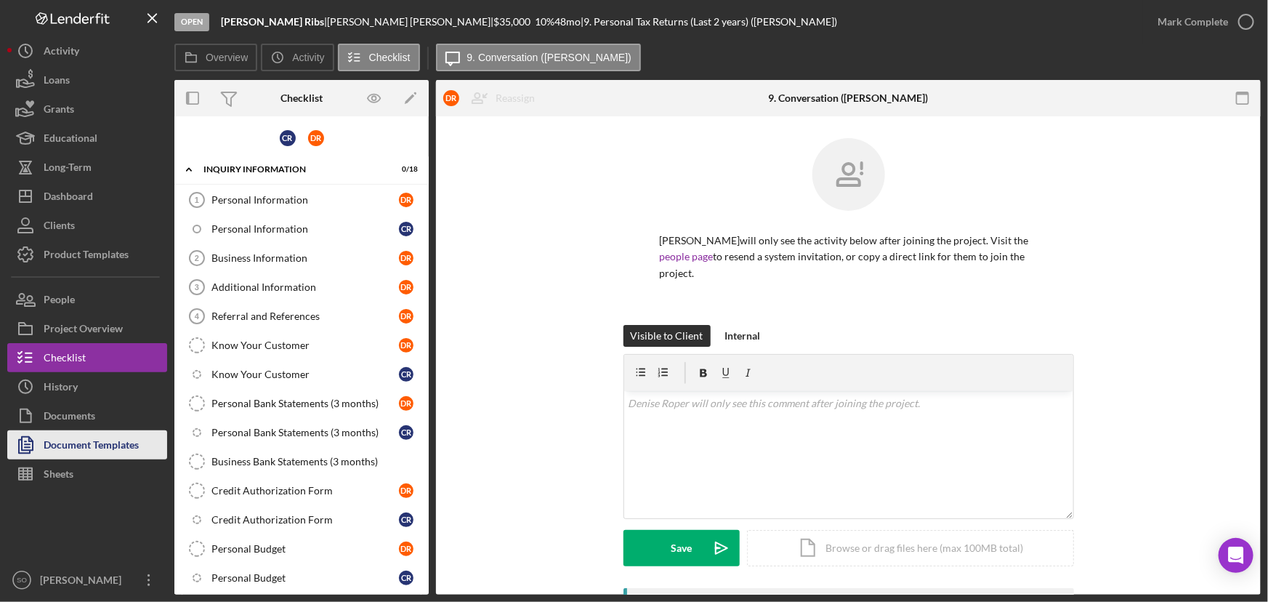
click at [78, 447] on div "Document Templates" at bounding box center [91, 446] width 95 height 33
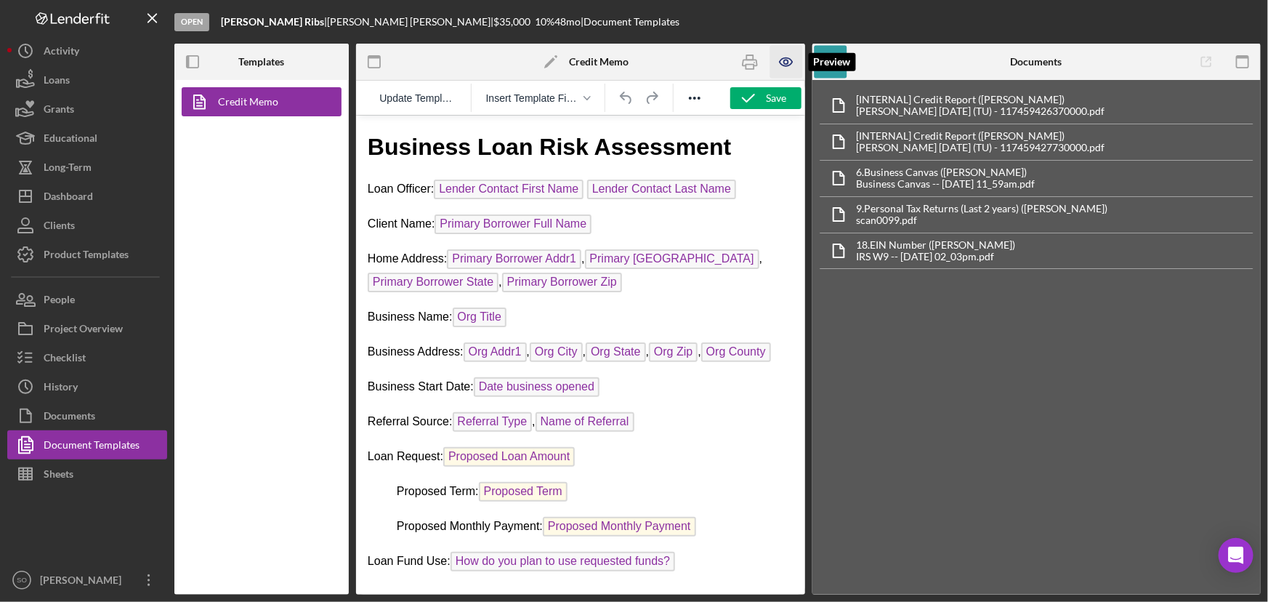
click at [787, 60] on icon "button" at bounding box center [786, 62] width 4 height 4
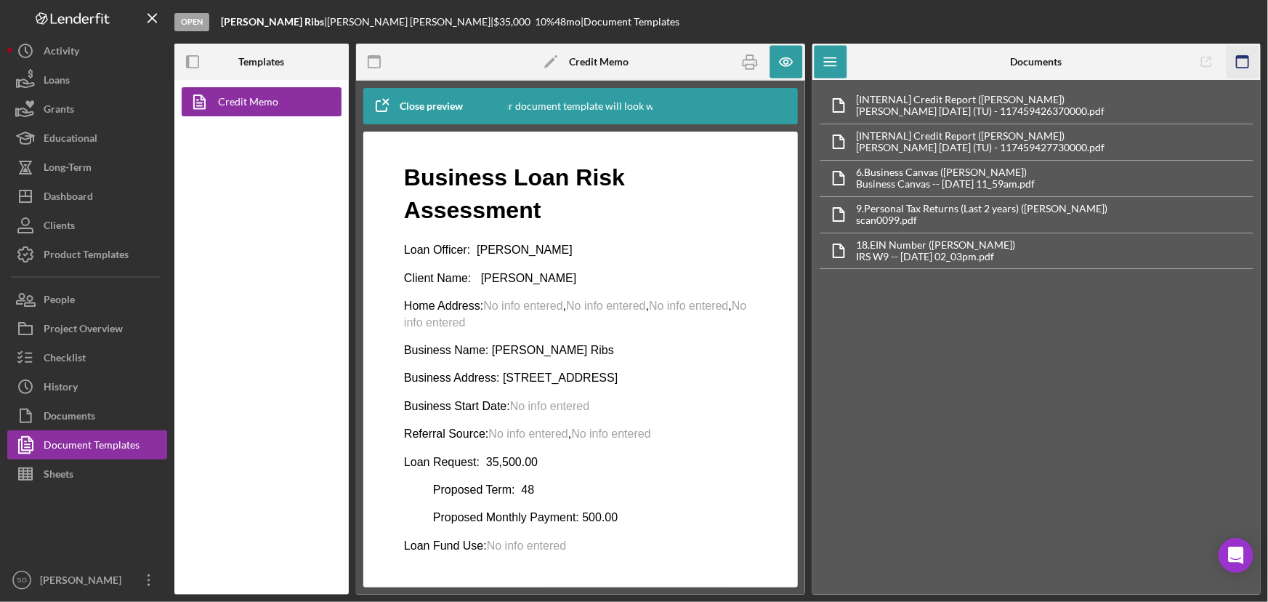
click at [1247, 60] on icon "button" at bounding box center [1242, 62] width 33 height 33
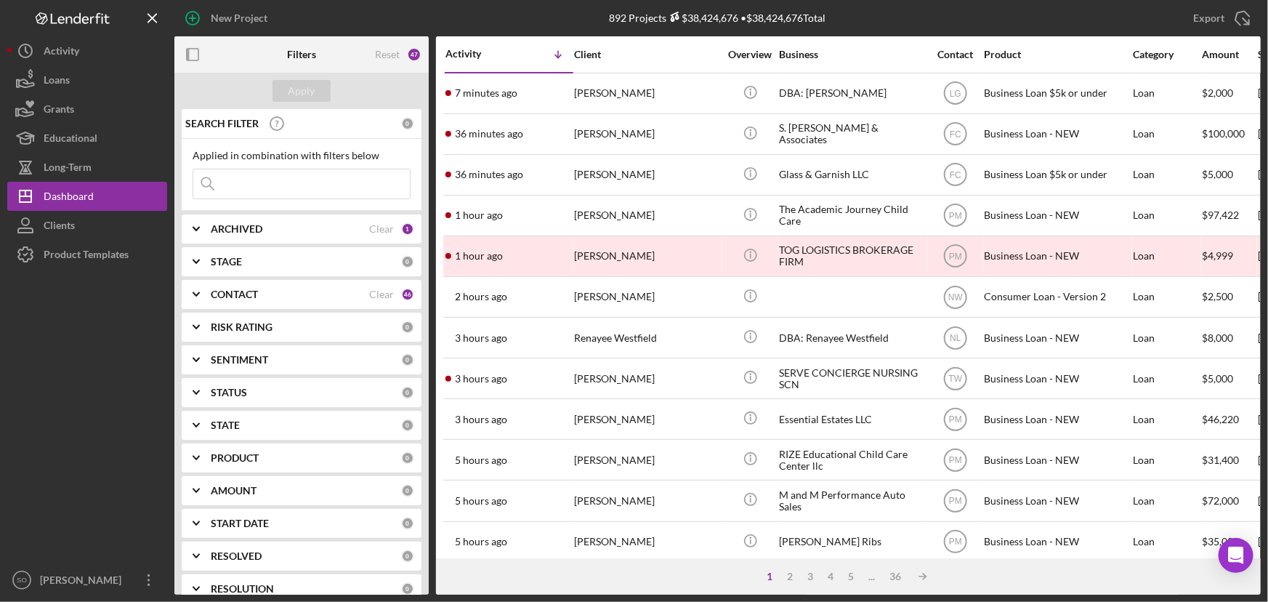
click at [318, 189] on input at bounding box center [301, 183] width 217 height 29
paste input "Michelle Markham"
type input "Michelle Markham"
click at [286, 88] on button "Apply" at bounding box center [302, 91] width 58 height 22
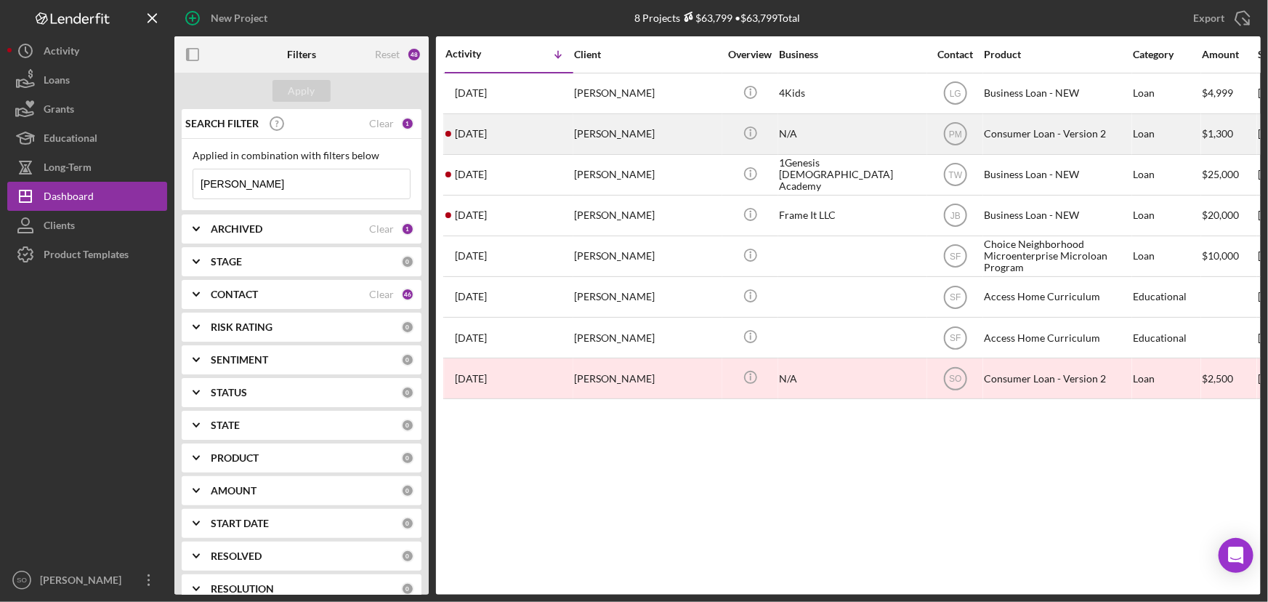
click at [660, 143] on div "Michelle Markham" at bounding box center [646, 134] width 145 height 39
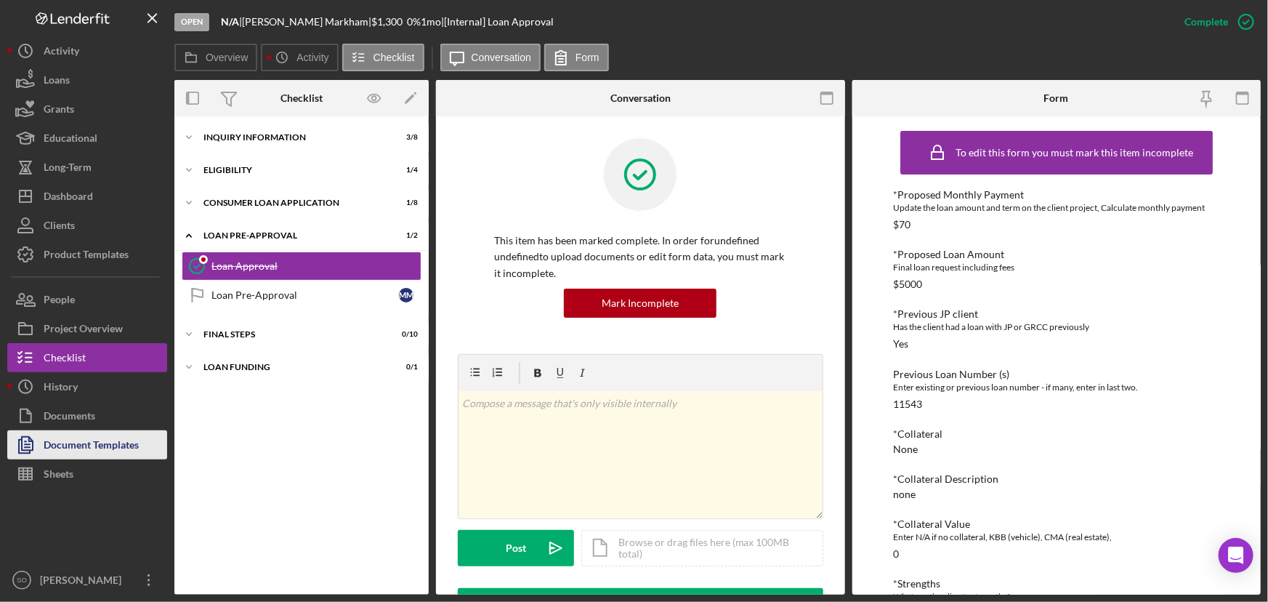
drag, startPoint x: 116, startPoint y: 451, endPoint x: 142, endPoint y: 425, distance: 37.0
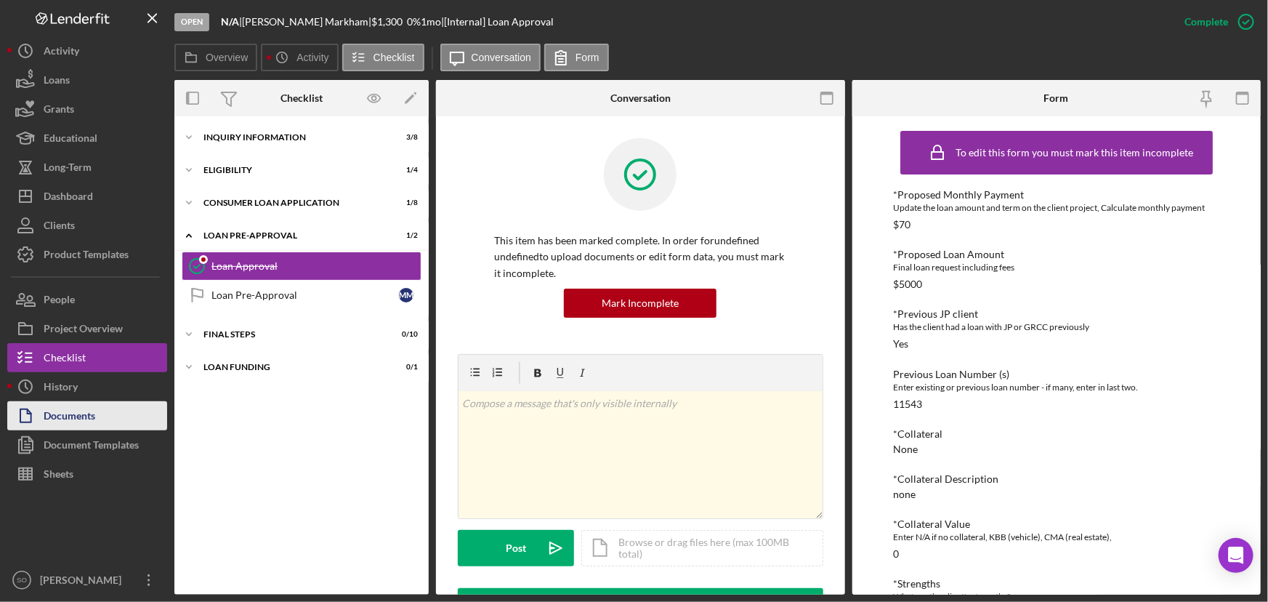
click at [116, 451] on div "Document Templates" at bounding box center [91, 446] width 95 height 33
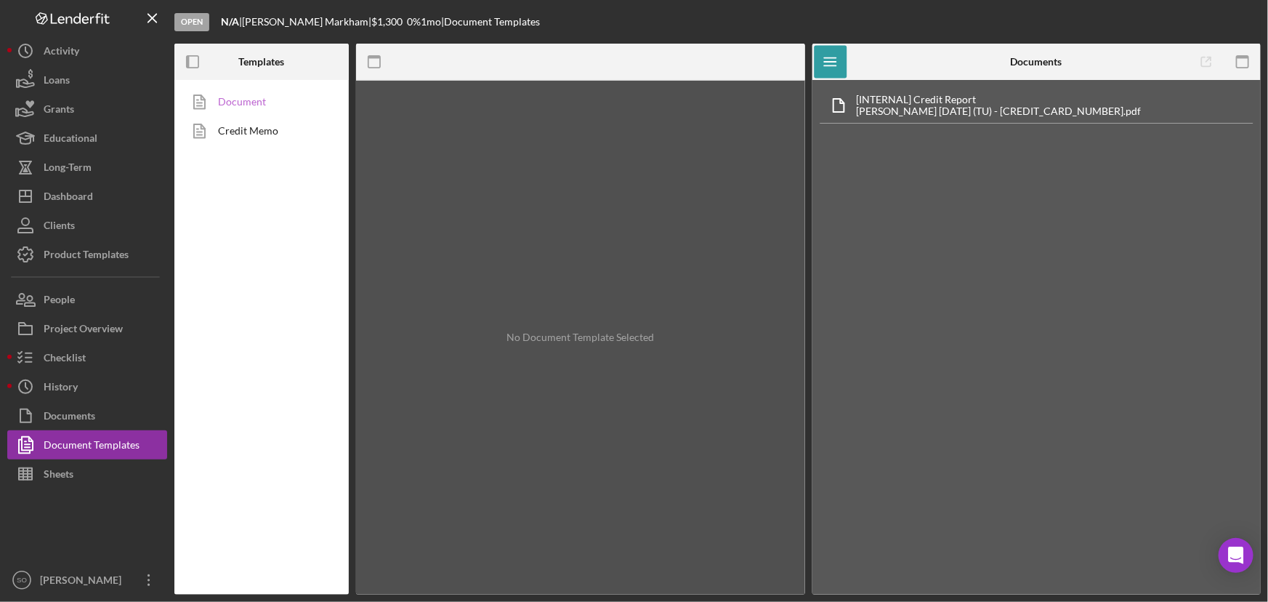
click at [275, 97] on link "Document" at bounding box center [258, 101] width 153 height 29
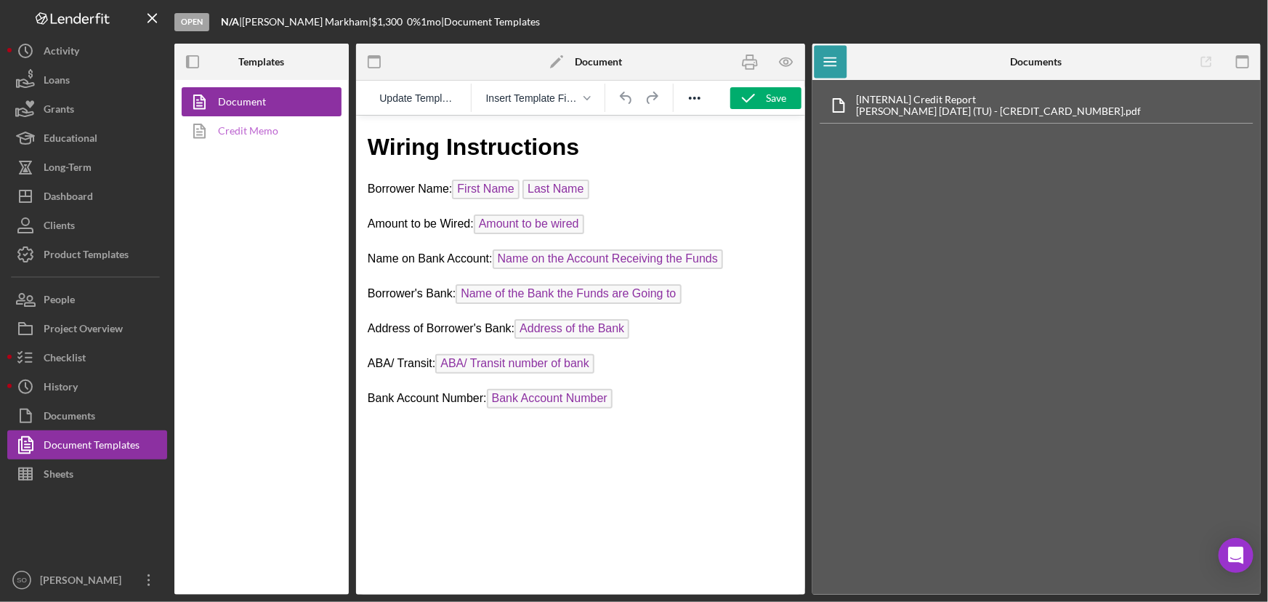
click at [273, 131] on link "Credit Memo" at bounding box center [258, 130] width 153 height 29
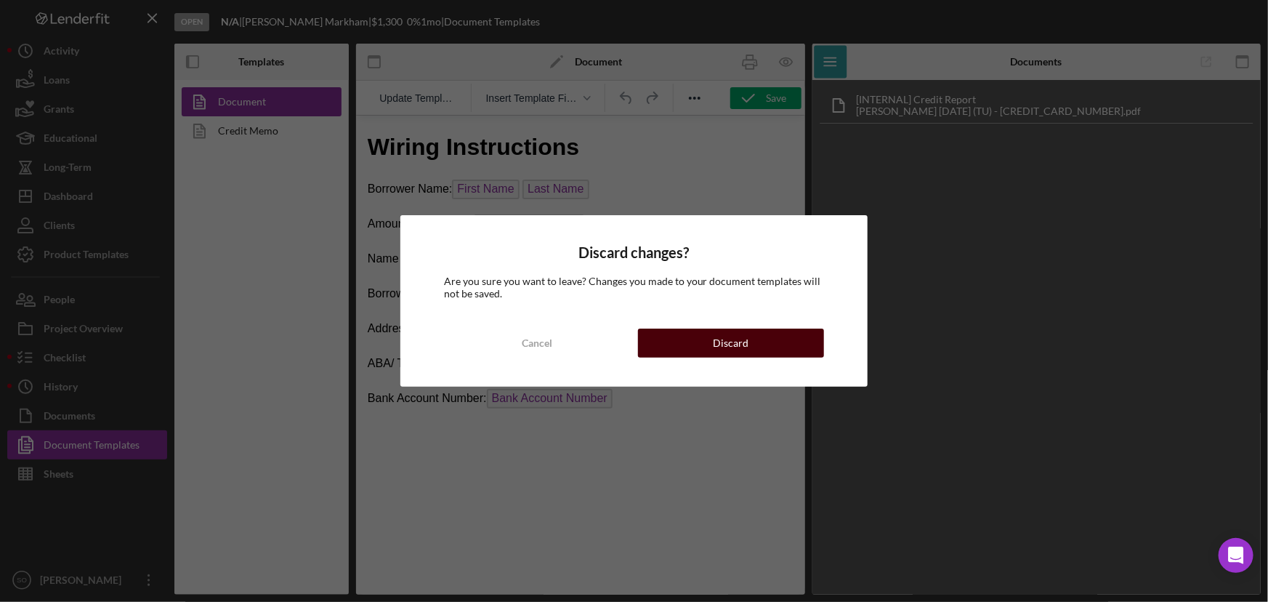
click at [714, 341] on div "Discard" at bounding box center [731, 343] width 36 height 29
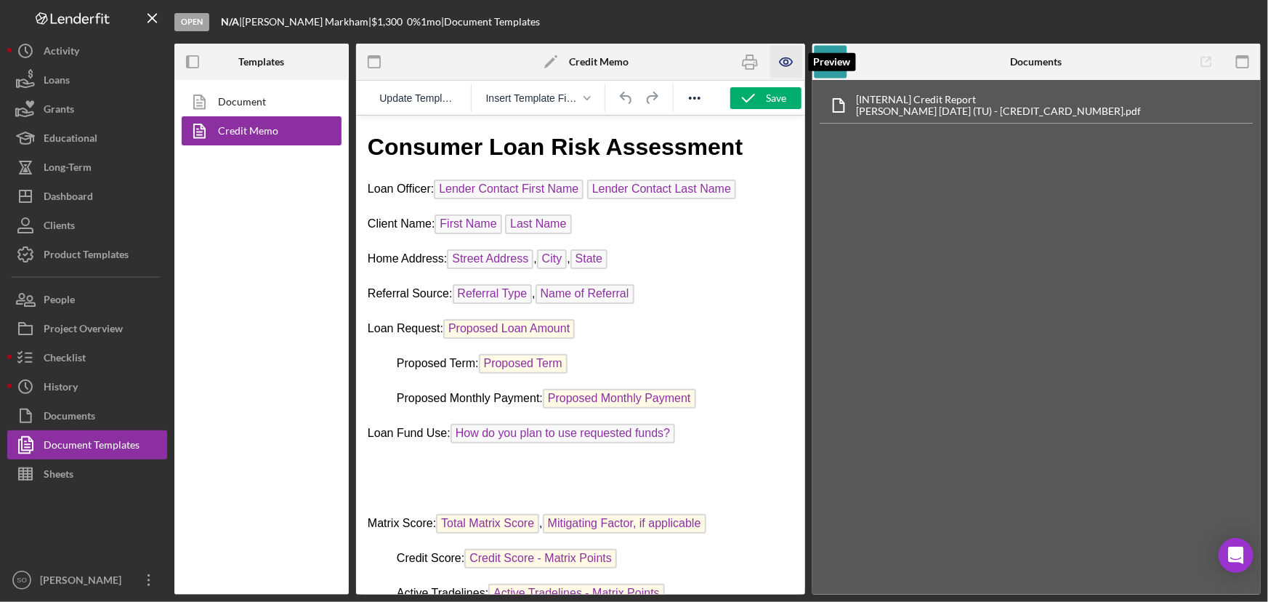
click at [789, 62] on icon "button" at bounding box center [786, 62] width 4 height 4
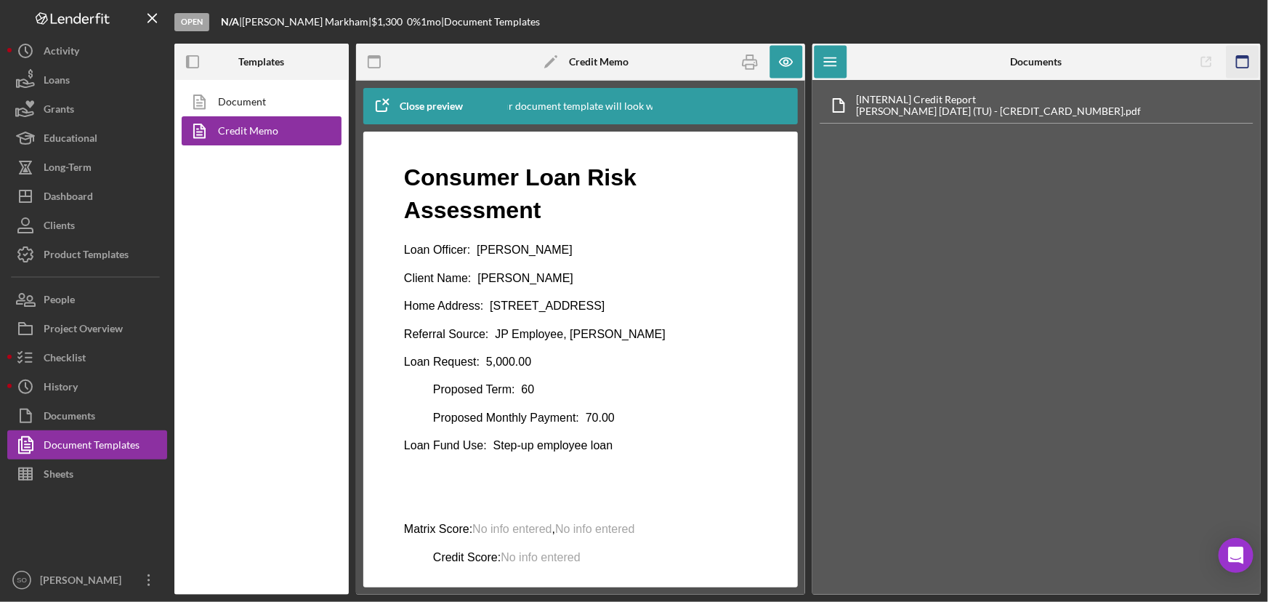
click at [1239, 63] on icon "button" at bounding box center [1242, 62] width 33 height 33
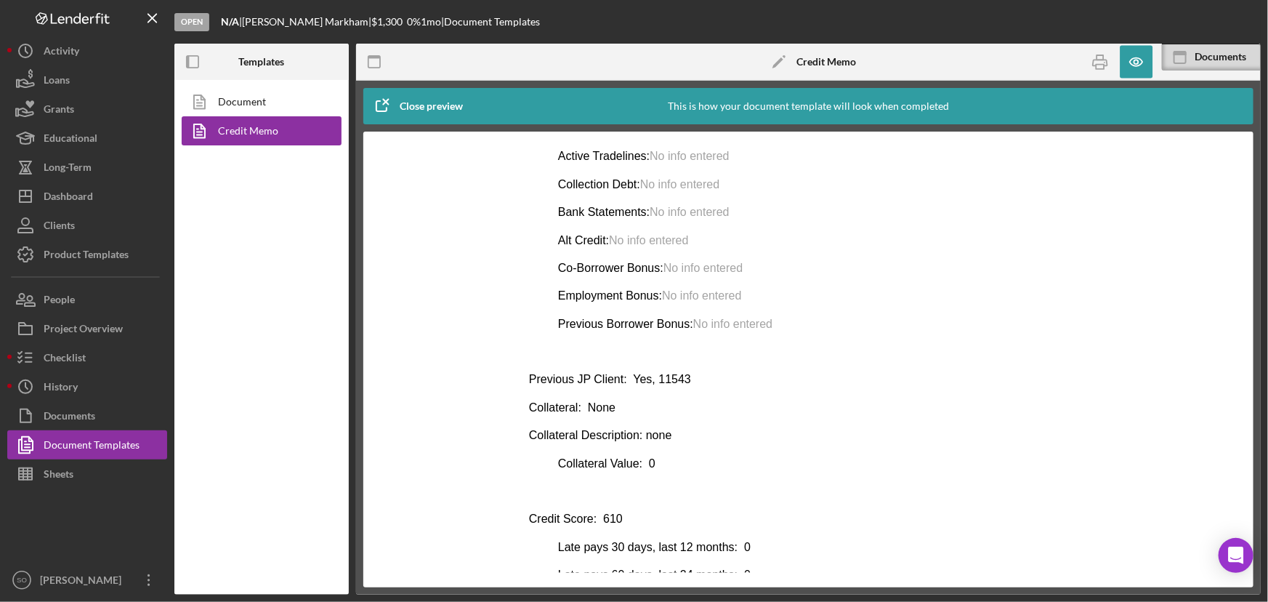
scroll to position [669, 0]
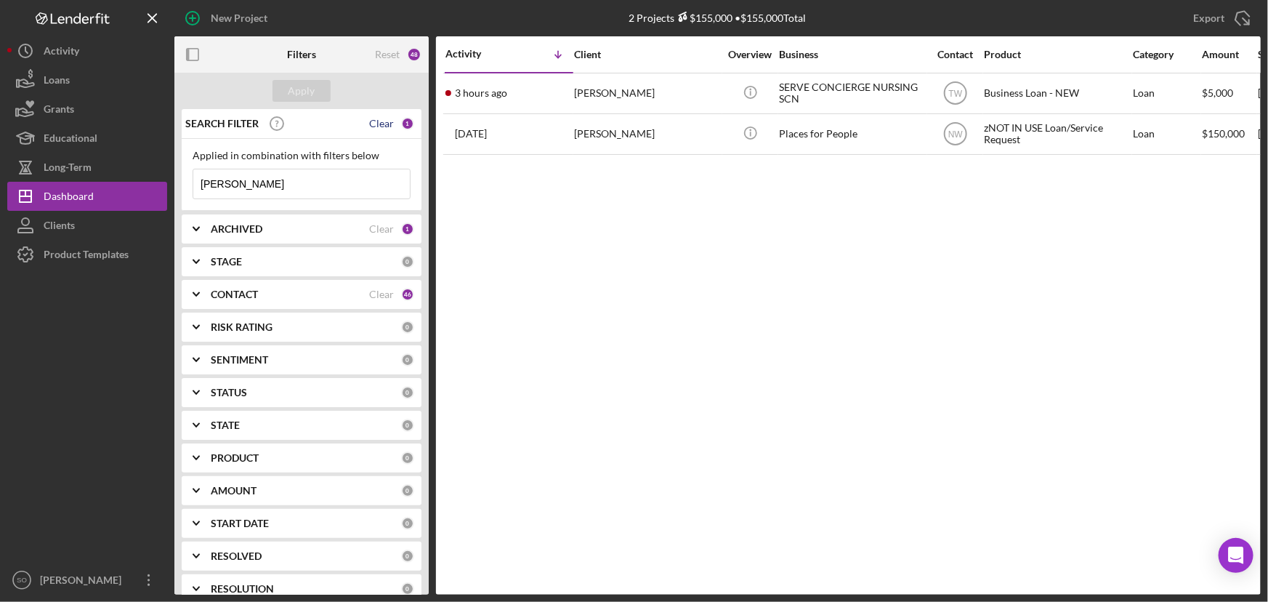
click at [381, 126] on div "Clear" at bounding box center [381, 124] width 25 height 12
click at [311, 92] on div "Apply" at bounding box center [302, 91] width 27 height 22
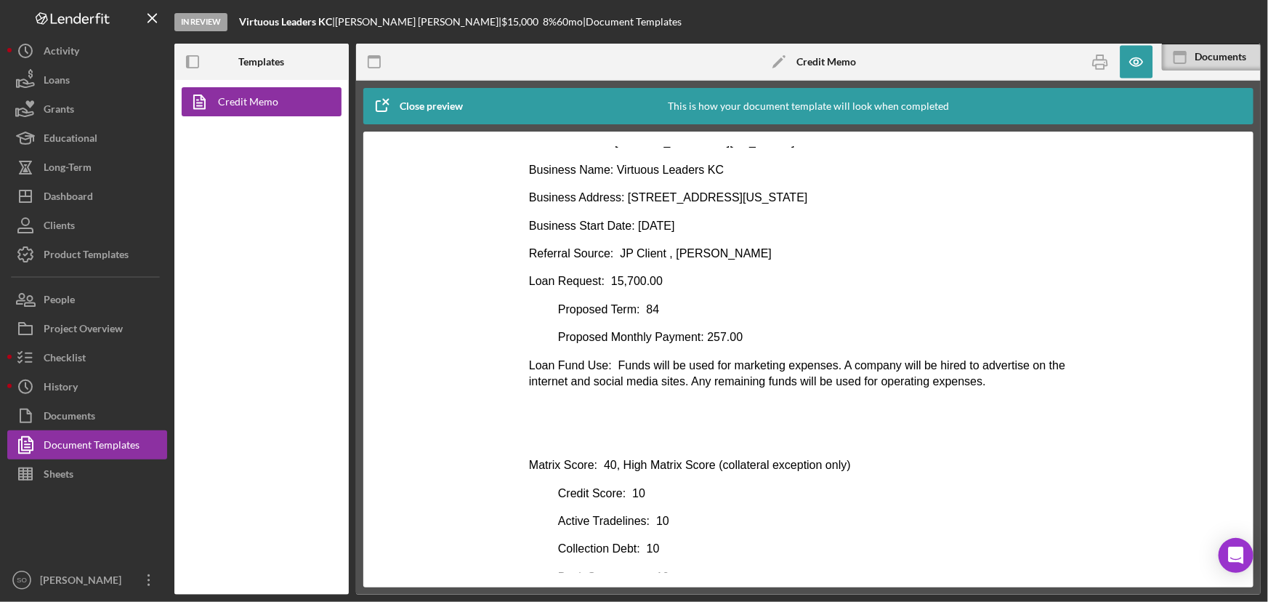
scroll to position [65, 0]
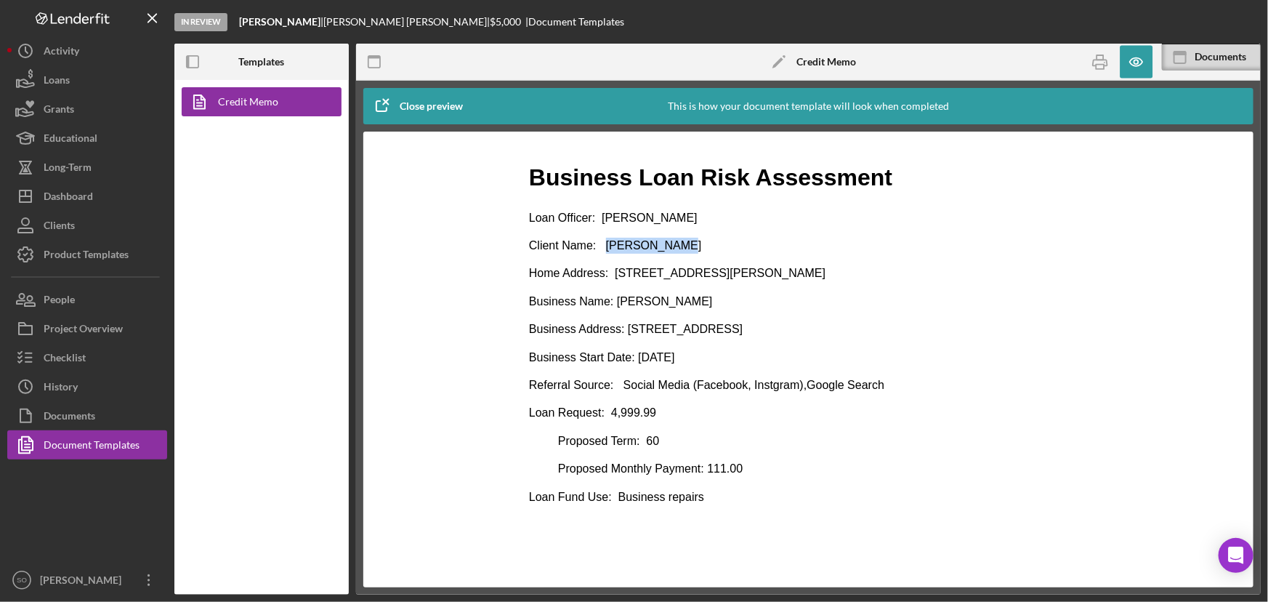
drag, startPoint x: 676, startPoint y: 246, endPoint x: 604, endPoint y: 246, distance: 72.0
click at [604, 246] on p "Client Name: [PERSON_NAME]" at bounding box center [808, 245] width 560 height 16
copy p "[PERSON_NAME]"
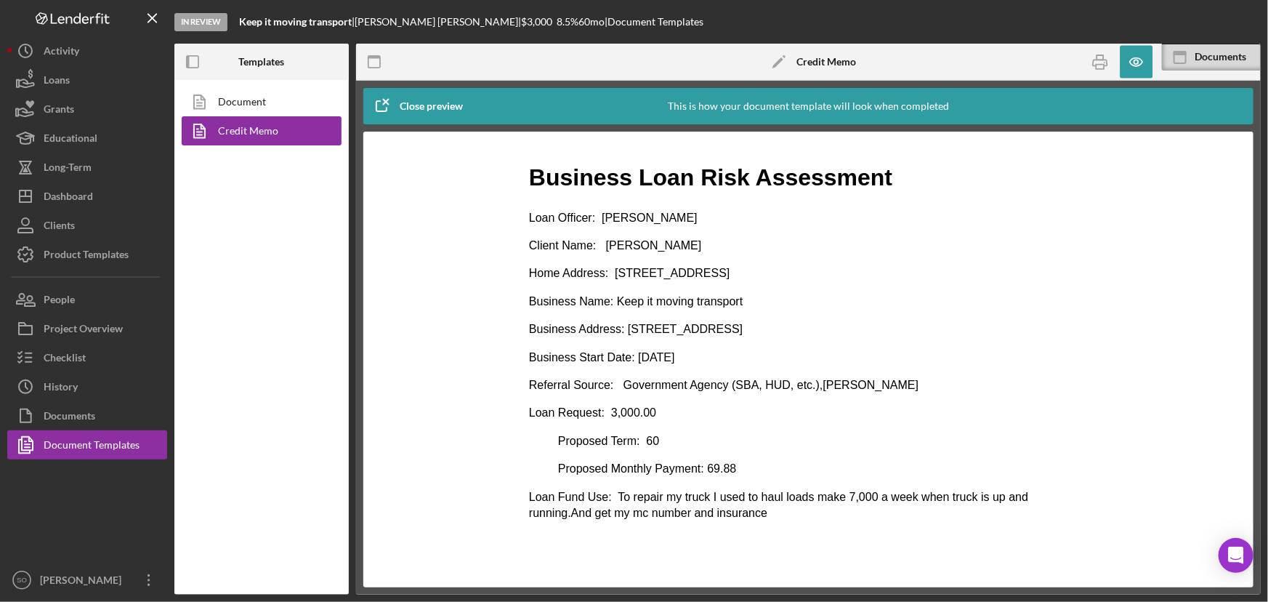
scroll to position [65, 0]
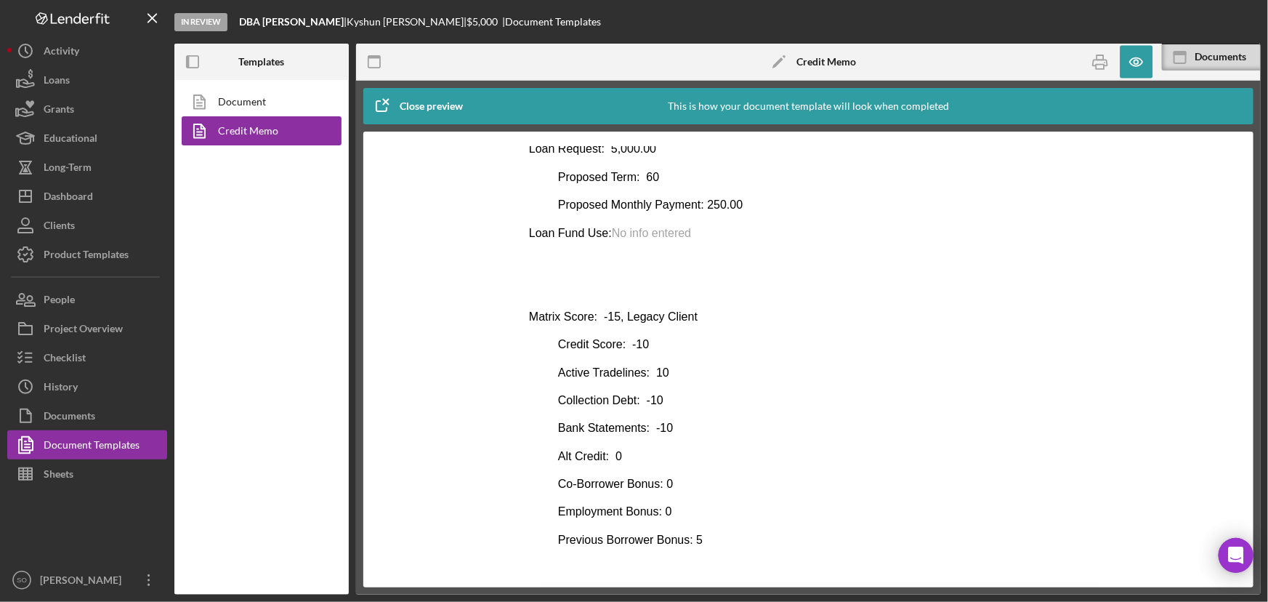
scroll to position [330, 0]
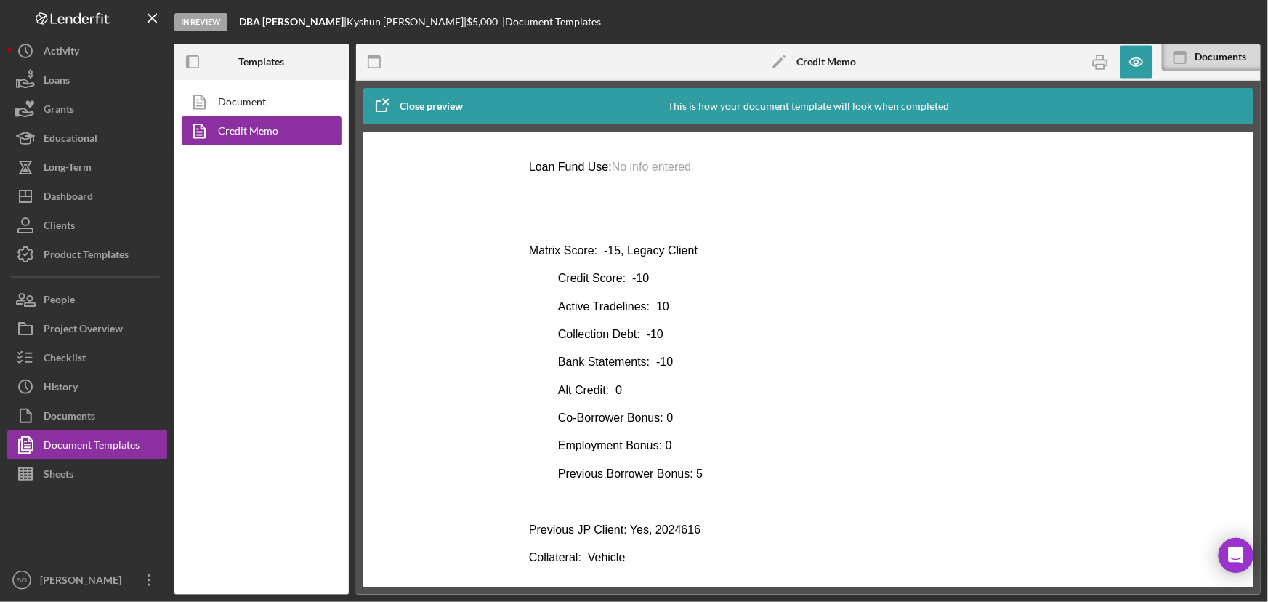
click at [700, 523] on p "Previous JP Client: Yes, 2024616" at bounding box center [808, 529] width 560 height 16
drag, startPoint x: 696, startPoint y: 529, endPoint x: 648, endPoint y: 531, distance: 48.7
click at [648, 531] on p "Previous JP Client: Yes, 2024616" at bounding box center [808, 529] width 560 height 16
copy p "2024616"
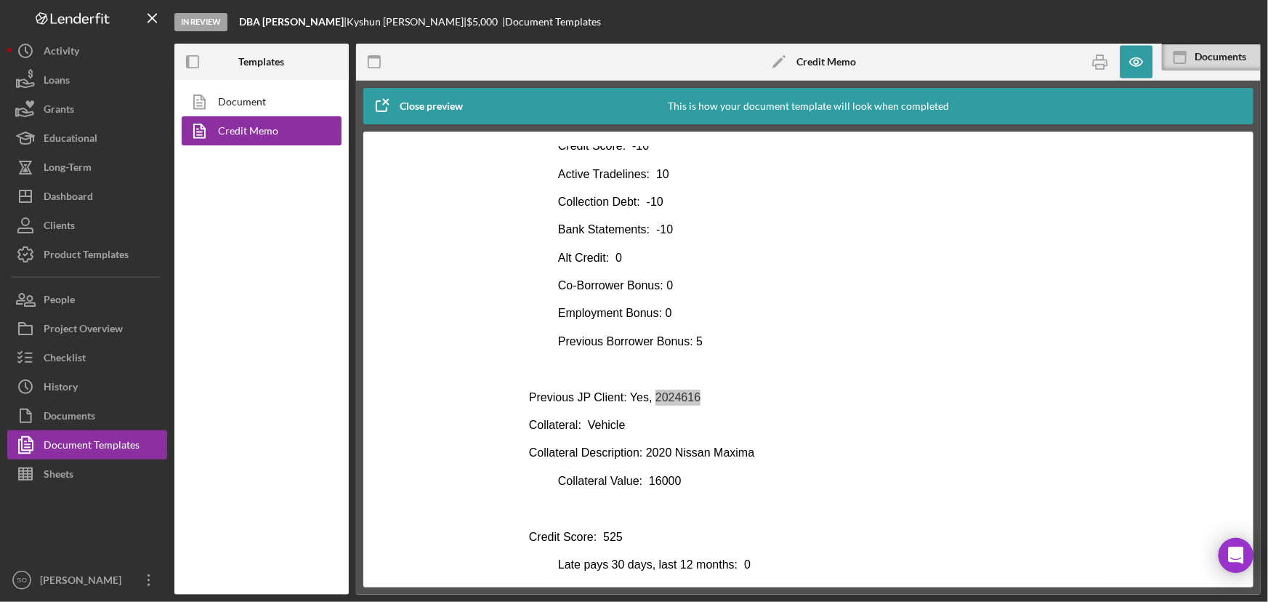
scroll to position [528, 0]
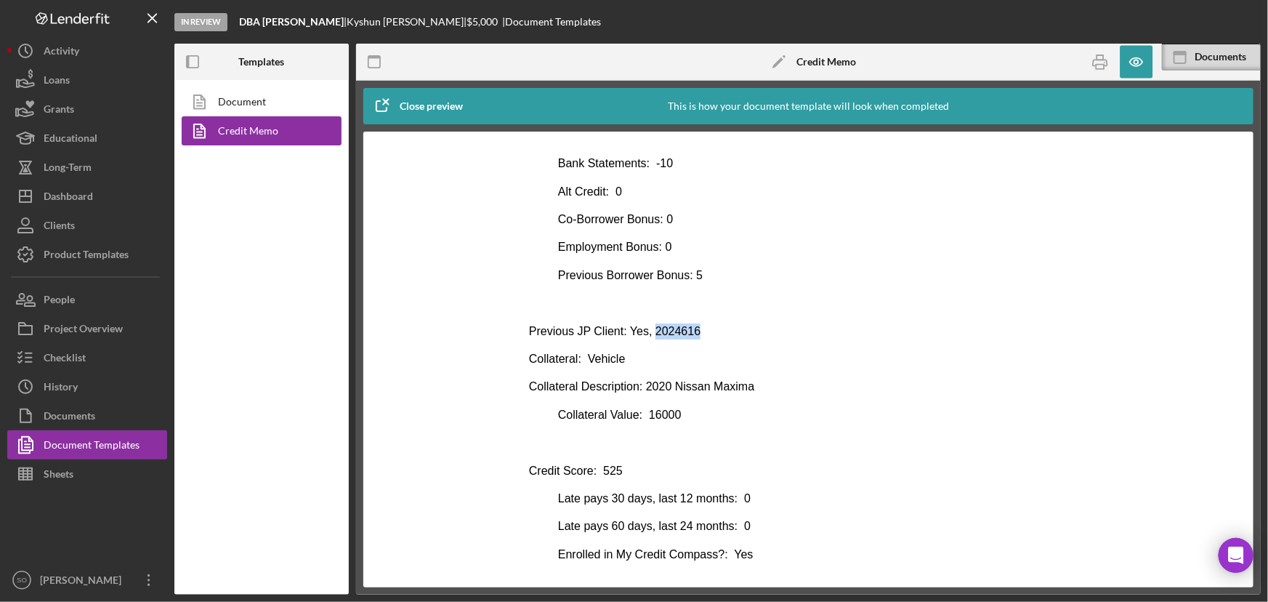
click at [722, 403] on body "Business Loan Risk Assessment Loan Officer: Franchot Cunningham Client Name: Ky…" at bounding box center [808, 194] width 560 height 1124
drag, startPoint x: 792, startPoint y: 385, endPoint x: 672, endPoint y: 385, distance: 119.9
click at [672, 385] on p "Collateral Description: 2020 Nissan Maxima" at bounding box center [808, 386] width 560 height 16
copy p "2020 Nissan Maxima"
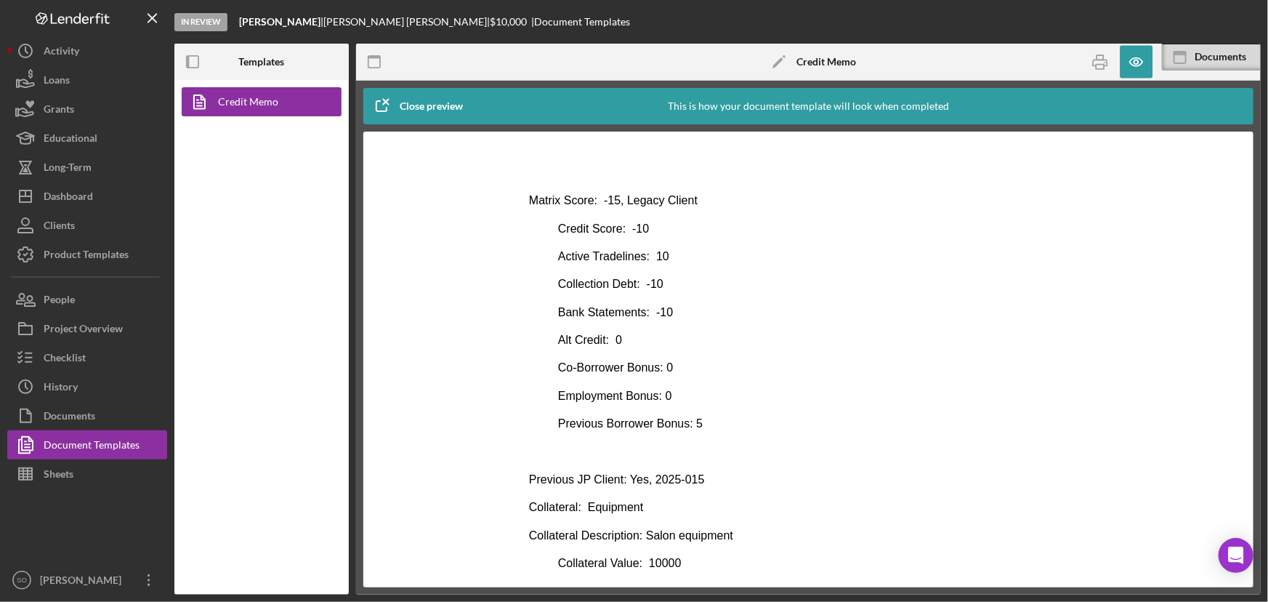
scroll to position [528, 0]
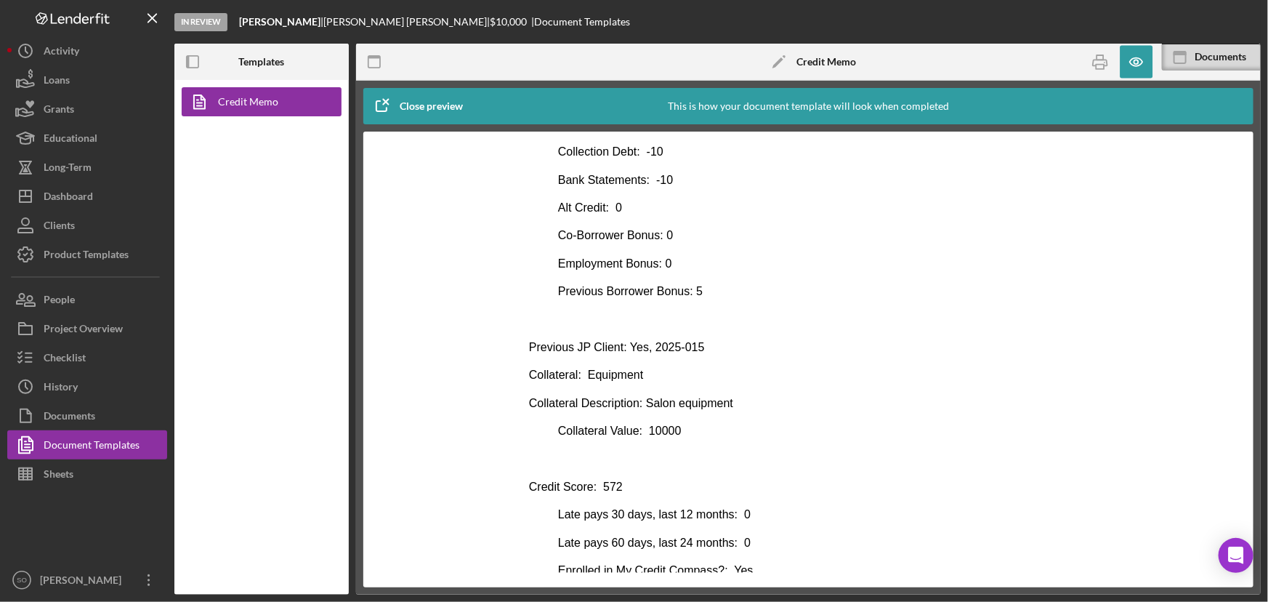
drag, startPoint x: 708, startPoint y: 359, endPoint x: 704, endPoint y: 350, distance: 10.4
click at [704, 352] on body "Business Loan Risk Assessment Loan Officer: [PERSON_NAME] Client Name: [PERSON_…" at bounding box center [808, 202] width 560 height 1141
click at [704, 350] on p "Previous JP Client: Yes, 2025-015" at bounding box center [808, 347] width 560 height 16
drag, startPoint x: 703, startPoint y: 342, endPoint x: 648, endPoint y: 347, distance: 55.5
click at [648, 347] on p "Previous JP Client: Yes, 2025-015" at bounding box center [808, 347] width 560 height 16
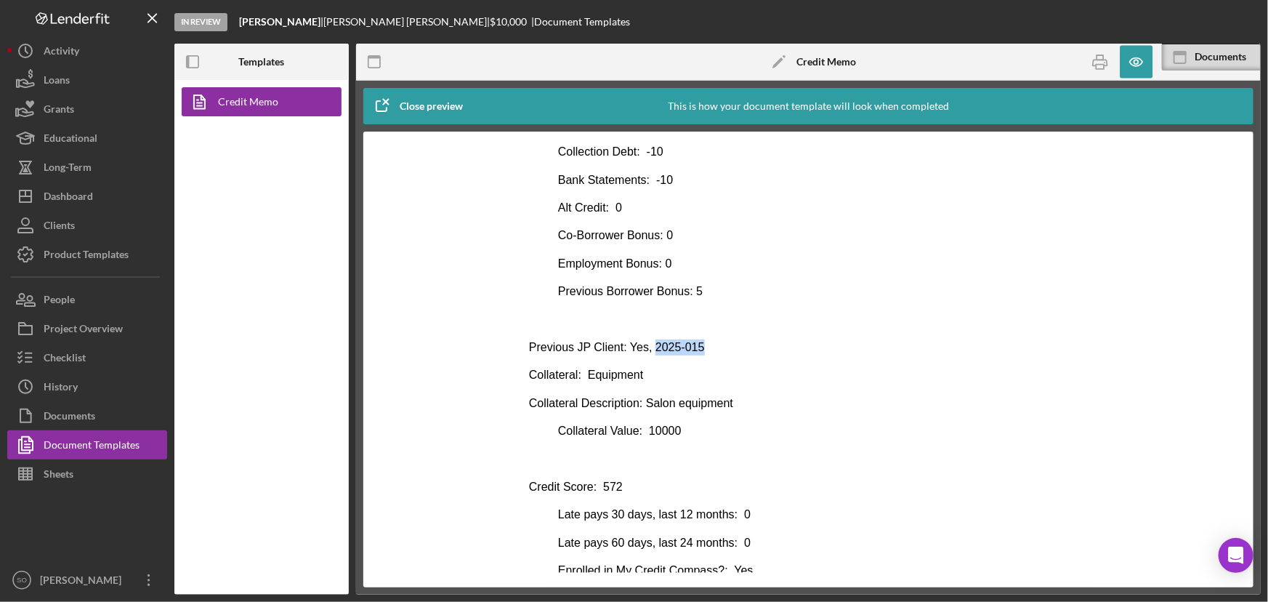
copy p "2025-015"
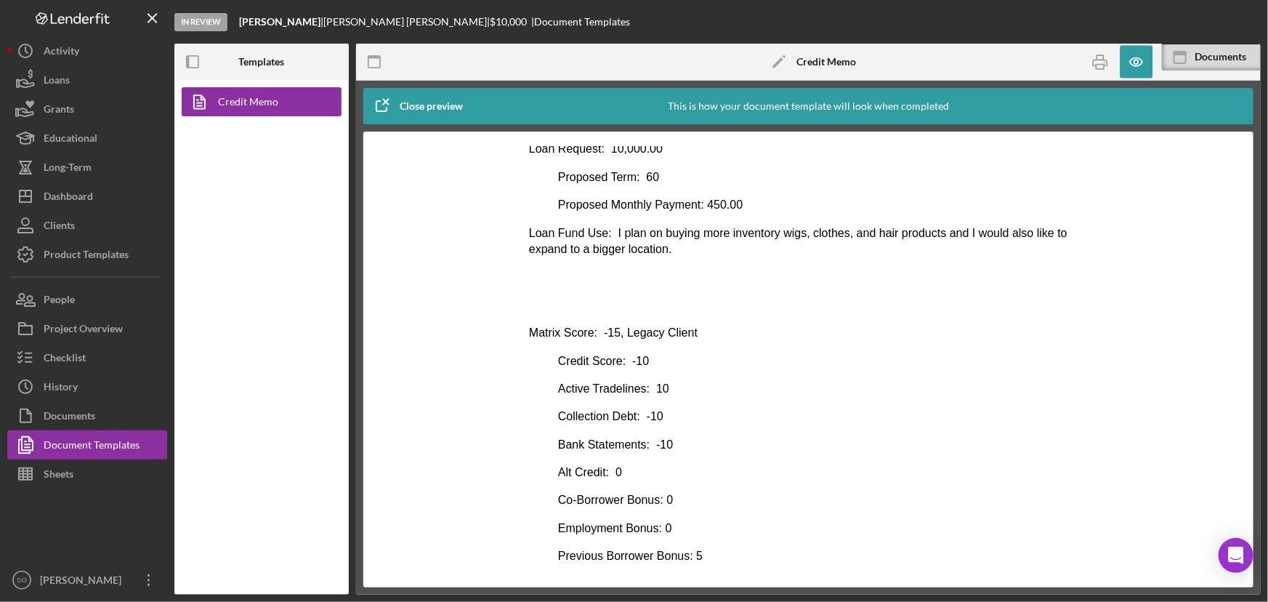
scroll to position [0, 0]
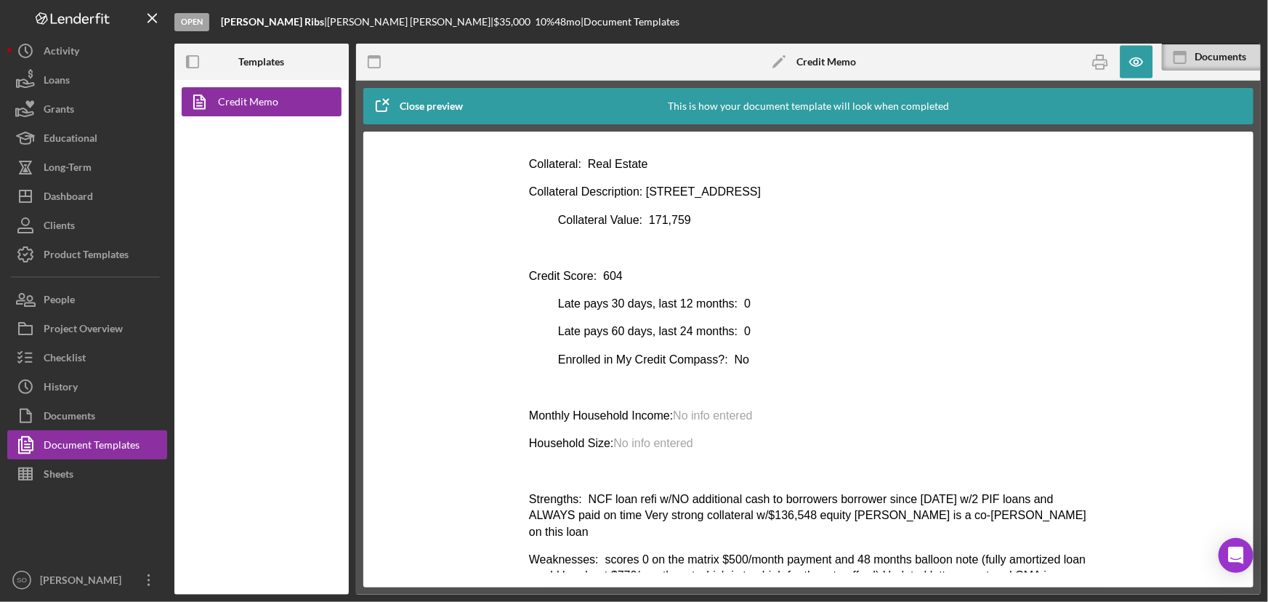
scroll to position [657, 0]
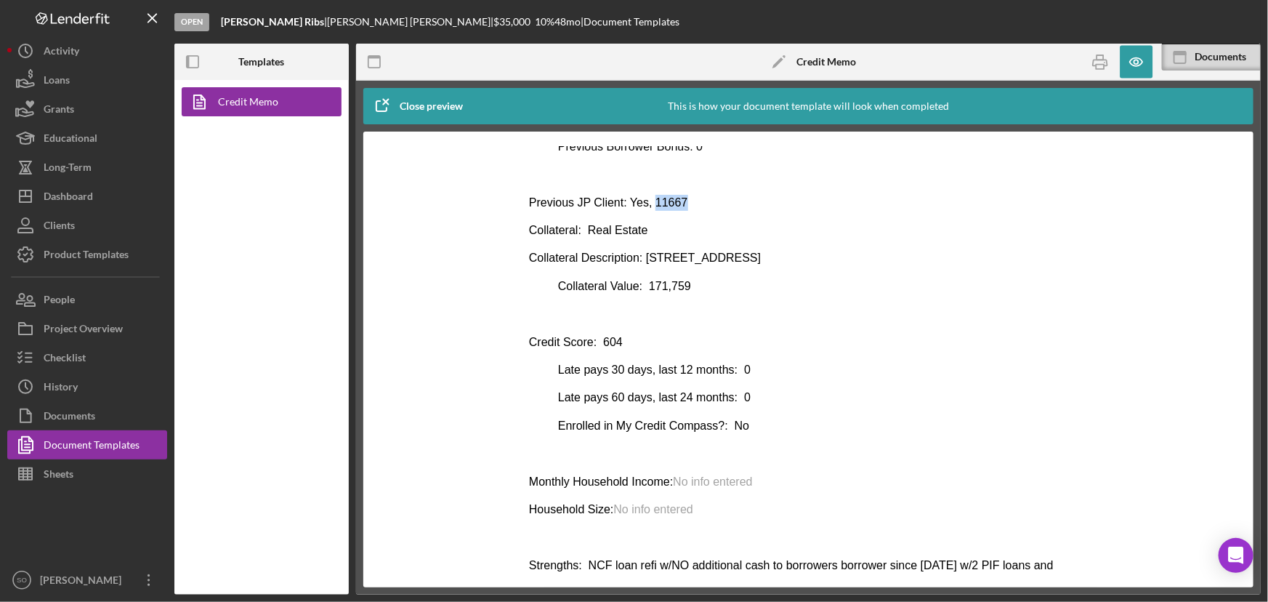
drag, startPoint x: 682, startPoint y: 202, endPoint x: 648, endPoint y: 202, distance: 34.2
click at [648, 202] on p "Previous JP Client: Yes, 11667" at bounding box center [808, 202] width 560 height 16
copy p "11667"
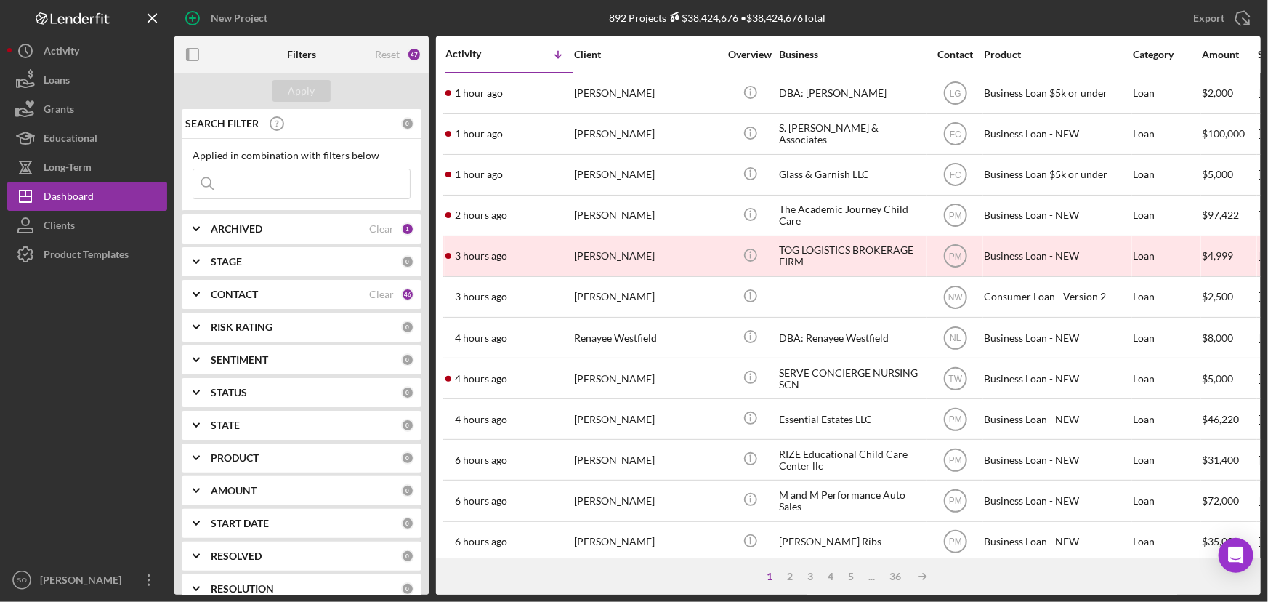
click at [232, 182] on input at bounding box center [301, 183] width 217 height 29
paste input "[PERSON_NAME] [PERSON_NAME]"
type input "[PERSON_NAME] [PERSON_NAME]"
click at [299, 96] on div "Apply" at bounding box center [302, 91] width 27 height 22
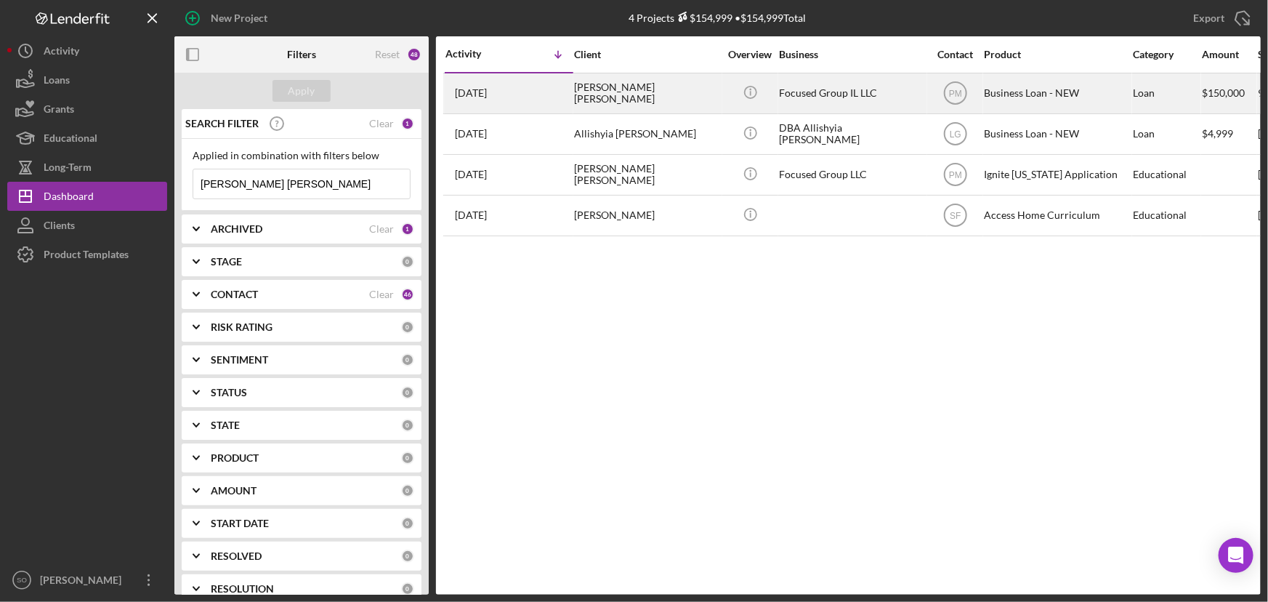
click at [646, 97] on div "[PERSON_NAME] [PERSON_NAME]" at bounding box center [646, 93] width 145 height 39
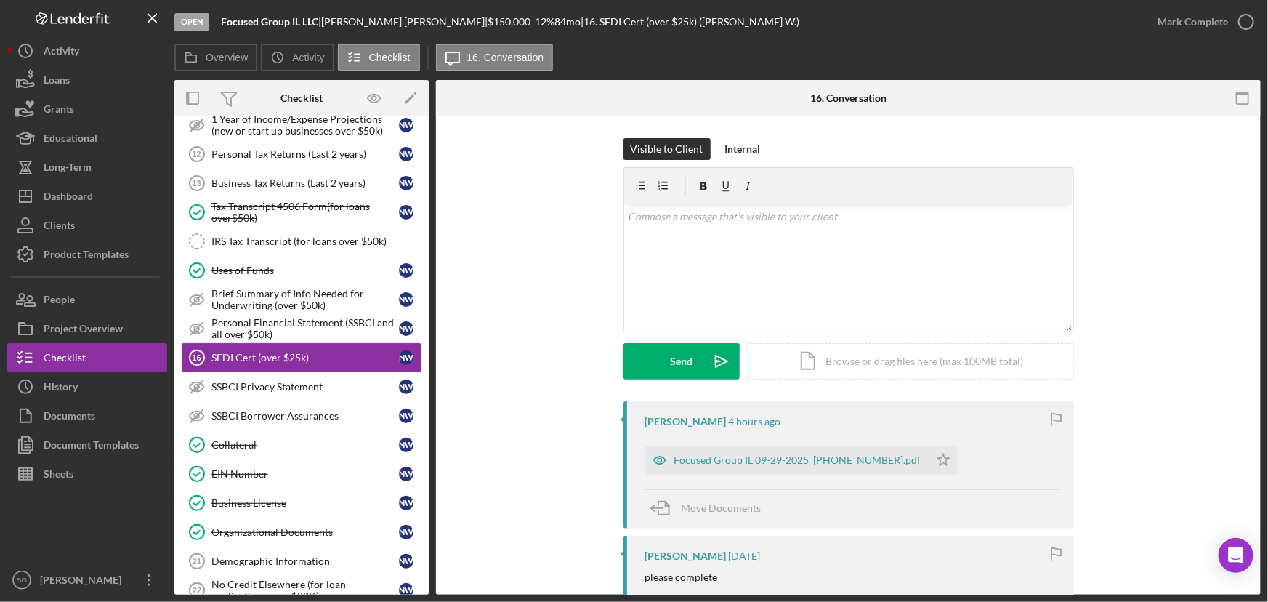
scroll to position [55, 0]
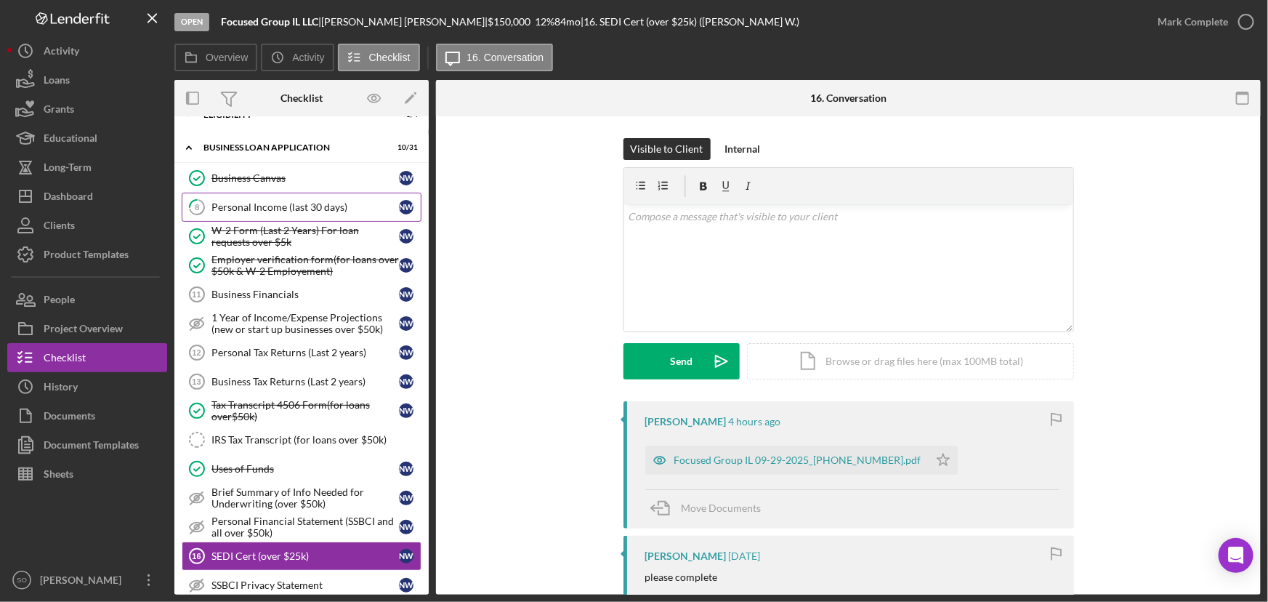
click at [281, 204] on div "Personal Income (last 30 days)" at bounding box center [306, 207] width 188 height 12
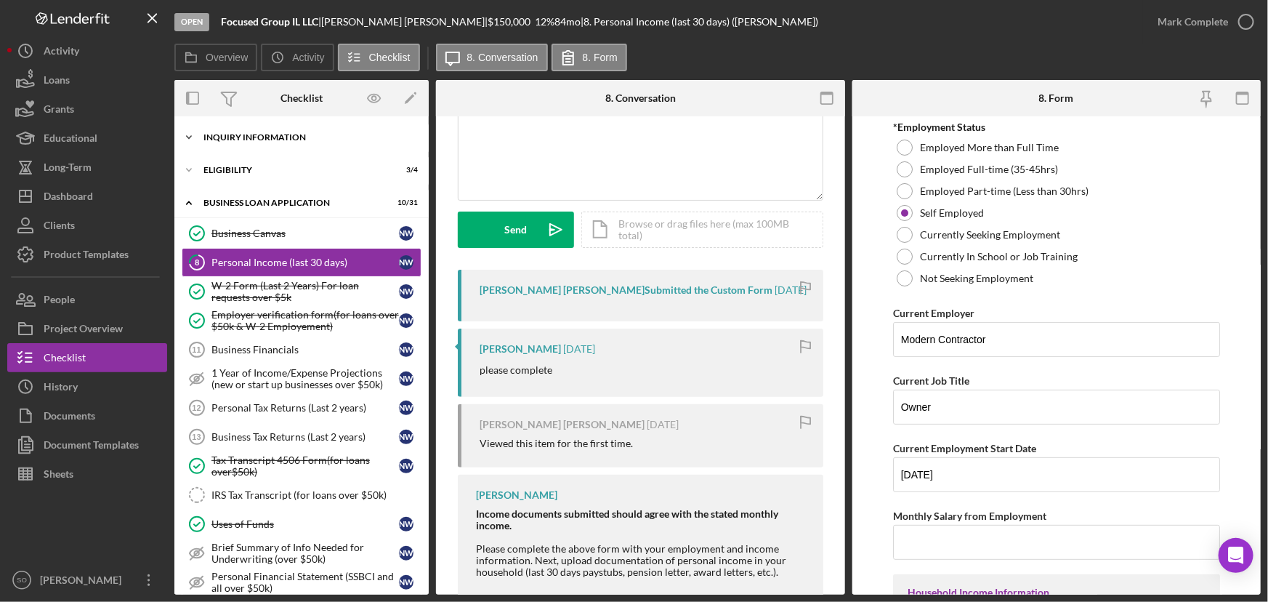
click at [293, 132] on div "Icon/Expander INQUIRY INFORMATION 7 / 11" at bounding box center [301, 137] width 254 height 29
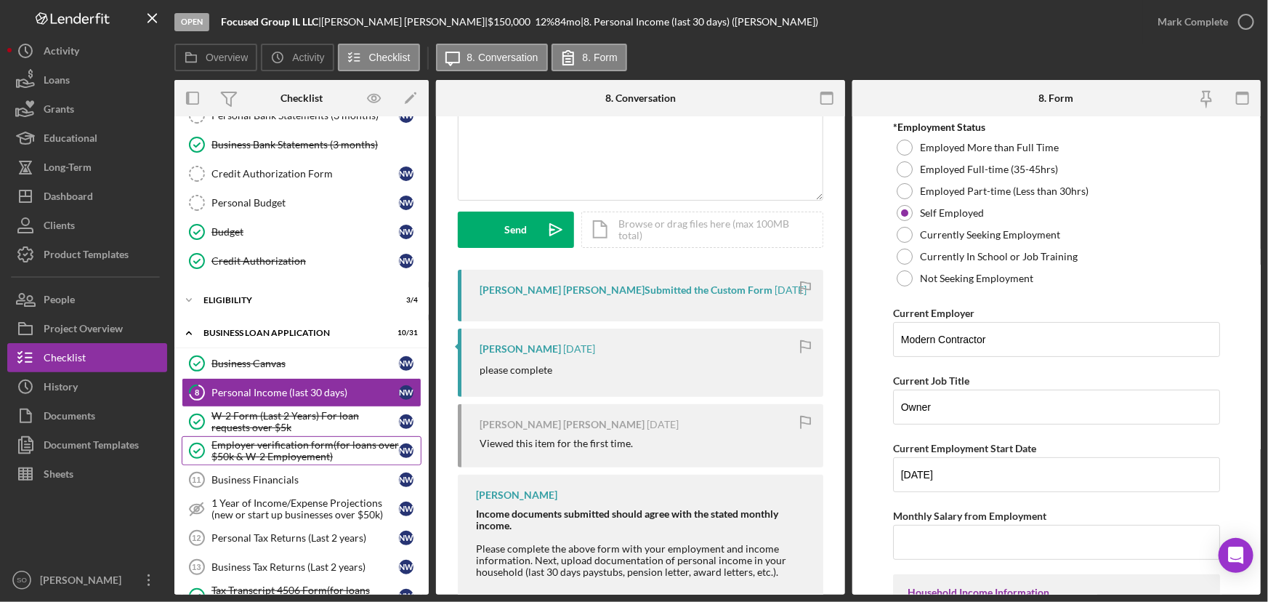
scroll to position [462, 0]
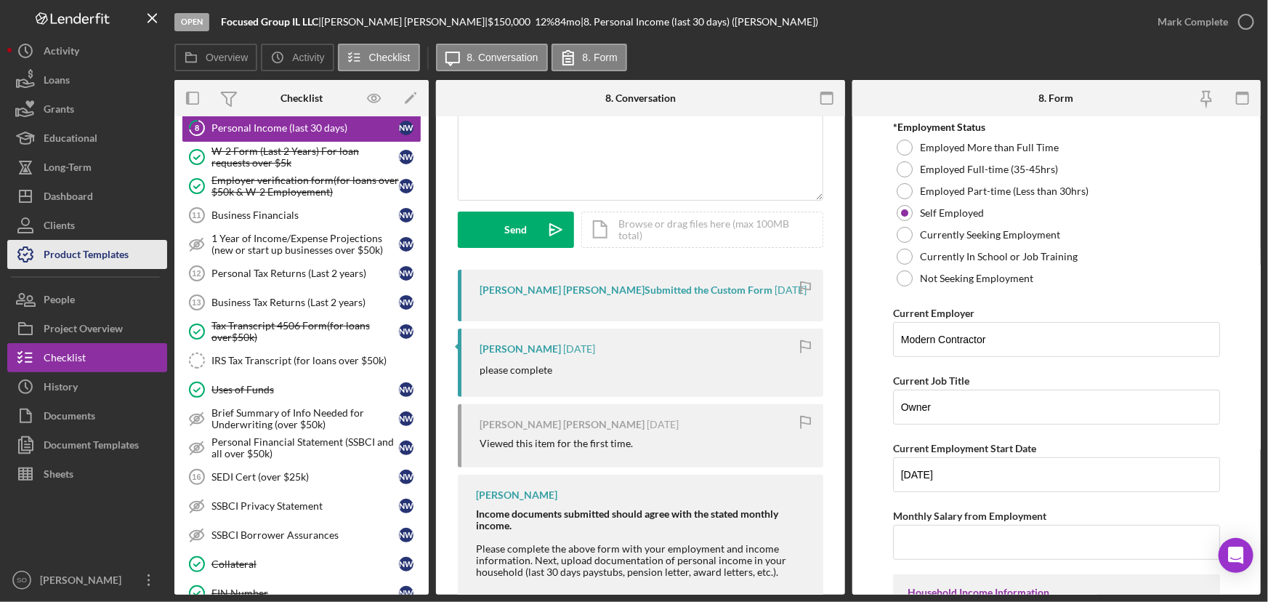
click at [96, 256] on div "Product Templates" at bounding box center [86, 256] width 85 height 33
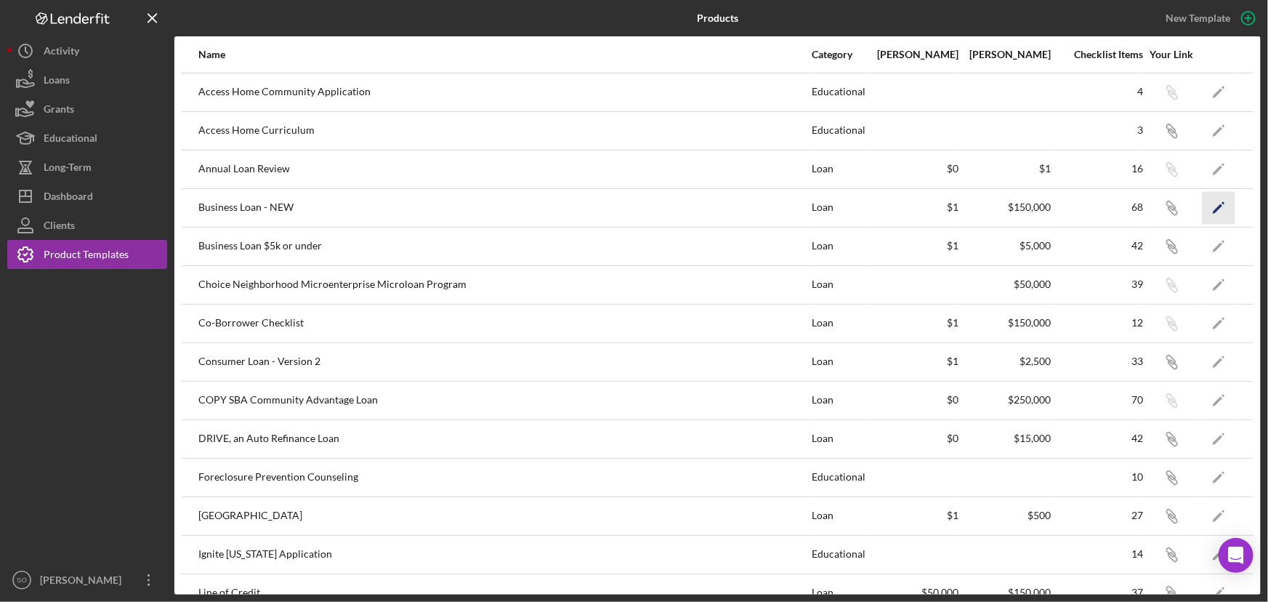
click at [1203, 207] on icon "Icon/Edit" at bounding box center [1219, 207] width 33 height 33
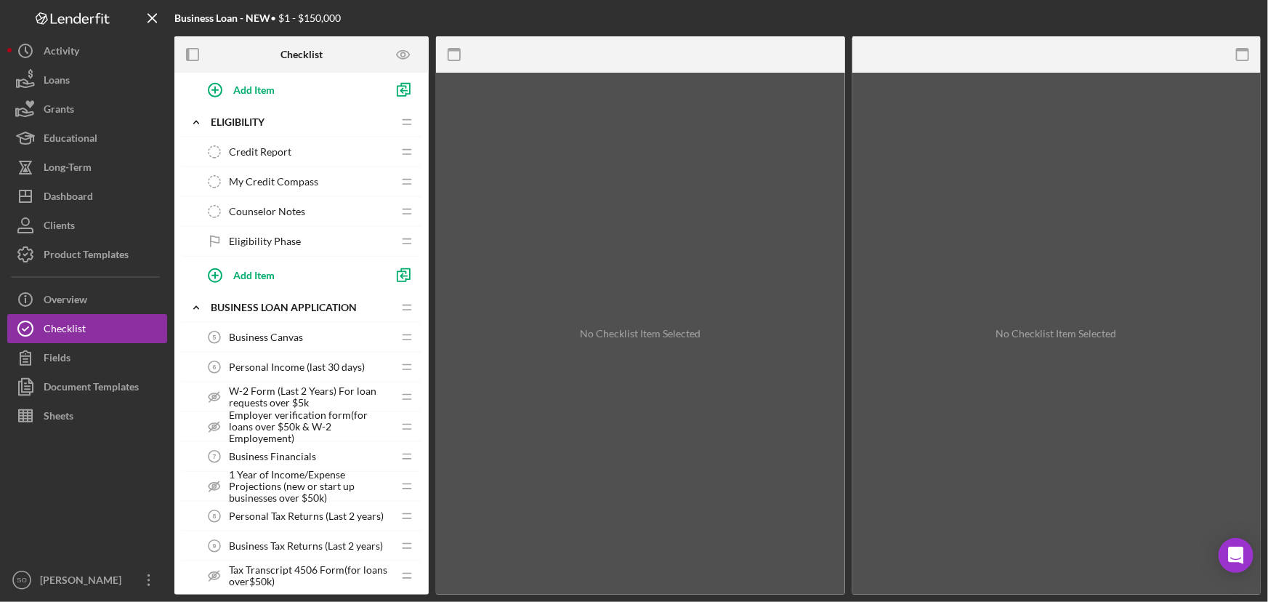
scroll to position [727, 0]
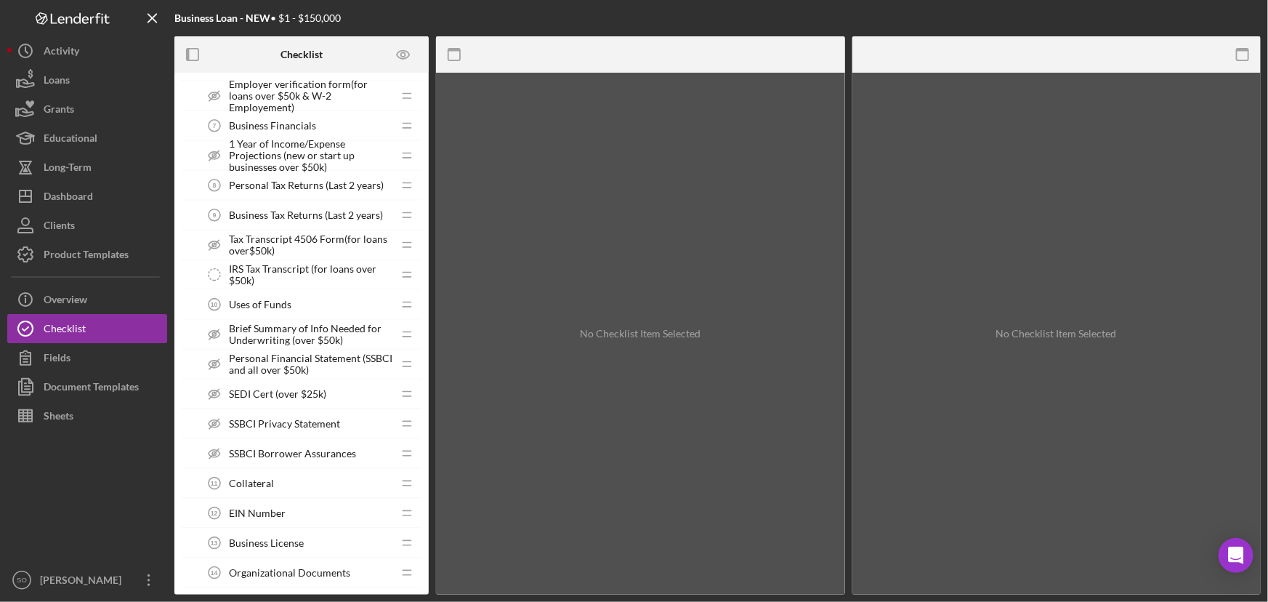
click at [298, 450] on span "SSBCI Borrower Assurances" at bounding box center [292, 454] width 127 height 12
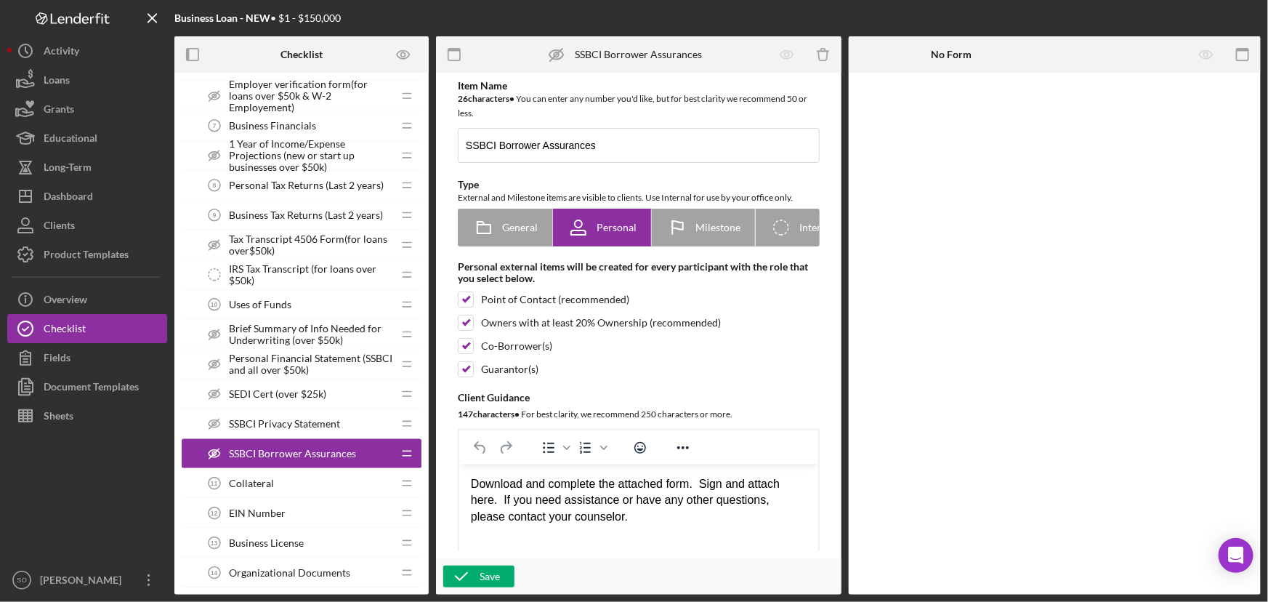
click at [298, 419] on span "SSBCI Privacy Statement" at bounding box center [284, 424] width 111 height 12
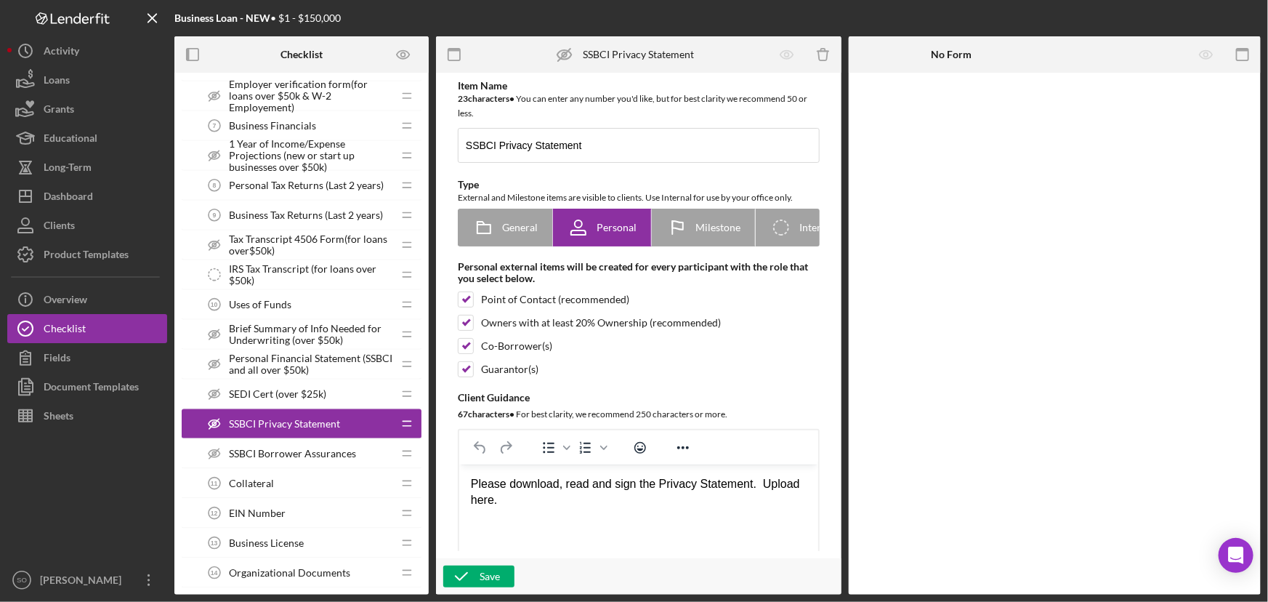
click at [302, 392] on span "SEDI Cert (over $25k)" at bounding box center [277, 394] width 97 height 12
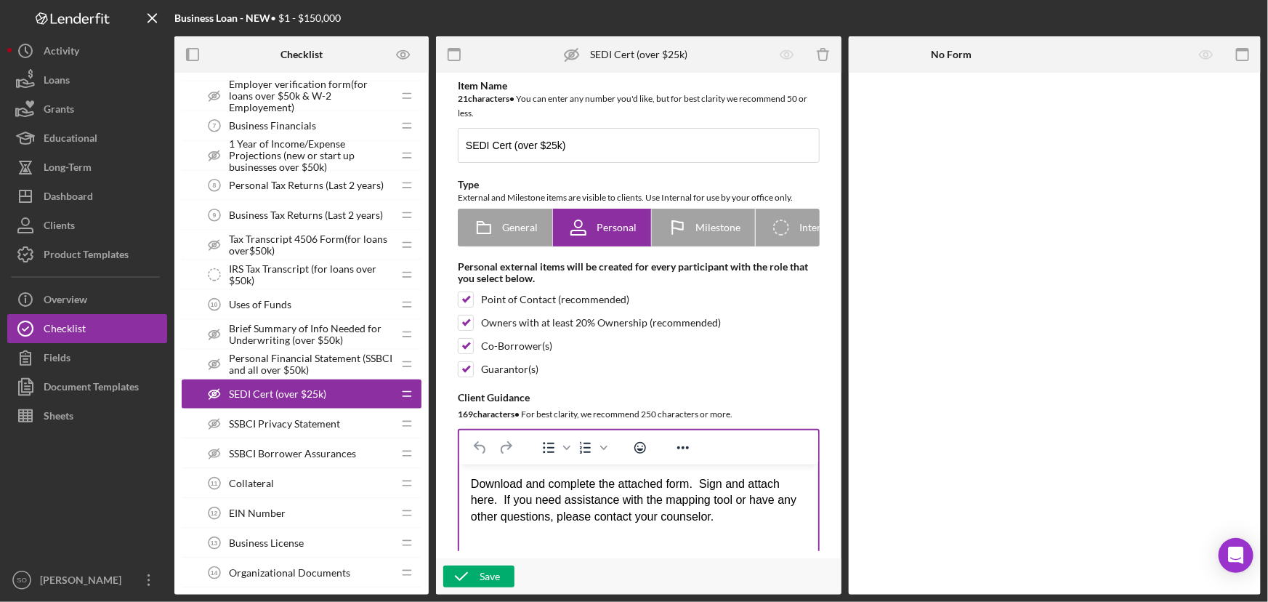
scroll to position [264, 0]
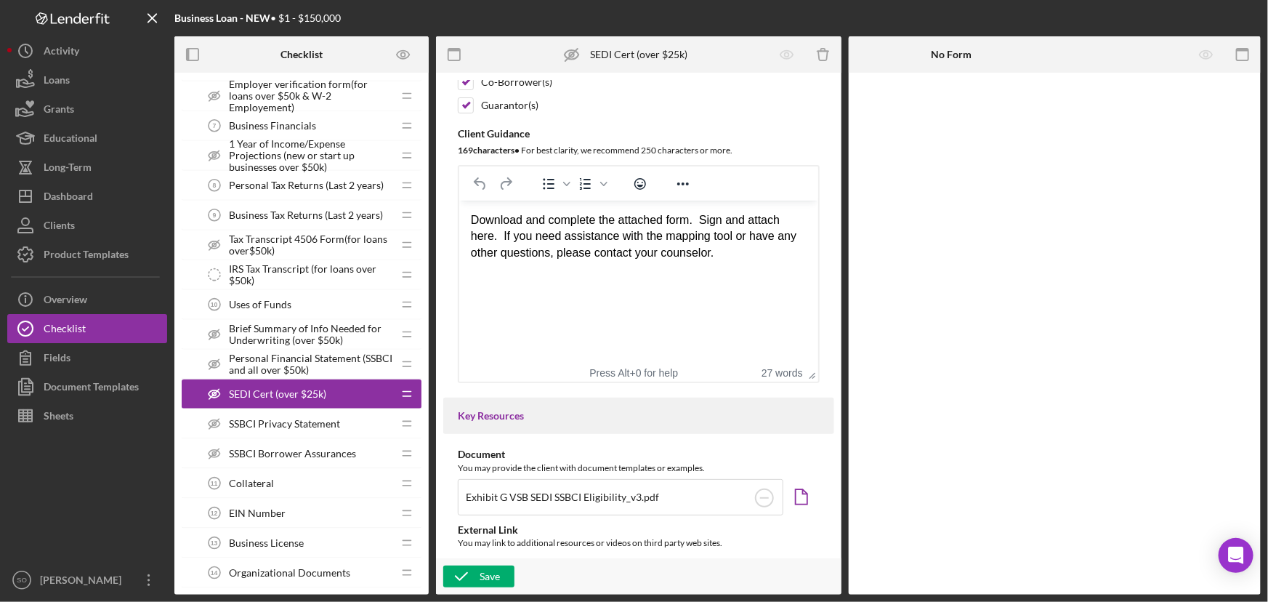
click at [298, 427] on span "SSBCI Privacy Statement" at bounding box center [284, 424] width 111 height 12
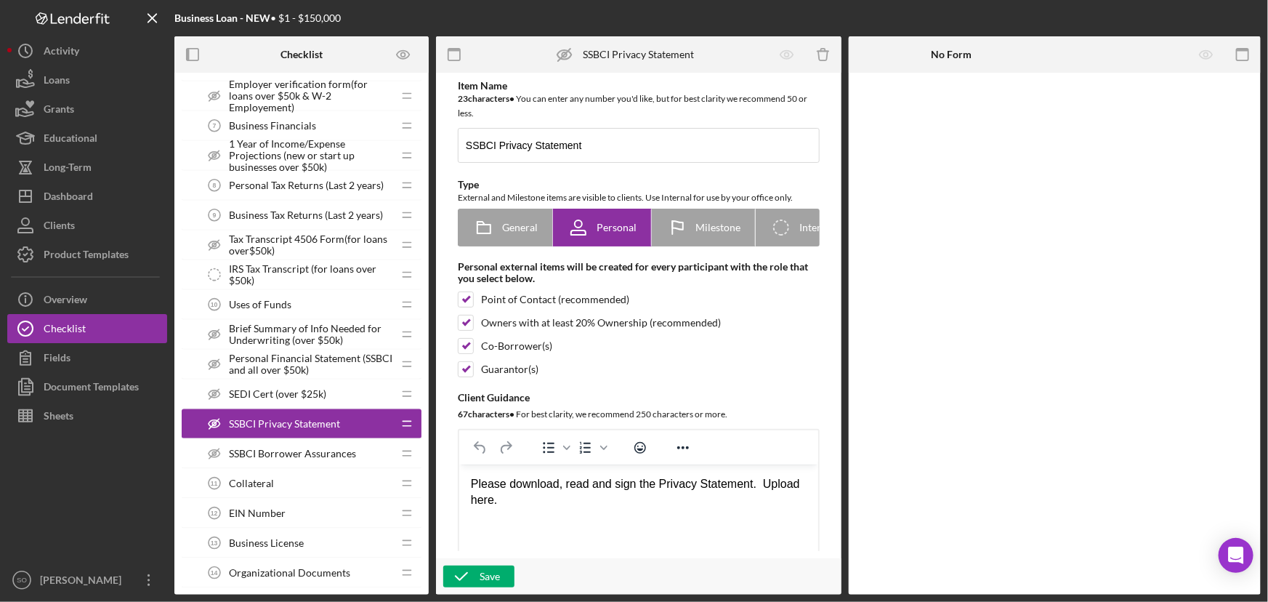
click at [304, 449] on span "SSBCI Borrower Assurances" at bounding box center [292, 454] width 127 height 12
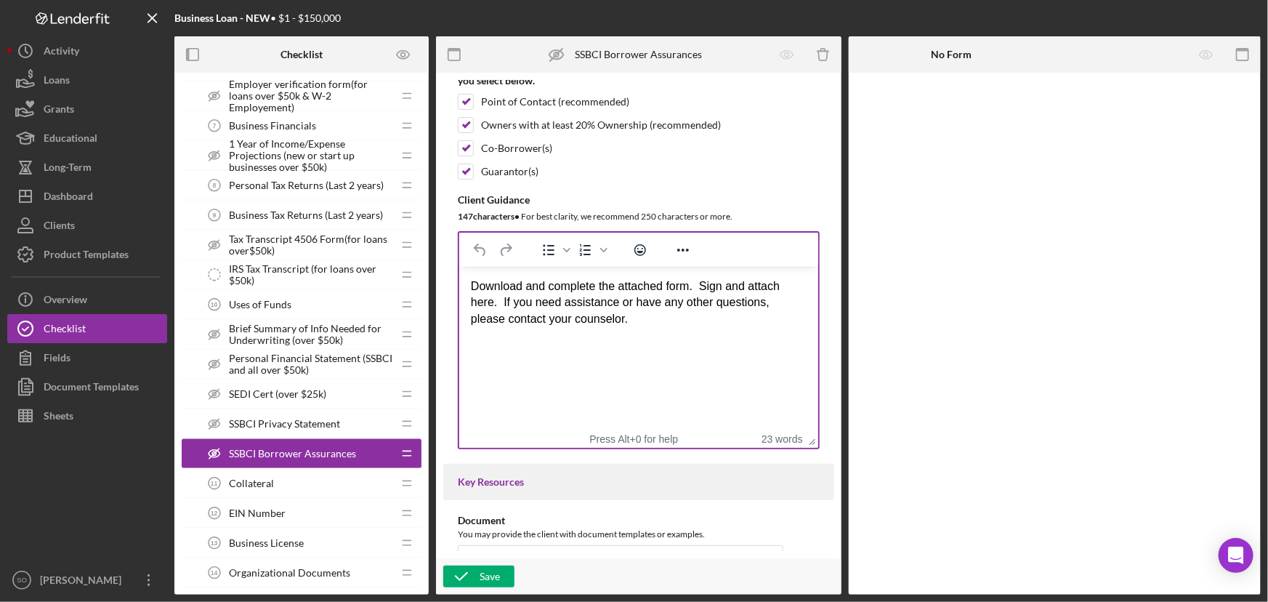
scroll to position [396, 0]
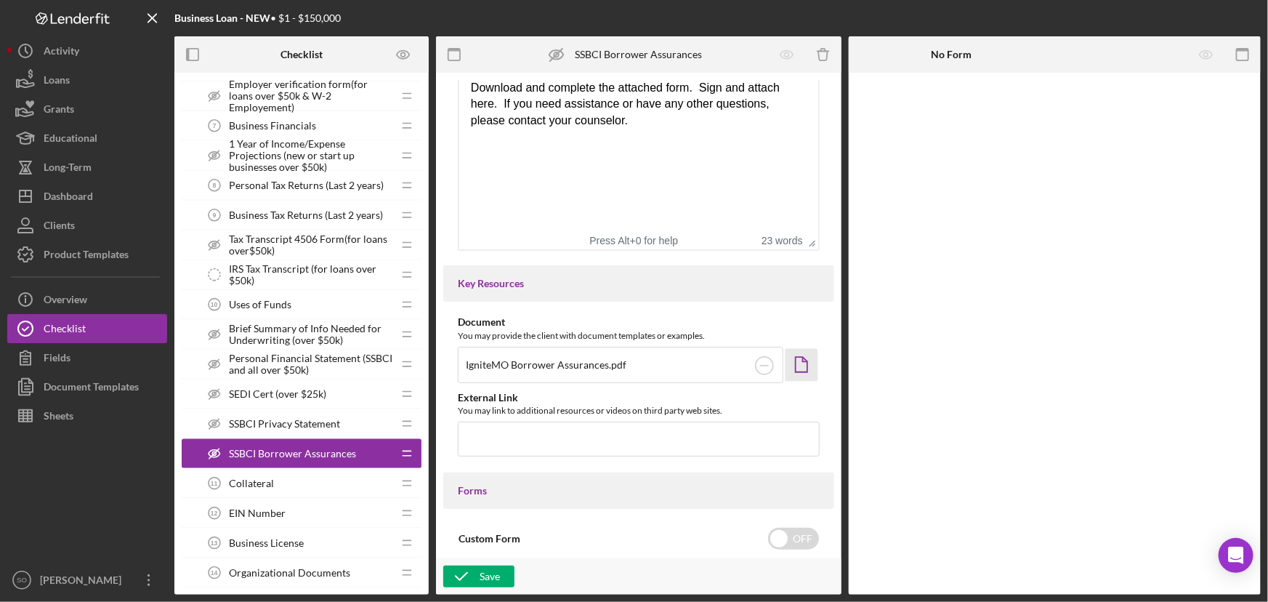
click at [802, 366] on icon "Icon/Document" at bounding box center [801, 364] width 33 height 33
